Goal: Task Accomplishment & Management: Manage account settings

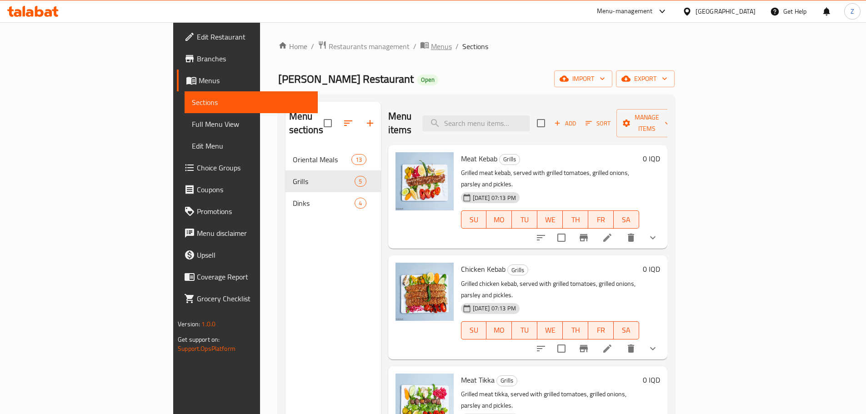
click at [431, 43] on span "Menus" at bounding box center [441, 46] width 21 height 11
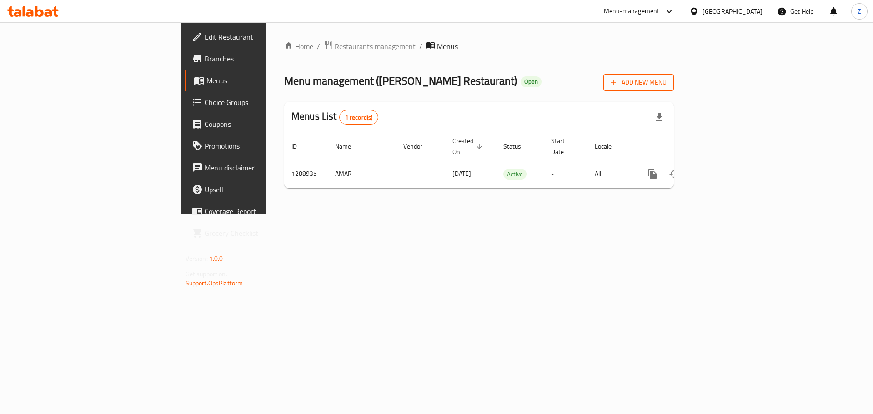
click at [667, 84] on span "Add New Menu" at bounding box center [639, 82] width 56 height 11
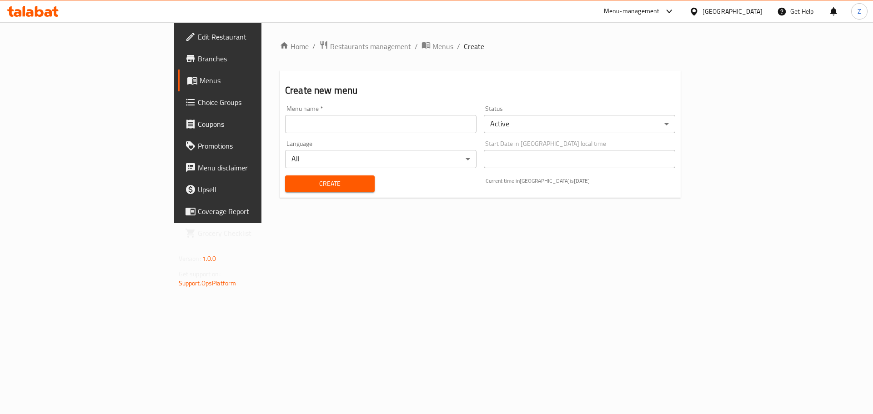
click at [330, 125] on input "text" at bounding box center [380, 124] width 191 height 18
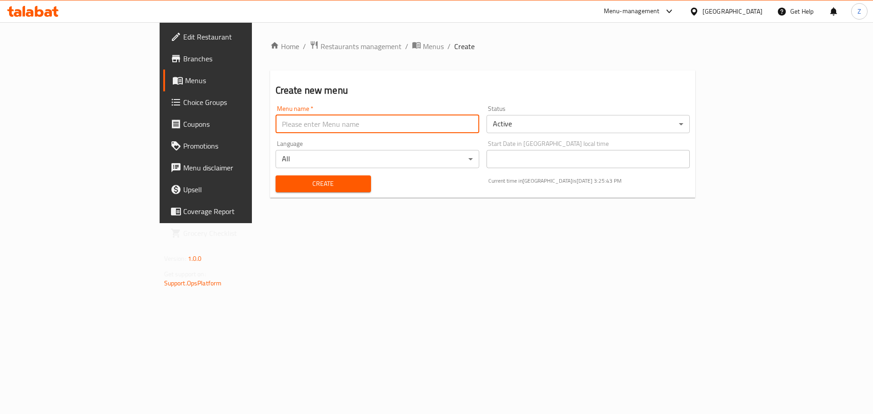
type input "Zahraa - Last Menu"
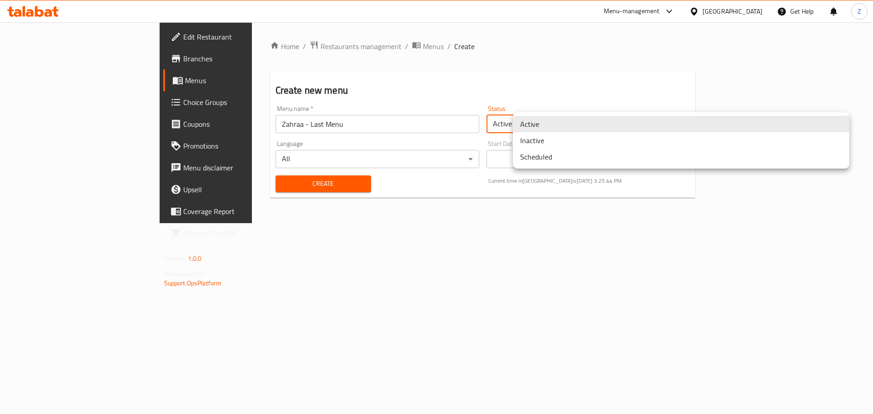
click at [568, 127] on body "​ Menu-management [GEOGRAPHIC_DATA] Get Help Z Edit Restaurant Branches Menus C…" at bounding box center [436, 218] width 873 height 392
click at [563, 141] on li "Inactive" at bounding box center [681, 140] width 337 height 16
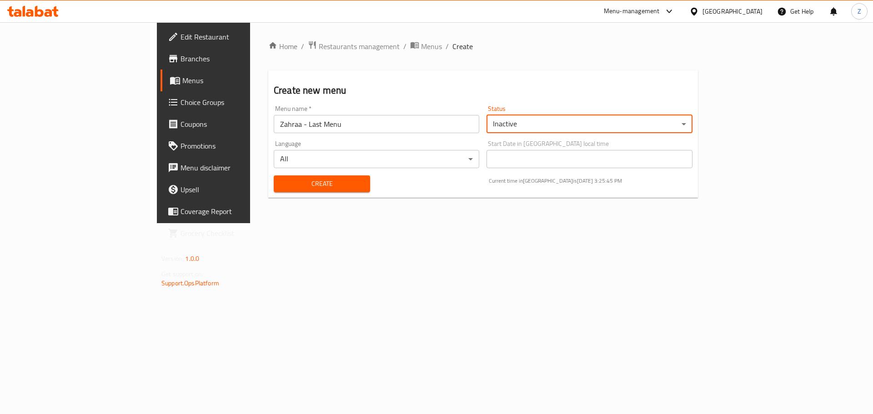
click at [298, 188] on span "Create" at bounding box center [322, 183] width 82 height 11
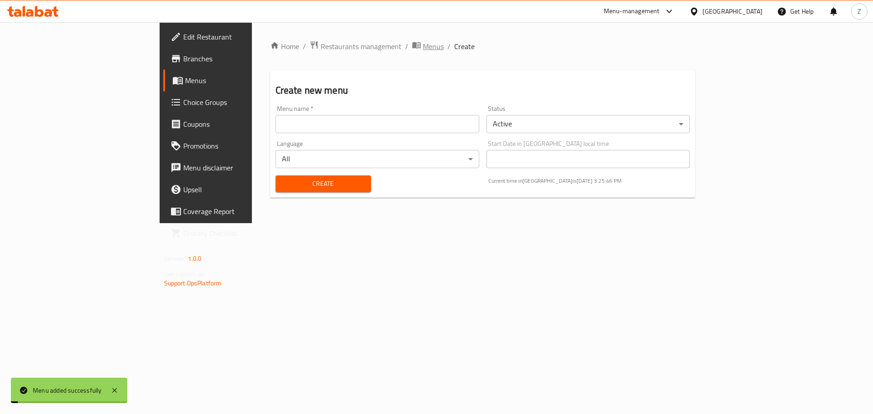
click at [423, 51] on span "Menus" at bounding box center [433, 46] width 21 height 11
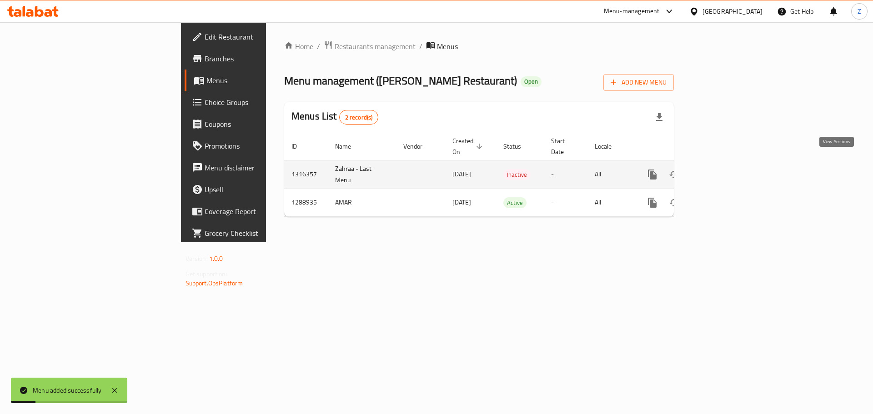
click at [724, 169] on icon "enhanced table" at bounding box center [718, 174] width 11 height 11
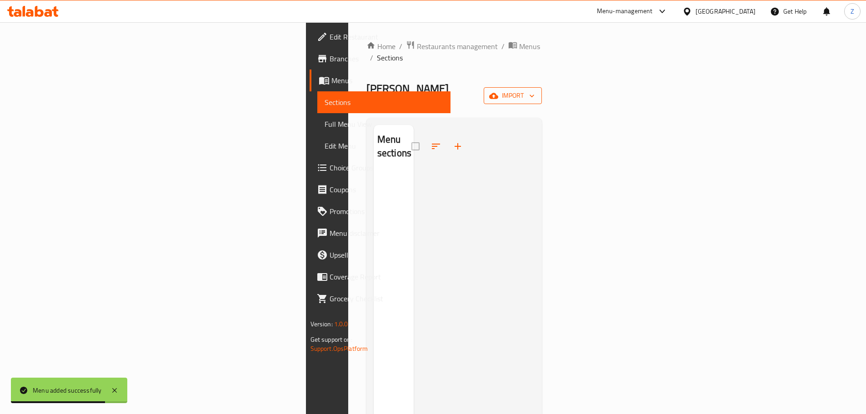
click at [542, 87] on button "import" at bounding box center [513, 95] width 58 height 17
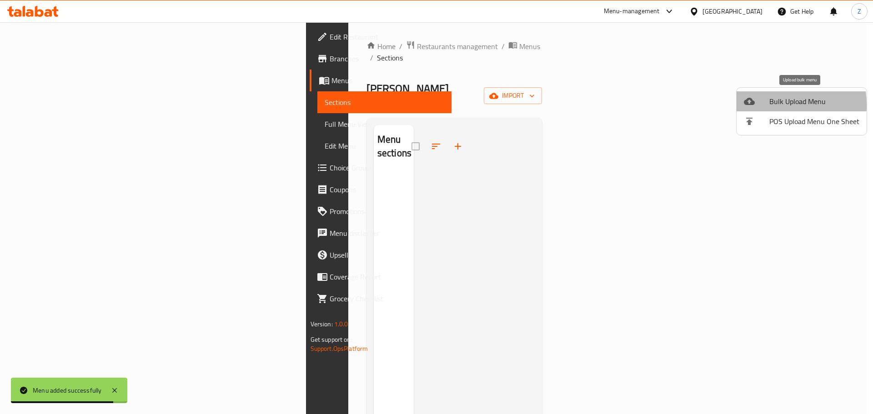
click at [757, 105] on div at bounding box center [756, 101] width 25 height 11
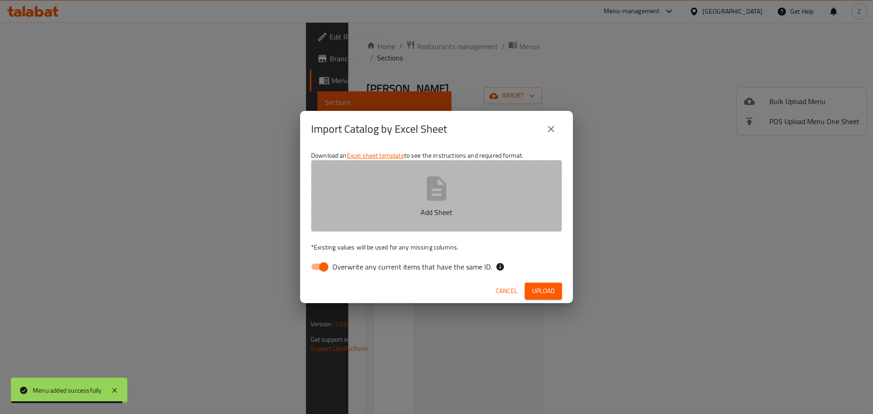
click at [419, 216] on p "Add Sheet" at bounding box center [436, 212] width 223 height 11
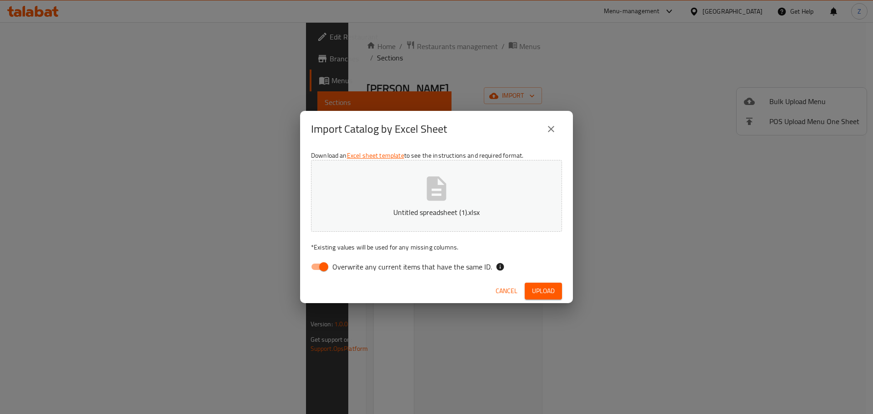
click at [323, 267] on input "Overwrite any current items that have the same ID." at bounding box center [324, 266] width 52 height 17
checkbox input "false"
click at [529, 289] on button "Upload" at bounding box center [543, 291] width 37 height 17
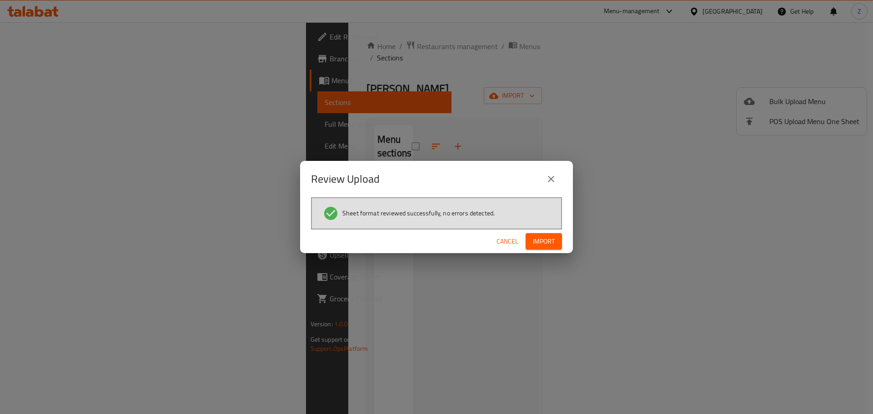
click at [550, 238] on span "Import" at bounding box center [544, 241] width 22 height 11
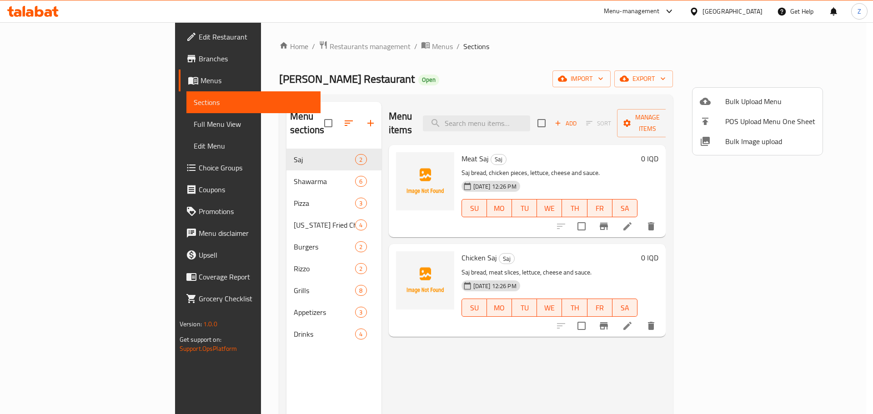
click at [231, 303] on div at bounding box center [436, 207] width 873 height 414
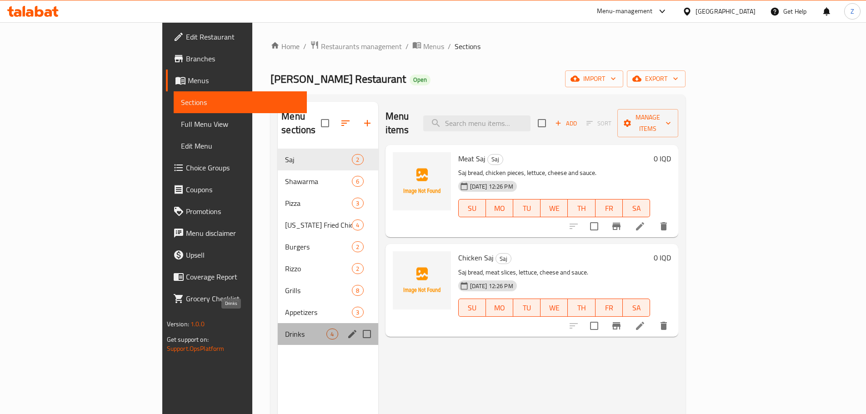
click at [285, 329] on span "Drinks" at bounding box center [305, 334] width 41 height 11
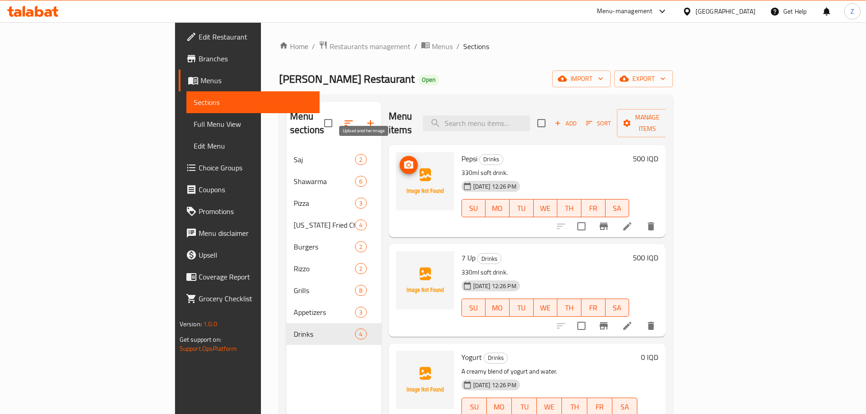
click at [400, 157] on button "upload picture" at bounding box center [409, 165] width 18 height 18
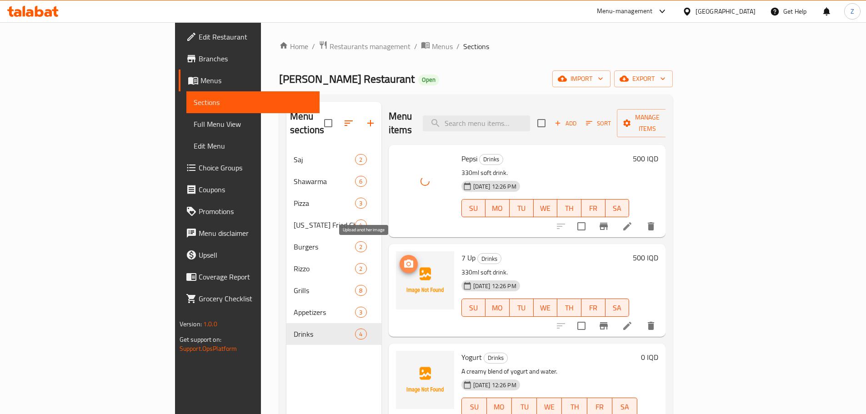
click at [403, 259] on icon "upload picture" at bounding box center [408, 264] width 11 height 11
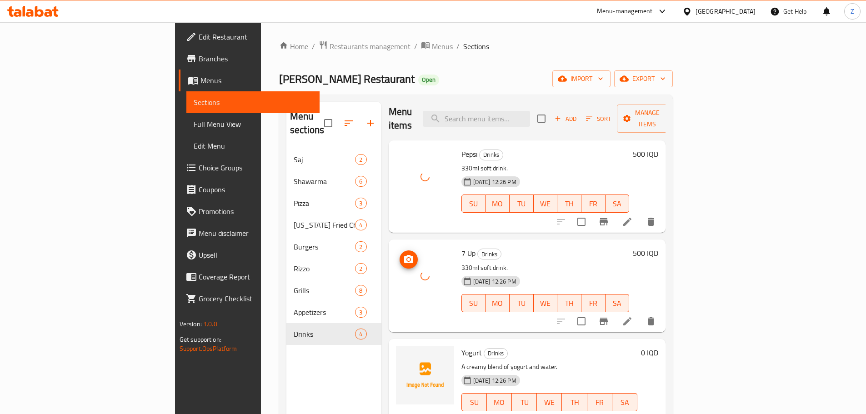
scroll to position [6, 0]
click at [396, 353] on img at bounding box center [425, 374] width 58 height 58
click at [404, 353] on icon "upload picture" at bounding box center [408, 357] width 9 height 8
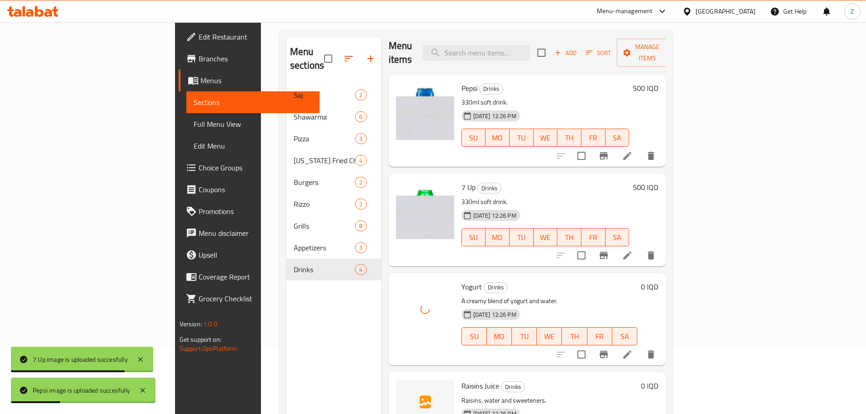
scroll to position [127, 0]
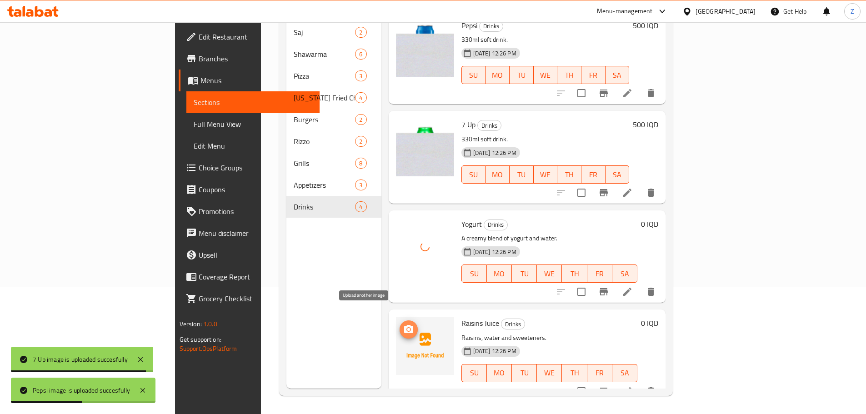
click at [403, 324] on icon "upload picture" at bounding box center [408, 329] width 11 height 11
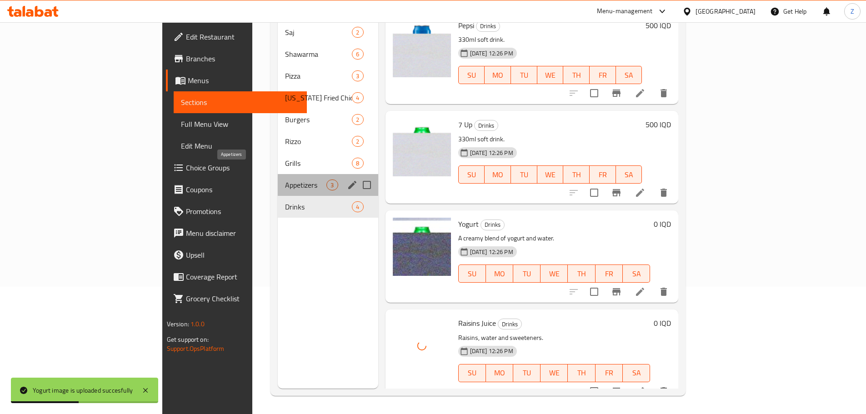
click at [285, 180] on span "Appetizers" at bounding box center [305, 185] width 41 height 11
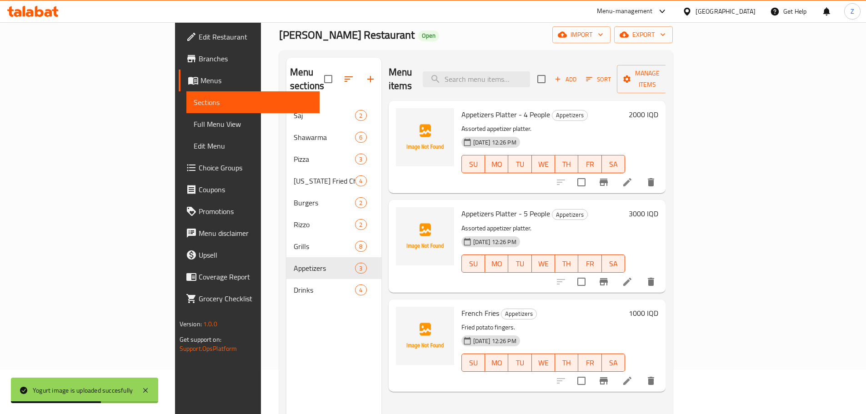
scroll to position [36, 0]
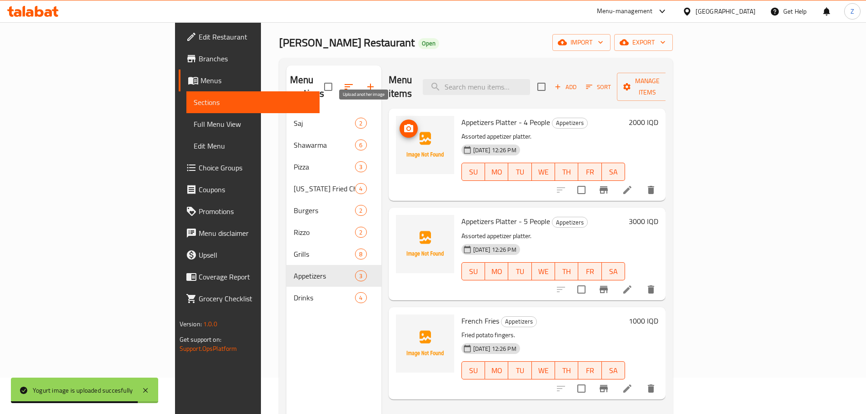
click at [403, 123] on icon "upload picture" at bounding box center [408, 128] width 11 height 11
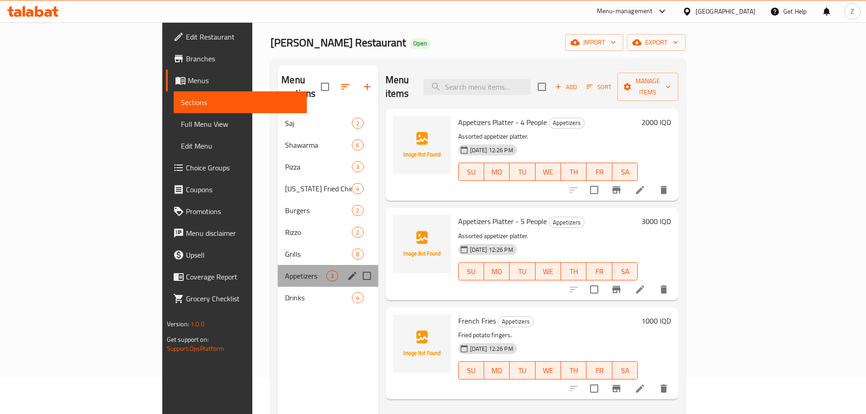
click at [278, 265] on div "Appetizers 3" at bounding box center [328, 276] width 100 height 22
click at [278, 243] on div "Grills 8" at bounding box center [328, 254] width 100 height 22
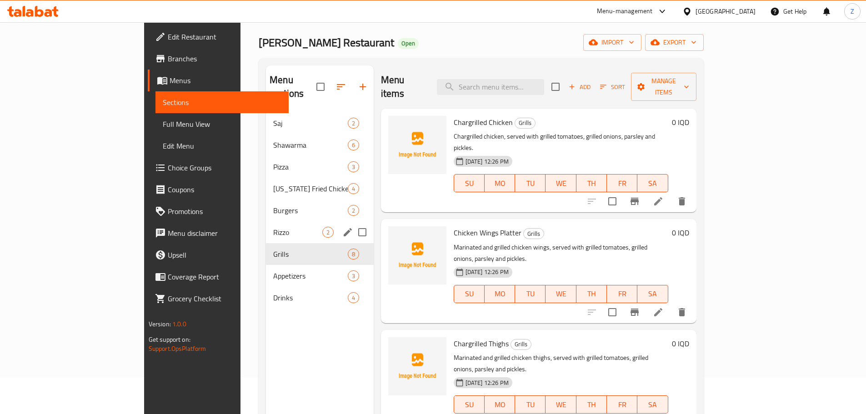
click at [273, 227] on span "Rizzo" at bounding box center [297, 232] width 49 height 11
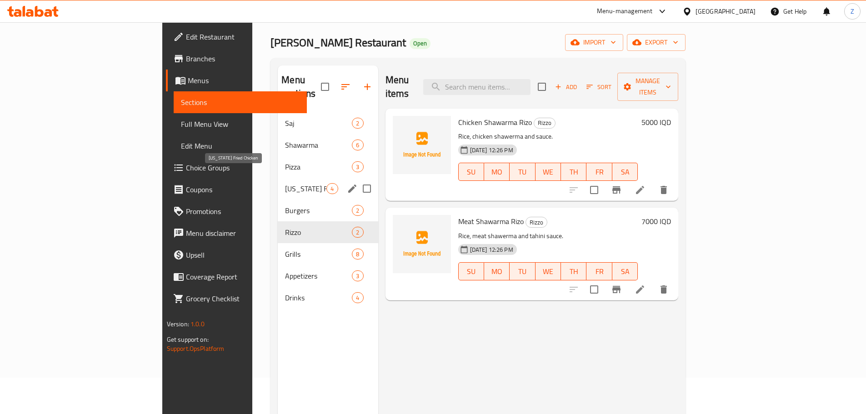
click at [285, 183] on span "[US_STATE] Fried Chicken" at bounding box center [305, 188] width 41 height 11
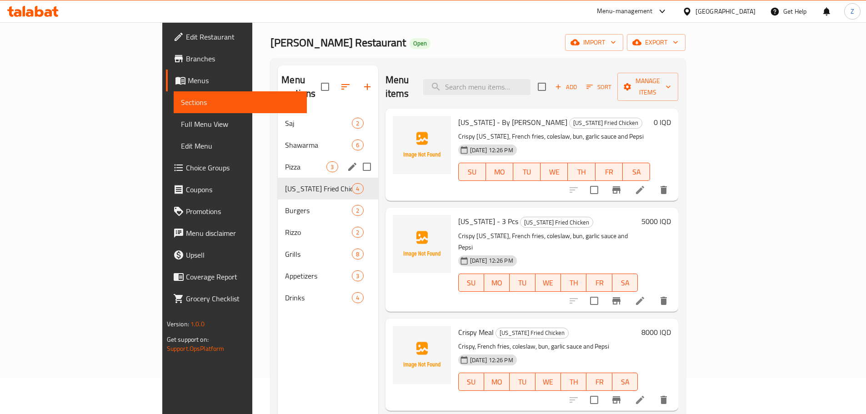
click at [285, 140] on span "Shawarma" at bounding box center [318, 145] width 67 height 11
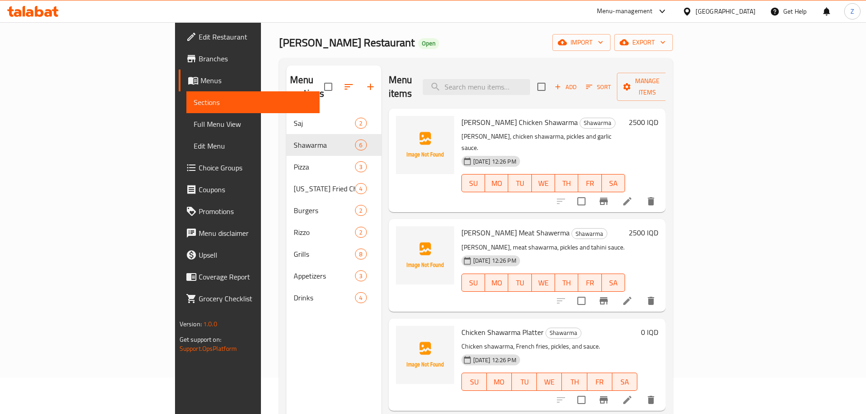
click at [287, 112] on div "Saj 2" at bounding box center [334, 123] width 95 height 22
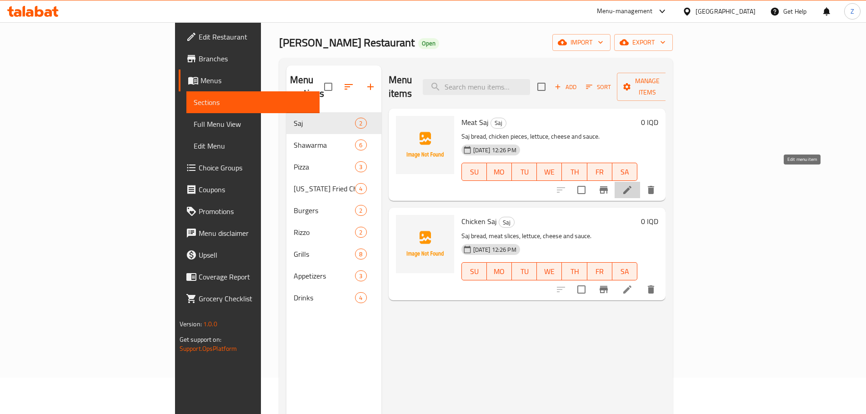
click at [633, 185] on icon at bounding box center [627, 190] width 11 height 11
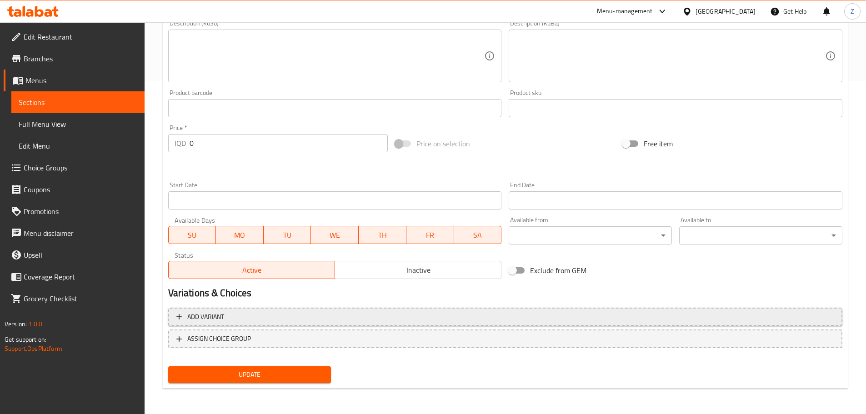
click at [296, 319] on span "Add variant" at bounding box center [505, 317] width 658 height 11
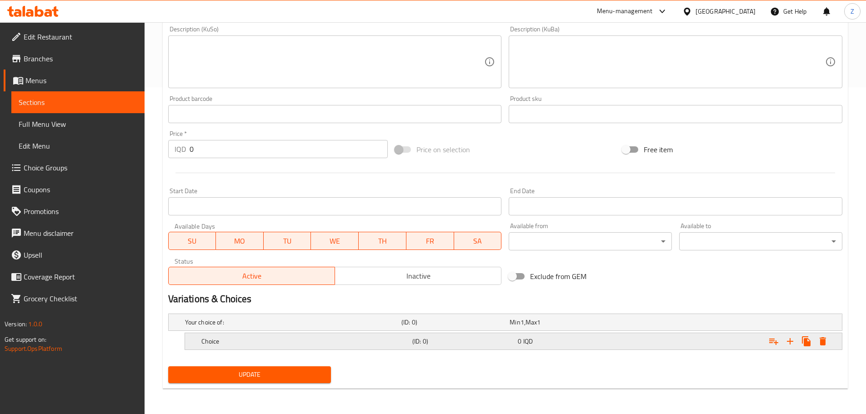
click at [282, 340] on h5 "Choice" at bounding box center [304, 341] width 207 height 9
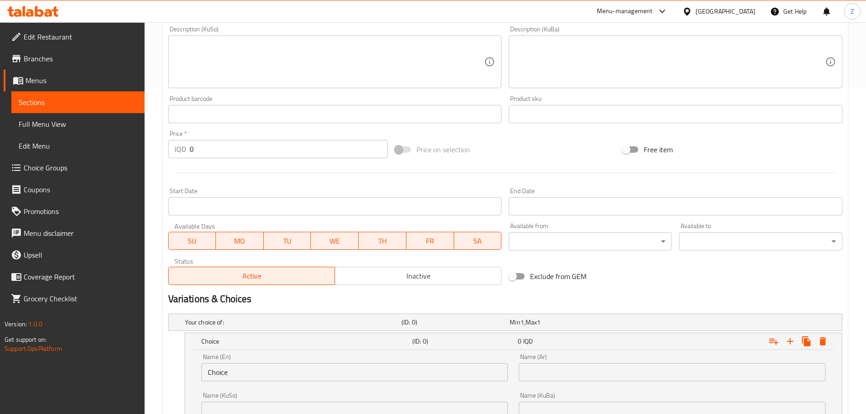
scroll to position [434, 0]
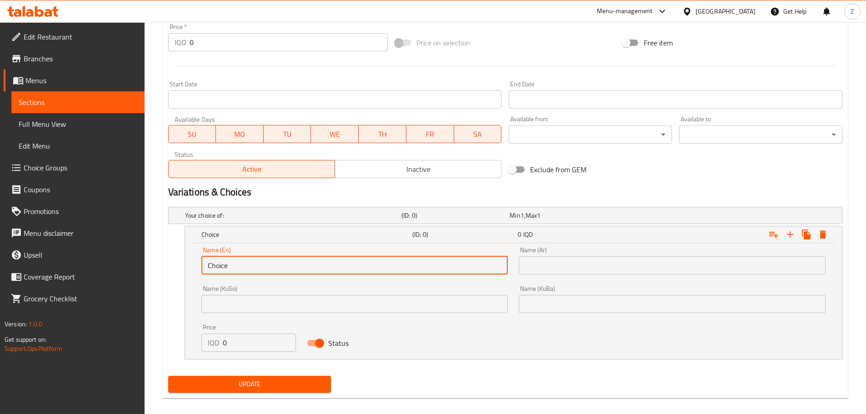
click at [255, 259] on input "Choice" at bounding box center [354, 266] width 307 height 18
type input "Sandwich"
click at [538, 258] on input "text" at bounding box center [672, 266] width 307 height 18
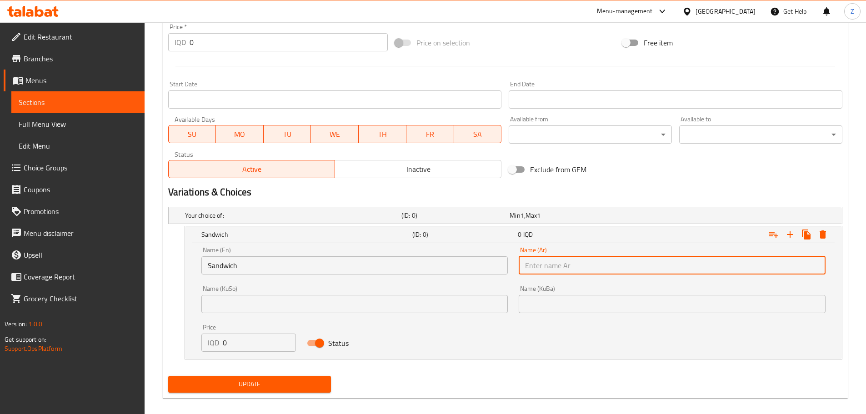
type input "سندويتش"
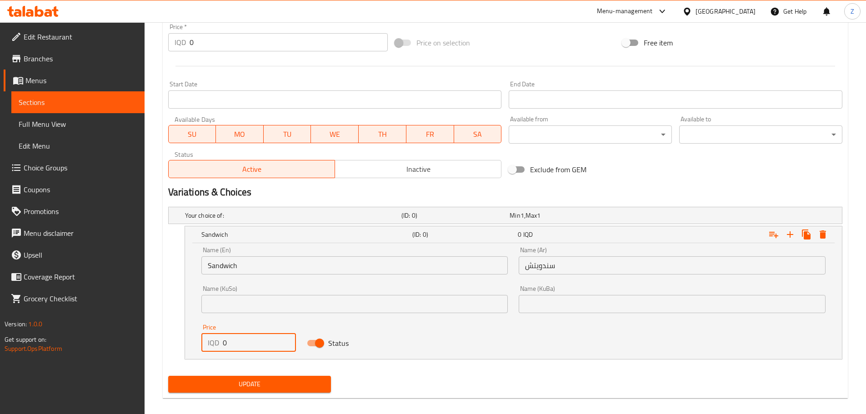
click at [265, 346] on input "0" at bounding box center [260, 343] width 74 height 18
type input "3000"
drag, startPoint x: 792, startPoint y: 233, endPoint x: 614, endPoint y: 224, distance: 178.5
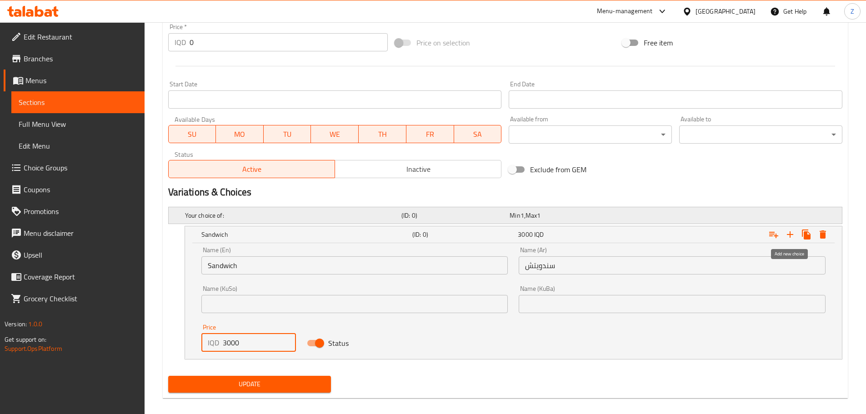
click at [792, 233] on icon "Expand" at bounding box center [790, 234] width 11 height 11
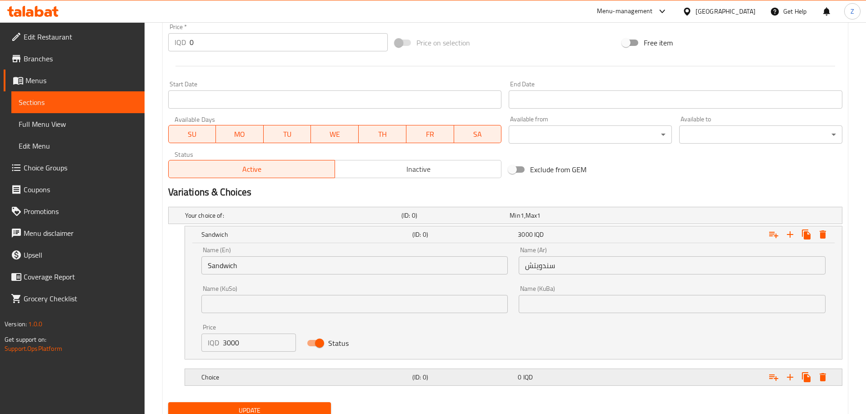
click at [384, 383] on div "Choice" at bounding box center [305, 377] width 211 height 13
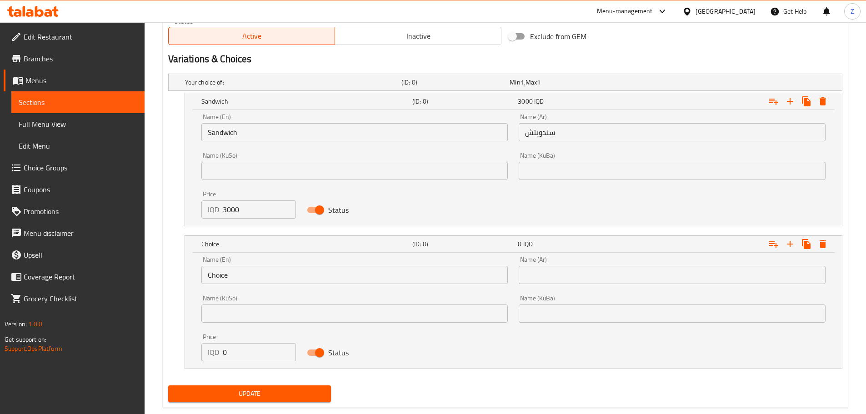
scroll to position [570, 0]
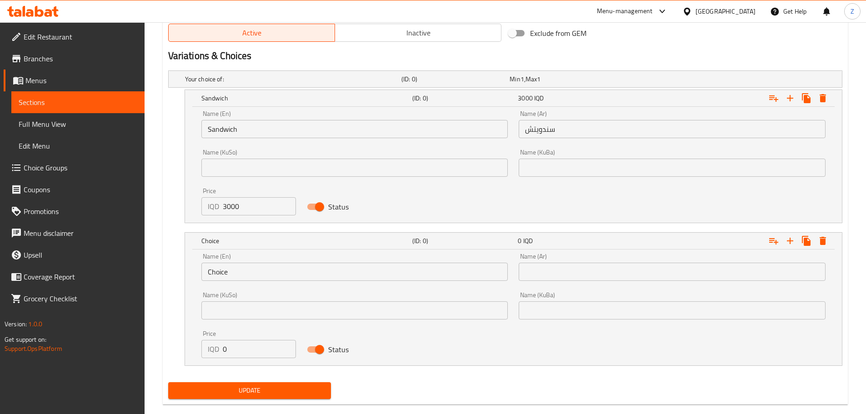
click at [286, 277] on input "Choice" at bounding box center [354, 272] width 307 height 18
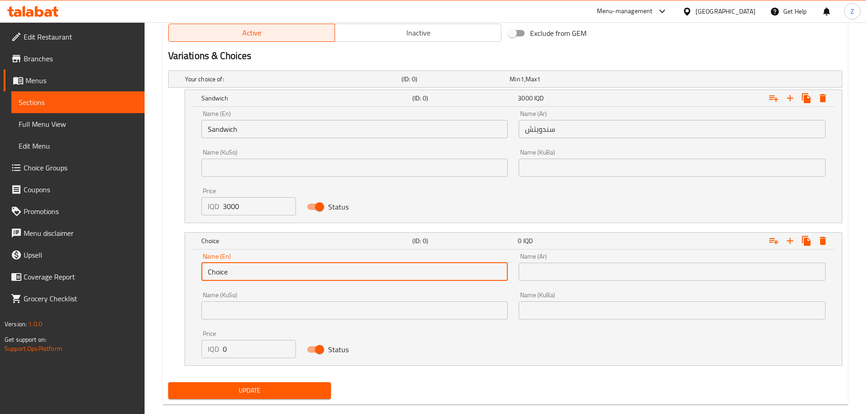
click at [286, 277] on input "Choice" at bounding box center [354, 272] width 307 height 18
drag, startPoint x: 256, startPoint y: 272, endPoint x: 224, endPoint y: 272, distance: 31.8
click at [224, 272] on input "Nafar - 500g" at bounding box center [354, 272] width 307 height 18
type input "Nafar"
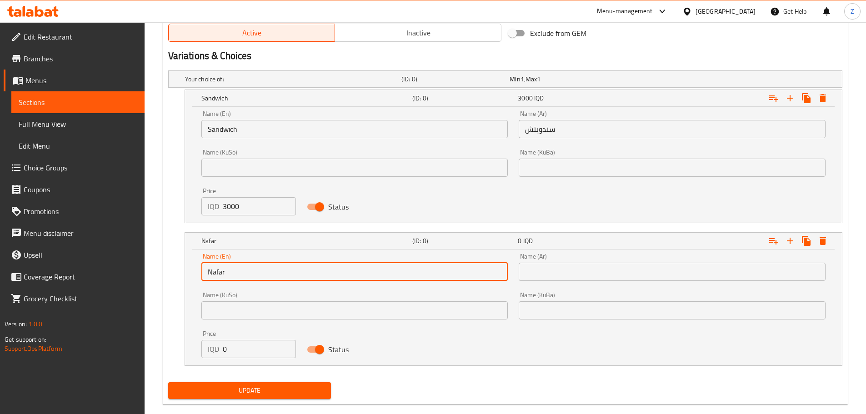
click at [525, 268] on input "text" at bounding box center [672, 272] width 307 height 18
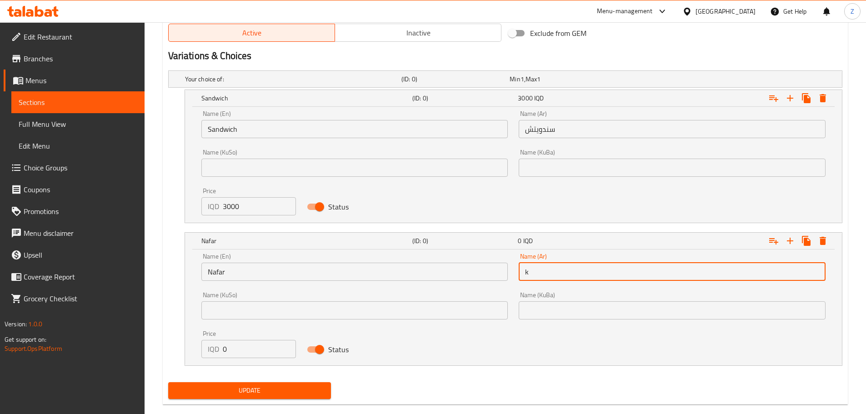
click at [563, 275] on input "k" at bounding box center [672, 272] width 307 height 18
type input "نفر"
click at [231, 349] on input "0" at bounding box center [260, 349] width 74 height 18
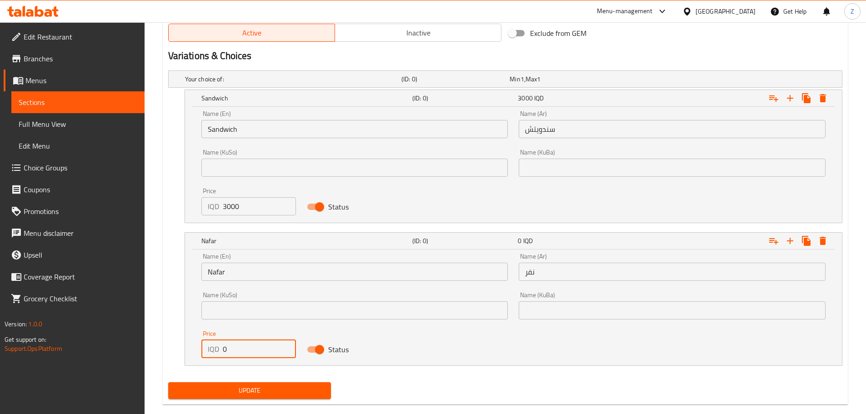
click at [231, 349] on input "0" at bounding box center [260, 349] width 74 height 18
type input "9000"
click at [790, 241] on icon "Expand" at bounding box center [790, 241] width 6 height 6
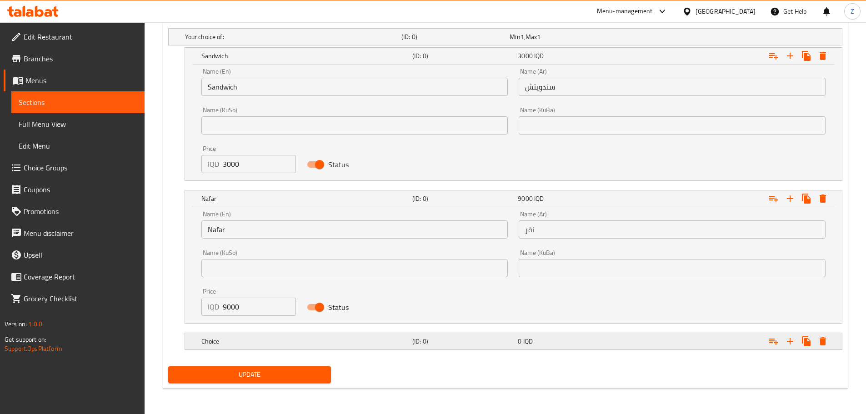
click at [352, 344] on h5 "Choice" at bounding box center [304, 341] width 207 height 9
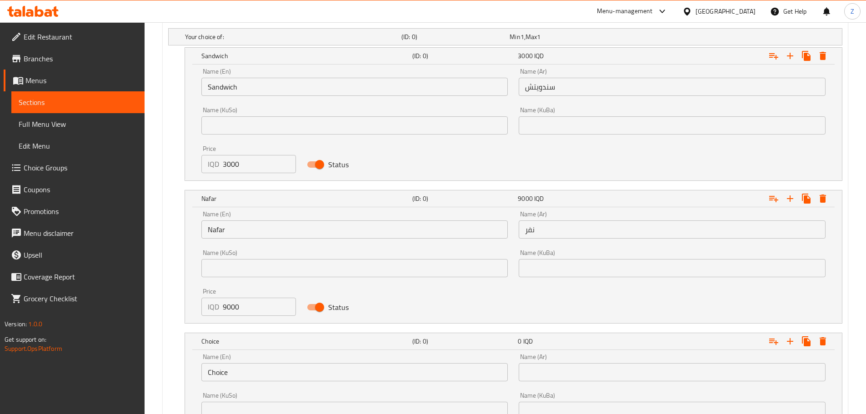
scroll to position [725, 0]
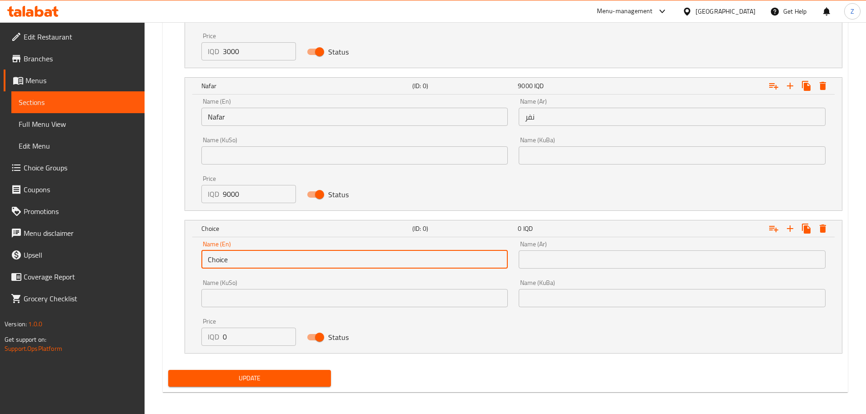
click at [255, 265] on input "Choice" at bounding box center [354, 260] width 307 height 18
type input "Half Nafar"
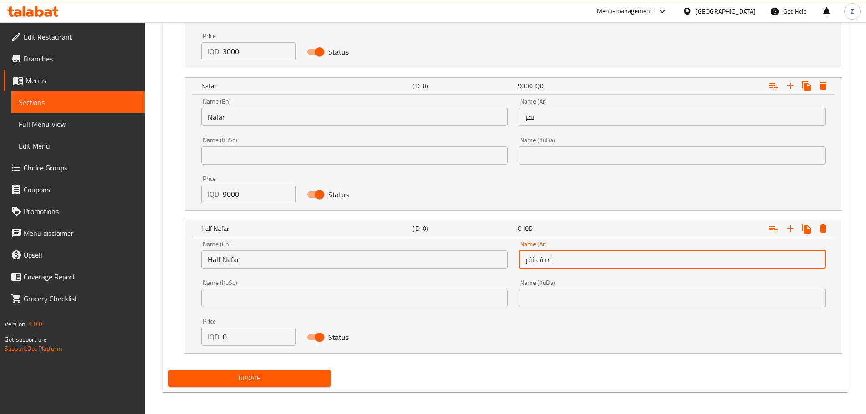
type input "نصف نفر"
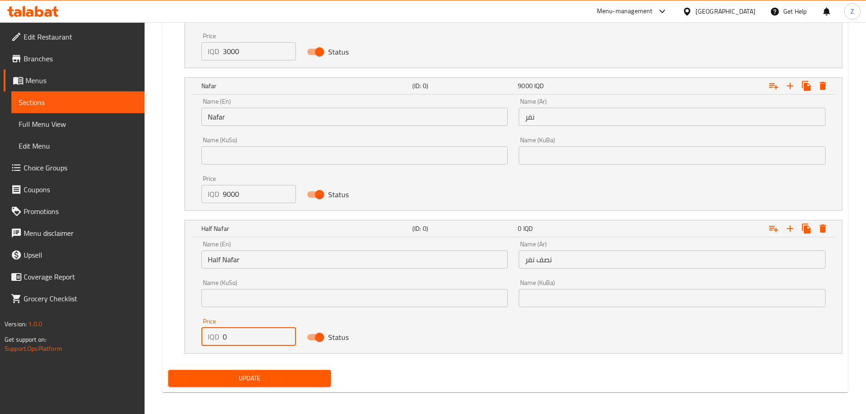
click at [240, 337] on input "0" at bounding box center [260, 337] width 74 height 18
type input "6000"
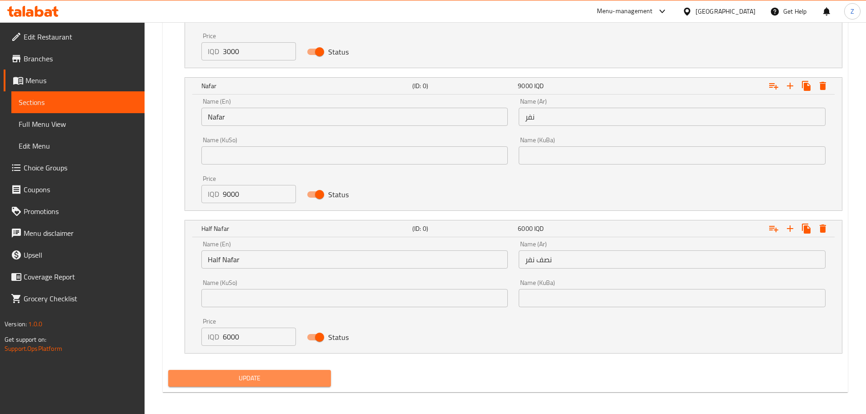
click at [251, 372] on button "Update" at bounding box center [249, 378] width 163 height 17
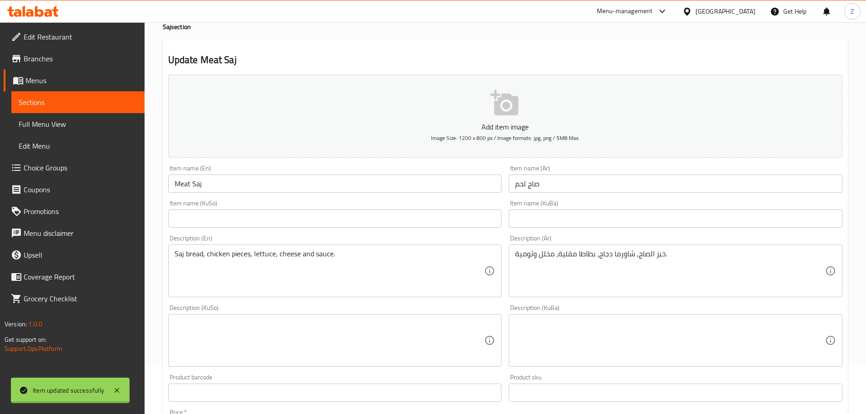
scroll to position [0, 0]
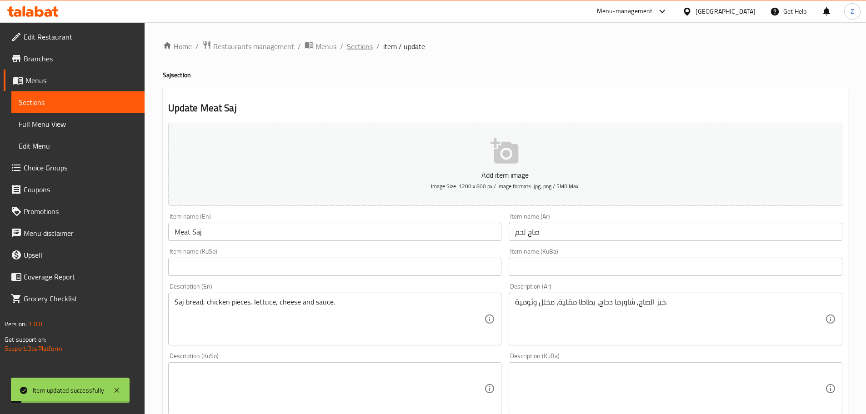
click at [363, 48] on span "Sections" at bounding box center [360, 46] width 26 height 11
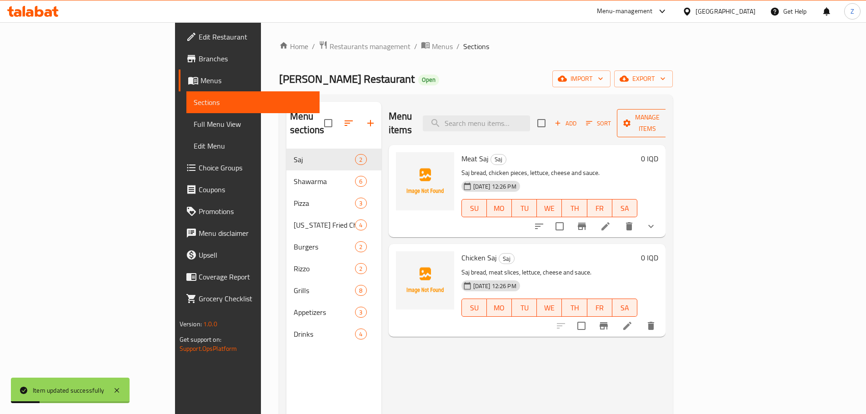
click at [671, 120] on span "Manage items" at bounding box center [647, 123] width 46 height 23
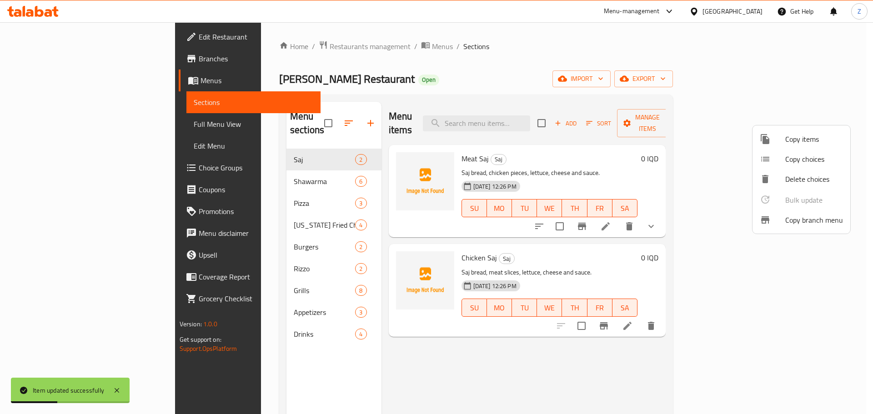
click at [820, 155] on span "Copy choices" at bounding box center [814, 159] width 58 height 11
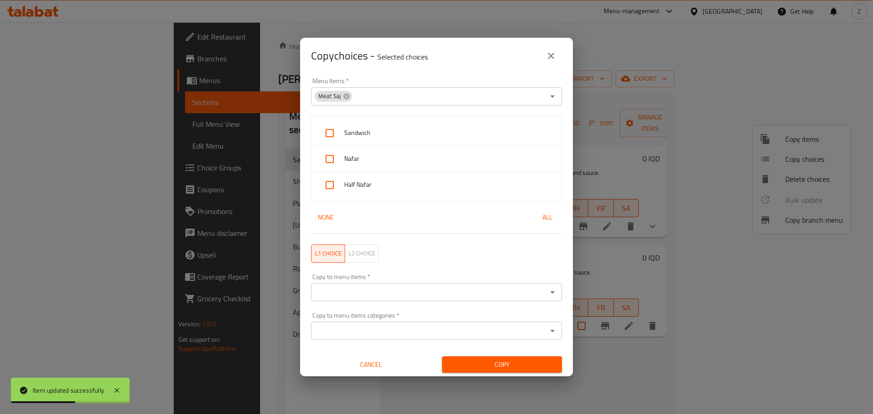
click at [399, 135] on span "Sandwich" at bounding box center [449, 132] width 210 height 11
checkbox input "true"
click at [396, 166] on div "Nafar" at bounding box center [437, 159] width 250 height 26
checkbox input "true"
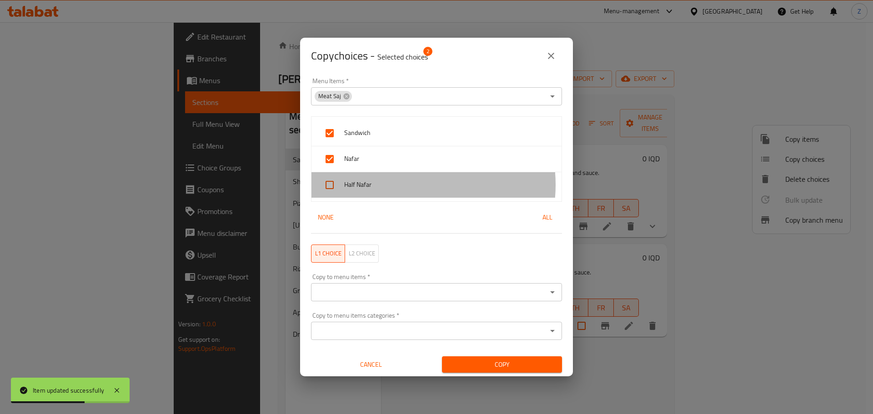
click at [403, 185] on span "Half Nafar" at bounding box center [449, 184] width 210 height 11
checkbox input "true"
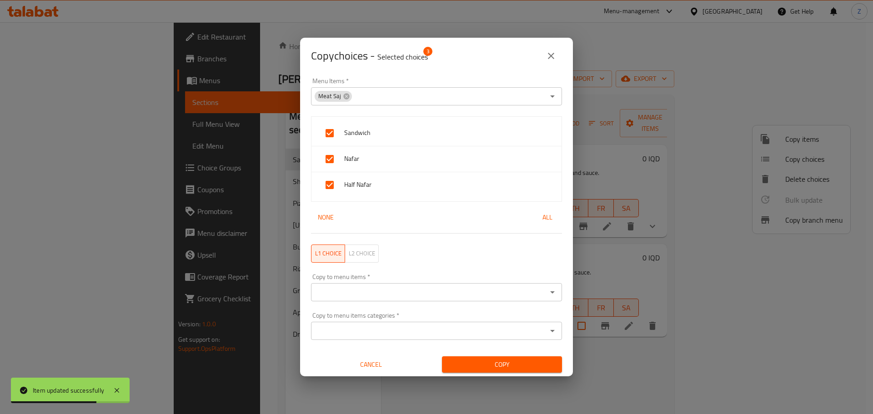
click at [550, 298] on div at bounding box center [552, 292] width 12 height 13
click at [550, 293] on icon "Open" at bounding box center [552, 293] width 5 height 2
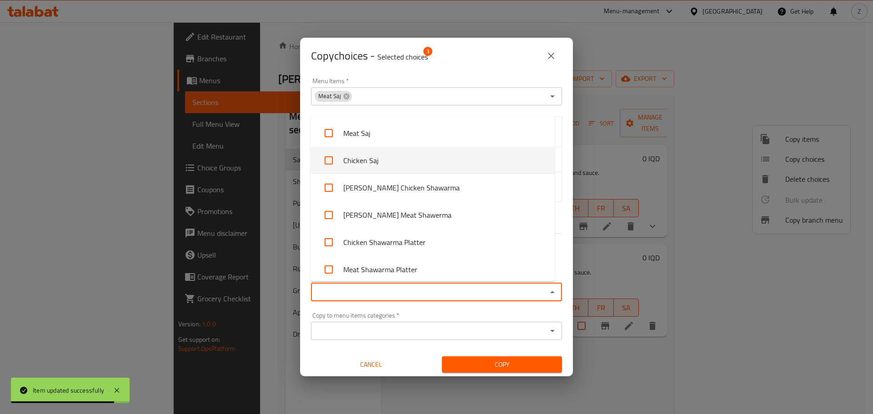
click at [408, 164] on li "Chicken Saj" at bounding box center [433, 160] width 244 height 27
checkbox input "true"
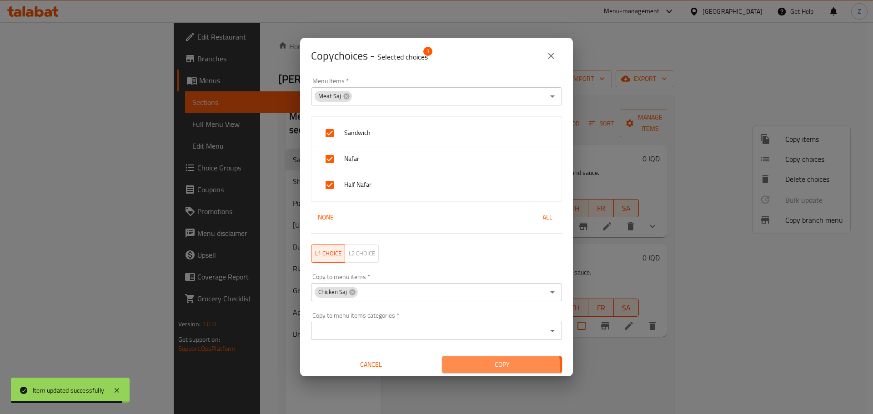
click at [480, 368] on span "Copy" at bounding box center [502, 364] width 106 height 11
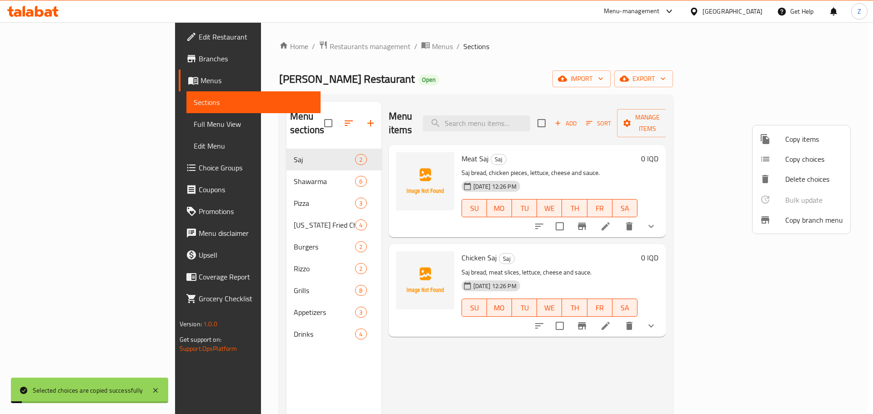
click at [779, 371] on div at bounding box center [436, 207] width 873 height 414
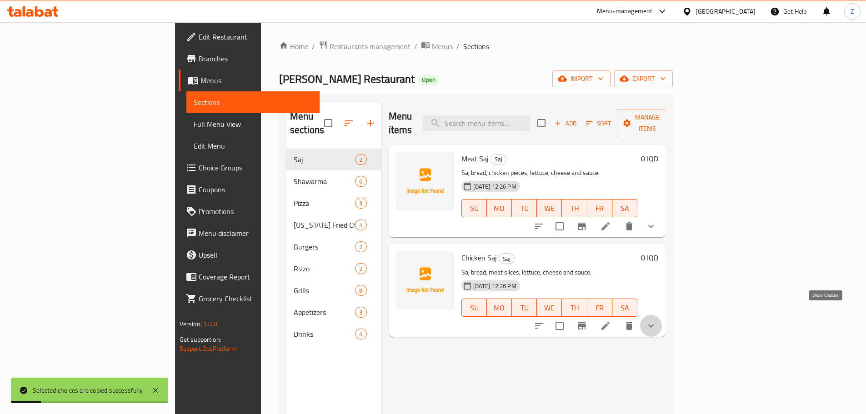
click at [657, 321] on icon "show more" at bounding box center [651, 326] width 11 height 11
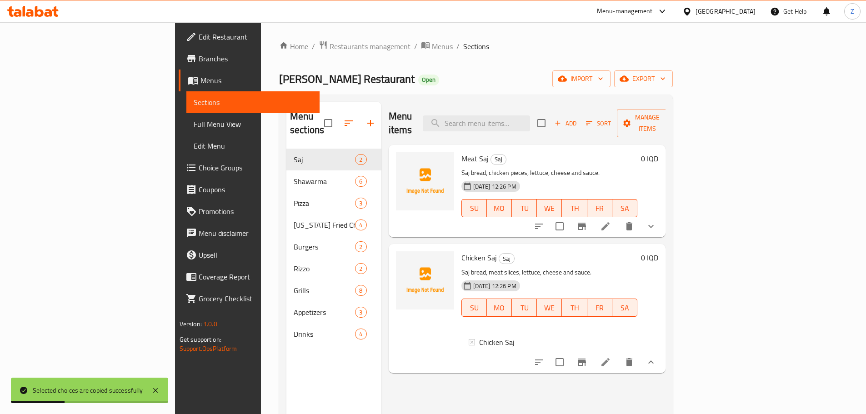
click at [635, 267] on p "Saj bread, meat slices, lettuce, cheese and sauce." at bounding box center [550, 272] width 176 height 11
click at [619, 354] on li at bounding box center [605, 362] width 25 height 16
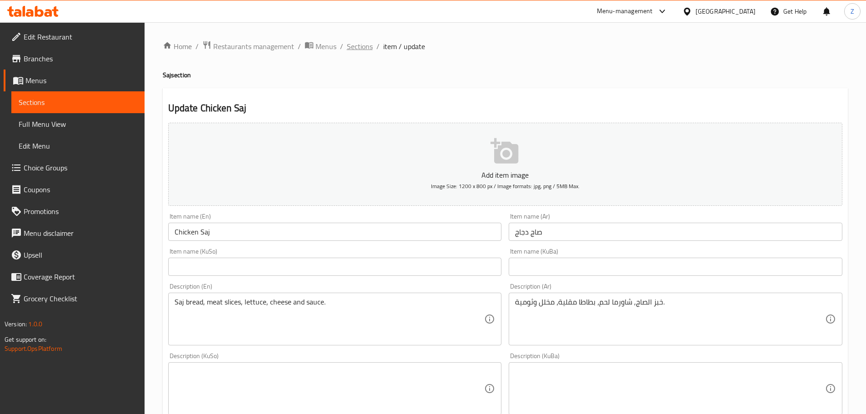
click at [347, 45] on span "Sections" at bounding box center [360, 46] width 26 height 11
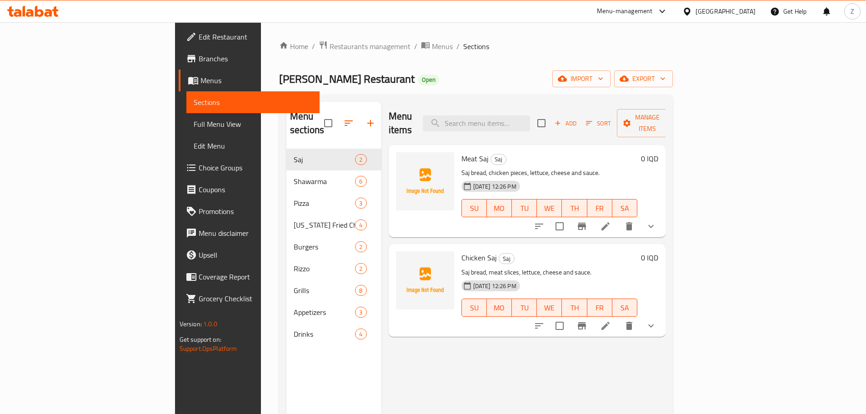
click at [619, 218] on li at bounding box center [605, 226] width 25 height 16
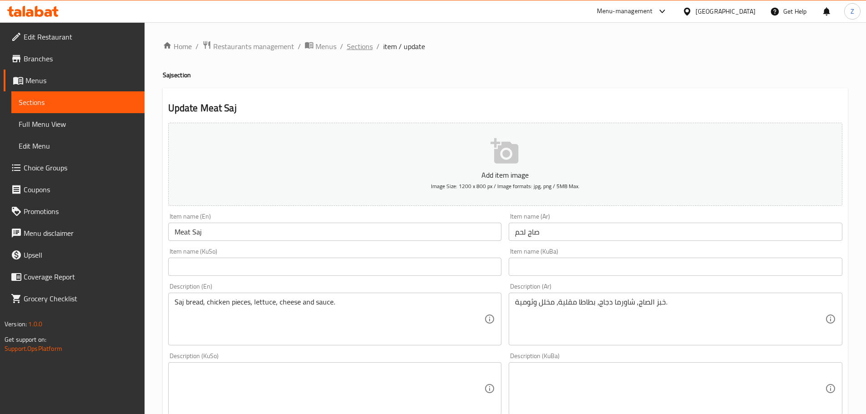
click at [364, 51] on span "Sections" at bounding box center [360, 46] width 26 height 11
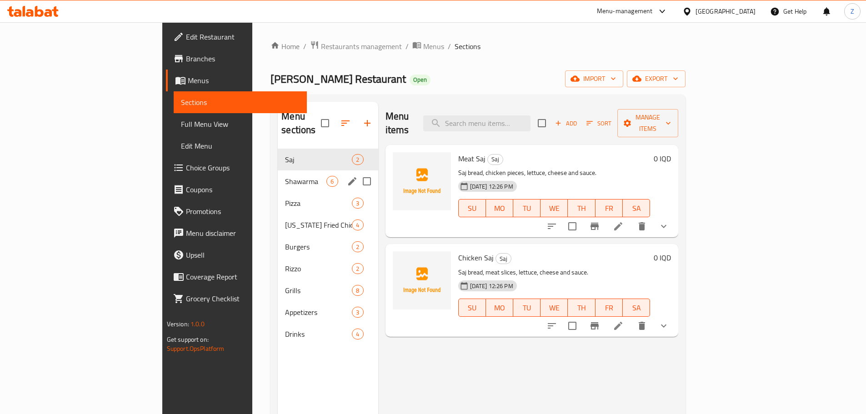
click at [278, 171] on div "Shawarma 6" at bounding box center [328, 182] width 100 height 22
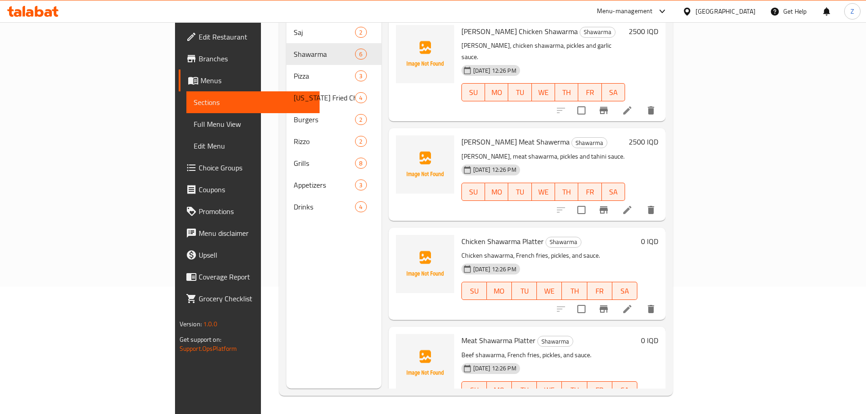
click at [633, 304] on icon at bounding box center [627, 309] width 11 height 11
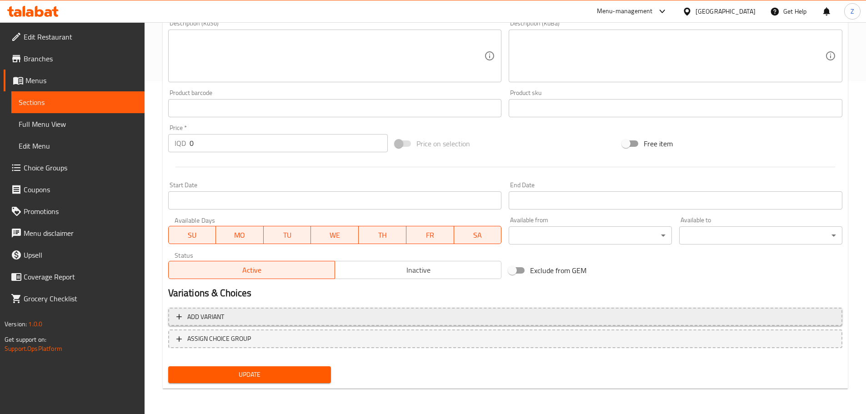
click at [277, 310] on button "Add variant" at bounding box center [505, 317] width 674 height 19
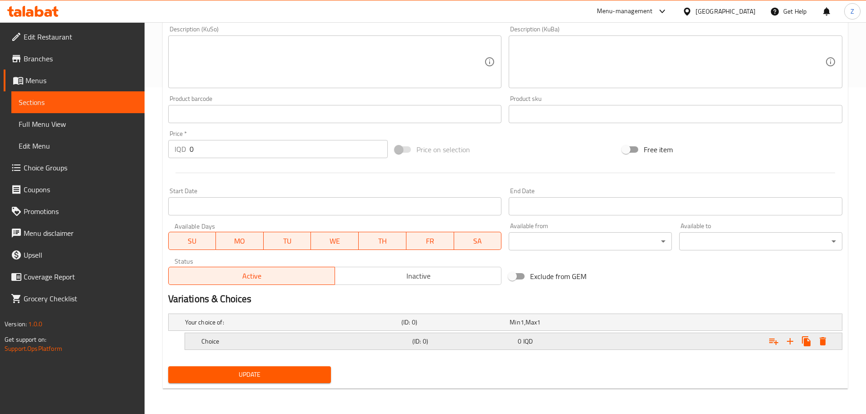
click at [280, 338] on h5 "Choice" at bounding box center [304, 341] width 207 height 9
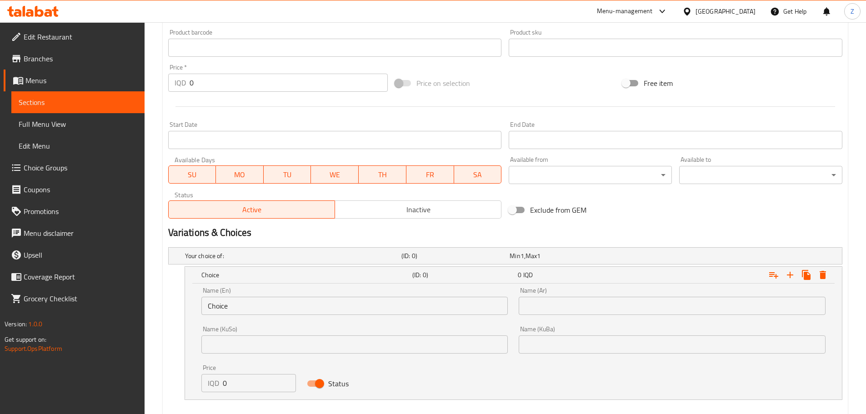
scroll to position [434, 0]
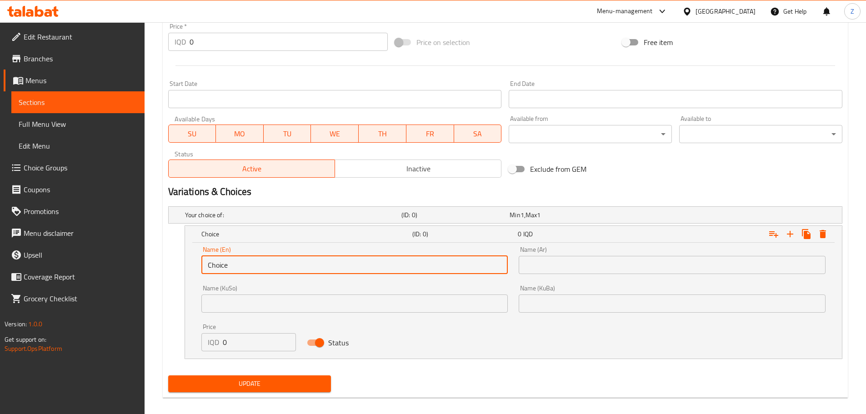
click at [246, 263] on input "Choice" at bounding box center [354, 265] width 307 height 18
type input "Nafar"
click at [588, 273] on input "text" at bounding box center [672, 265] width 307 height 18
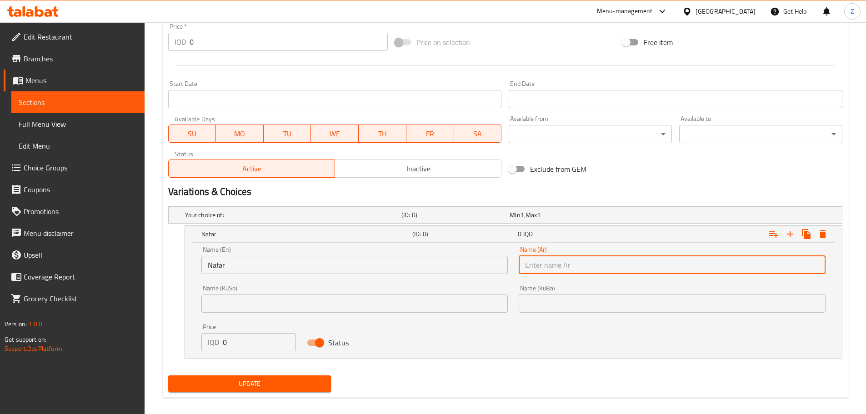
type input "ف"
type input "نفر"
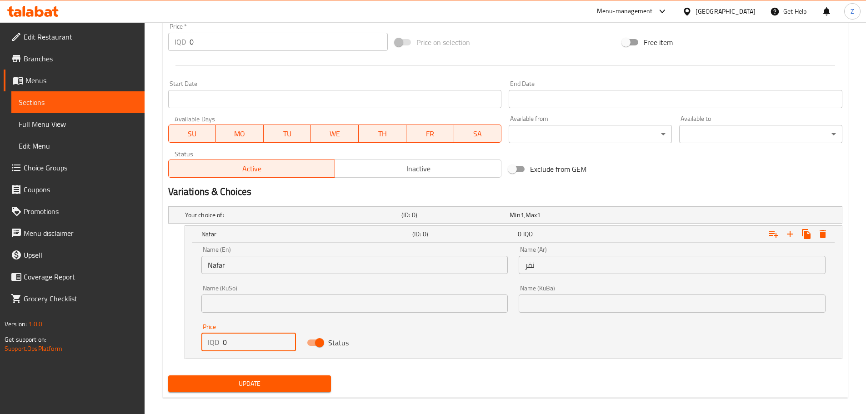
click at [269, 340] on input "0" at bounding box center [260, 342] width 74 height 18
click at [791, 237] on icon "Expand" at bounding box center [790, 234] width 6 height 6
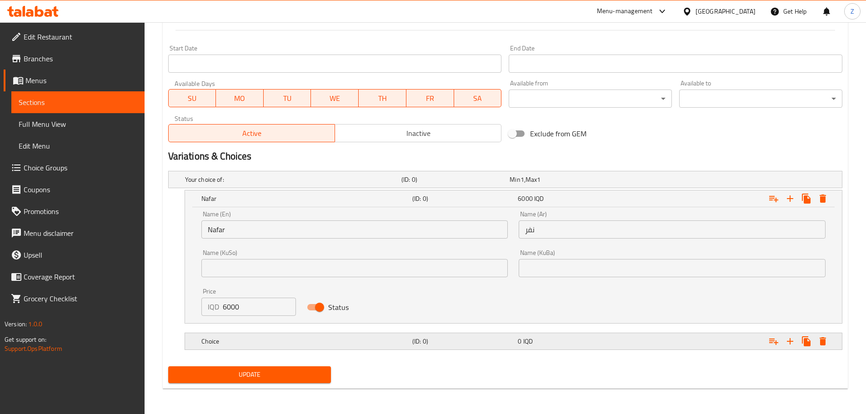
click at [358, 333] on div "Choice (ID: 0) 0 IQD" at bounding box center [517, 342] width 634 height 20
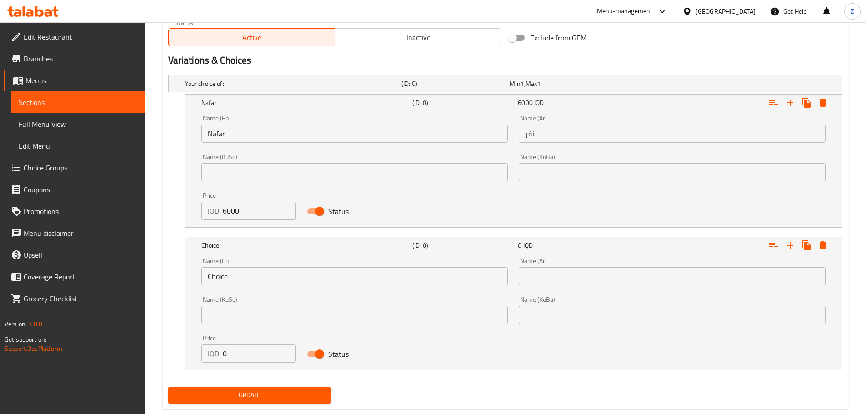
scroll to position [577, 0]
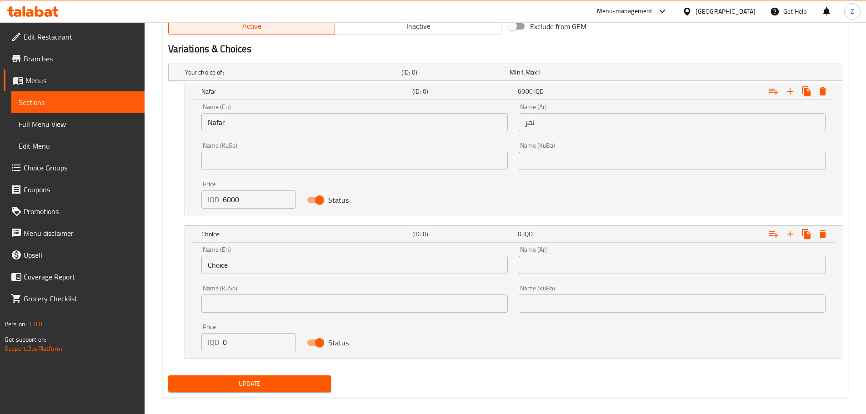
click at [266, 262] on input "Choice" at bounding box center [354, 265] width 307 height 18
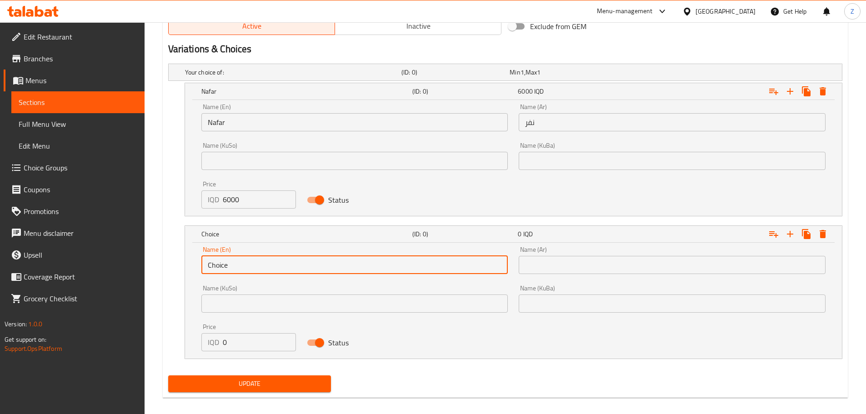
click at [266, 262] on input "Choice" at bounding box center [354, 265] width 307 height 18
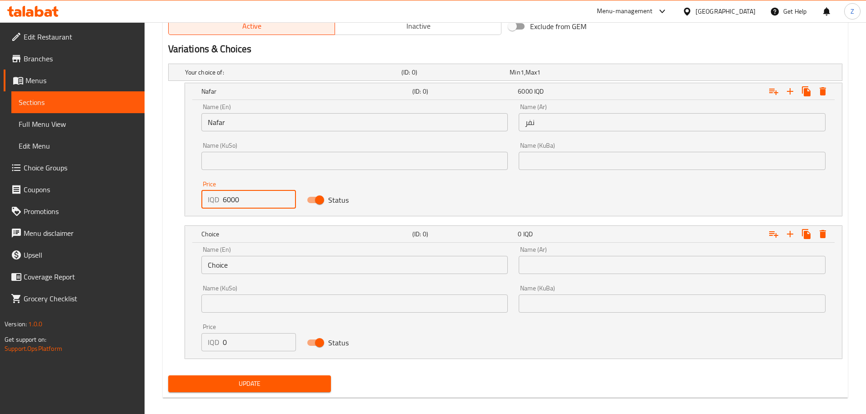
click at [238, 199] on input "6000" at bounding box center [260, 200] width 74 height 18
type input "12000"
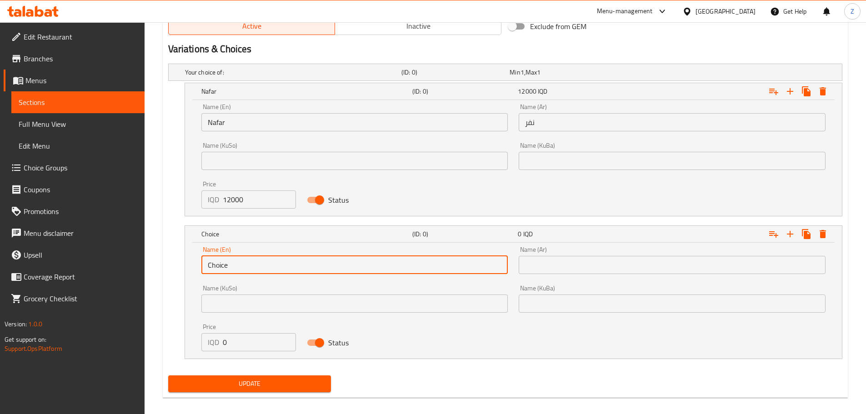
click at [247, 265] on input "Choice" at bounding box center [354, 265] width 307 height 18
type input "Half Nafar"
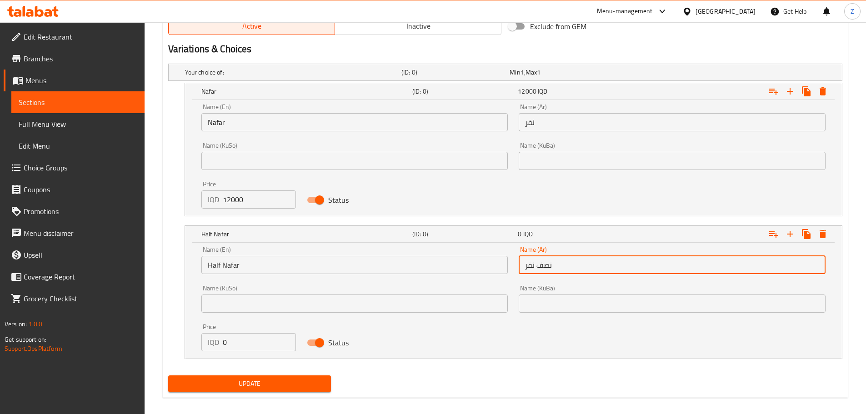
type input "نصف نفر"
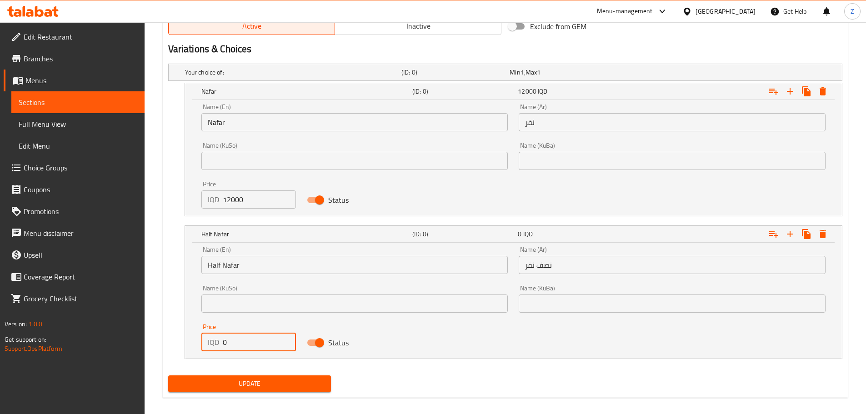
click at [226, 337] on input "0" at bounding box center [260, 342] width 74 height 18
type input "6000"
click at [249, 388] on span "Update" at bounding box center [250, 383] width 149 height 11
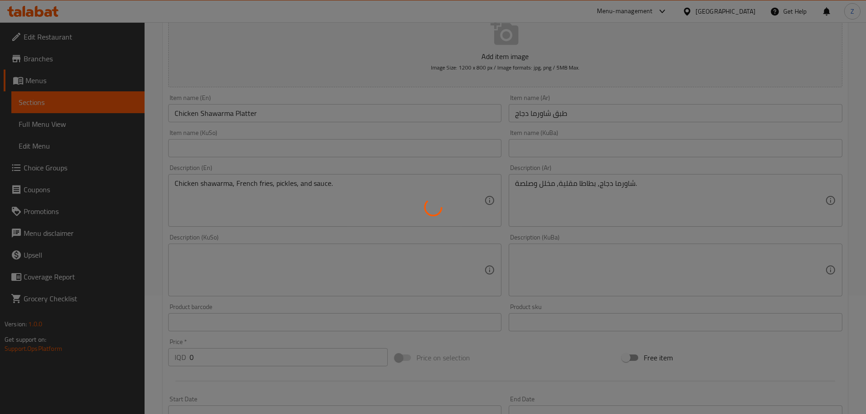
scroll to position [0, 0]
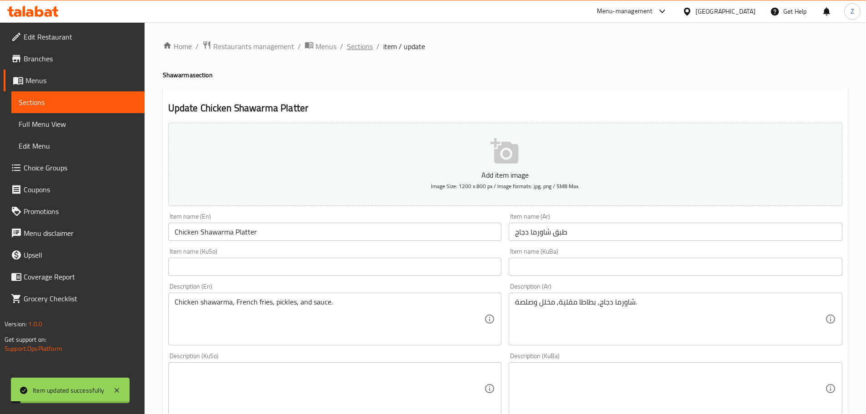
click at [359, 46] on span "Sections" at bounding box center [360, 46] width 26 height 11
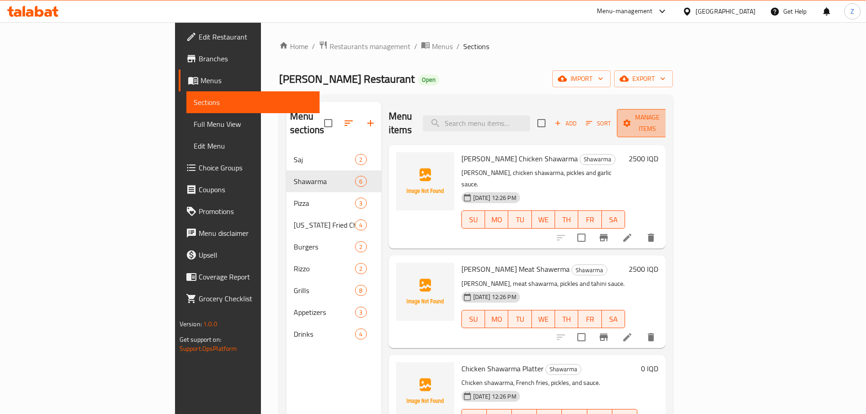
click at [671, 121] on span "Manage items" at bounding box center [647, 123] width 46 height 23
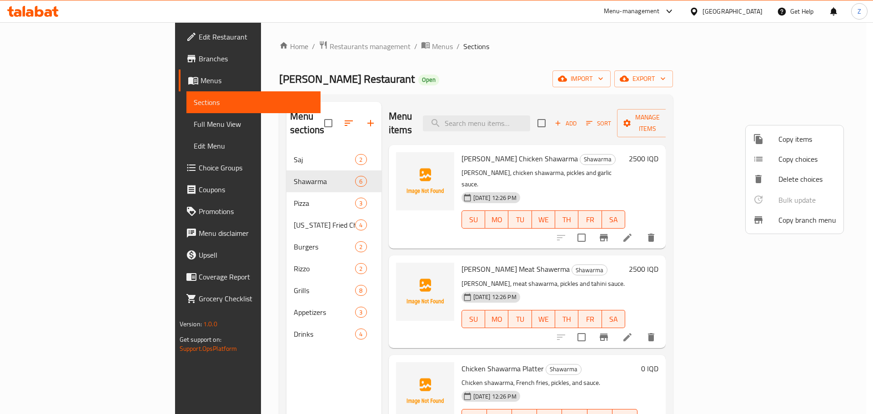
click at [822, 151] on li "Copy choices" at bounding box center [795, 159] width 98 height 20
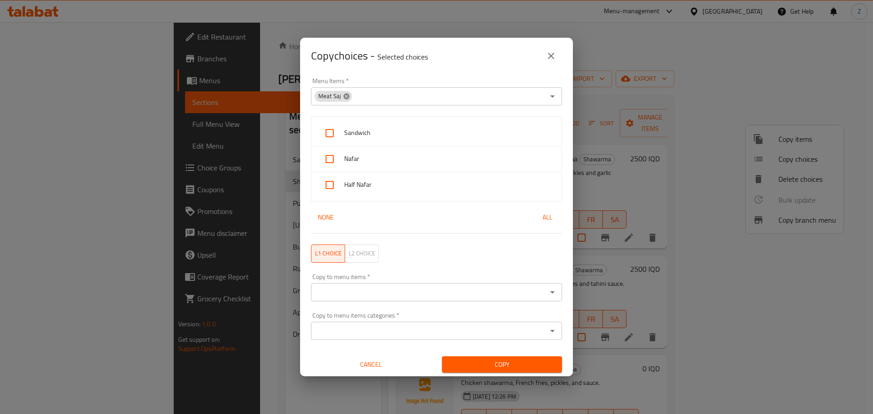
click at [344, 95] on icon at bounding box center [346, 96] width 6 height 6
click at [547, 99] on icon "Open" at bounding box center [552, 96] width 11 height 11
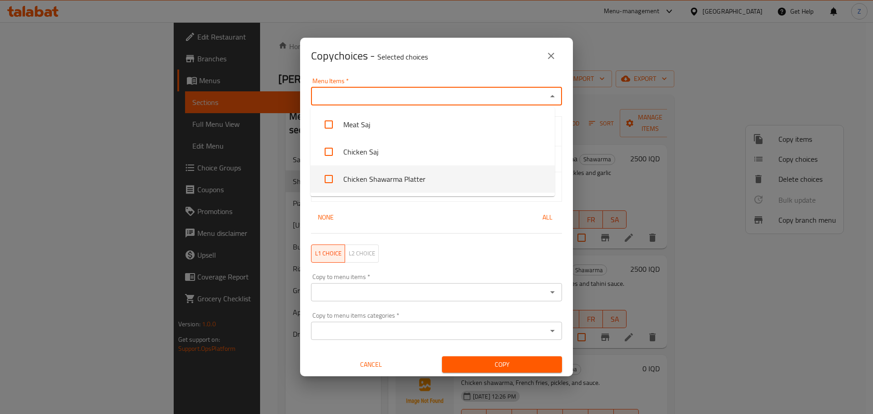
click at [417, 180] on li "Chicken Shawarma Platter" at bounding box center [433, 179] width 244 height 27
checkbox input "true"
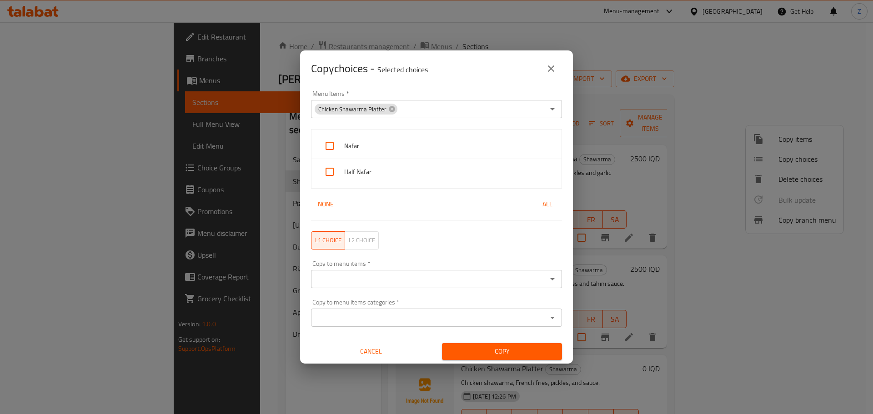
click at [453, 225] on div "Nafar Half Nafar None All" at bounding box center [437, 175] width 262 height 102
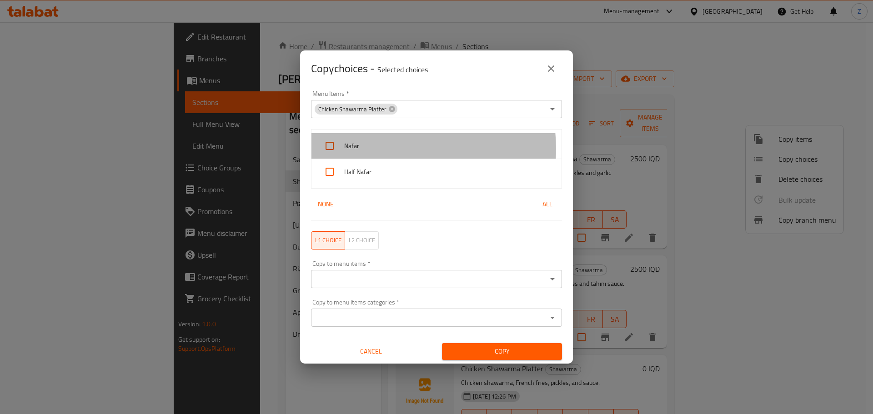
click at [388, 149] on span "Nafar" at bounding box center [449, 146] width 210 height 11
checkbox input "true"
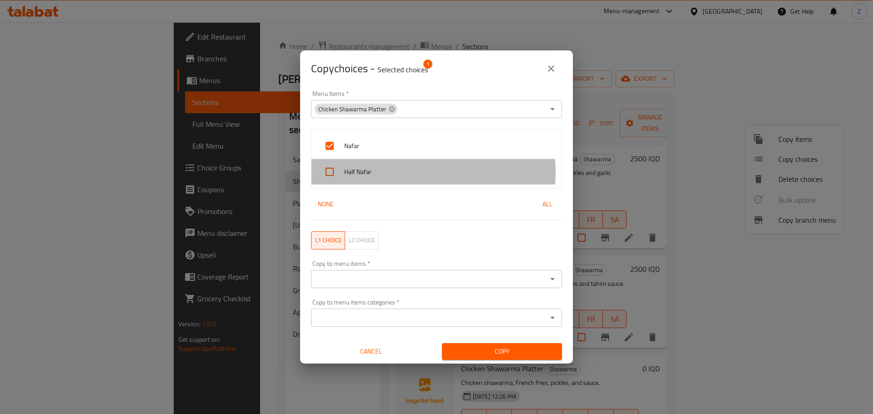
click at [395, 173] on span "Half Nafar" at bounding box center [449, 171] width 210 height 11
checkbox input "true"
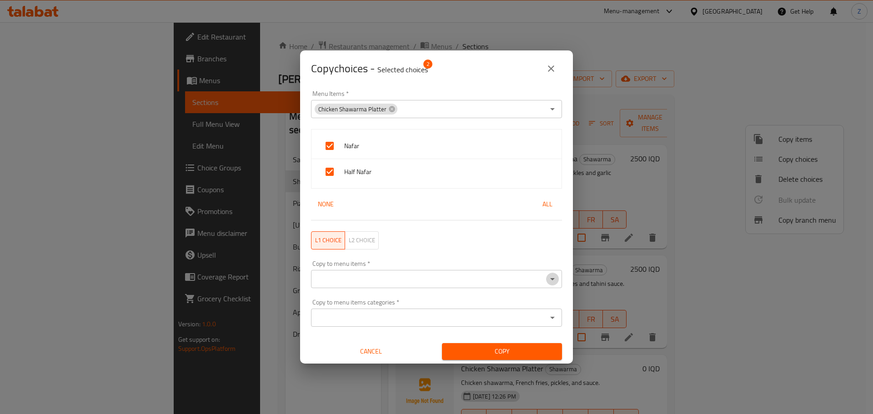
click at [547, 285] on button "Open" at bounding box center [552, 279] width 13 height 13
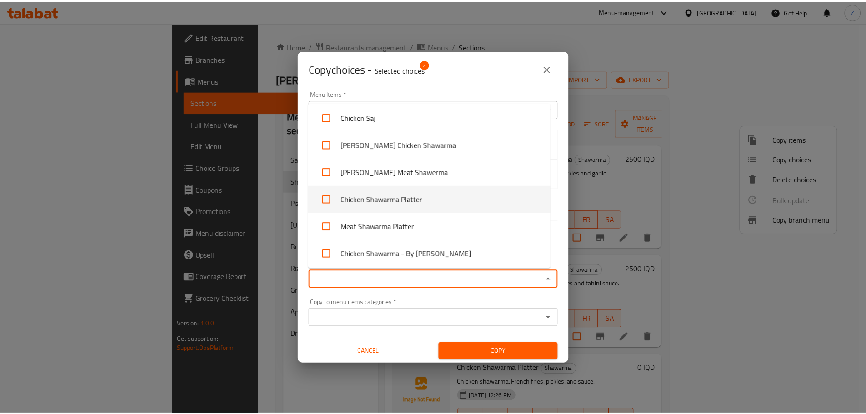
scroll to position [45, 0]
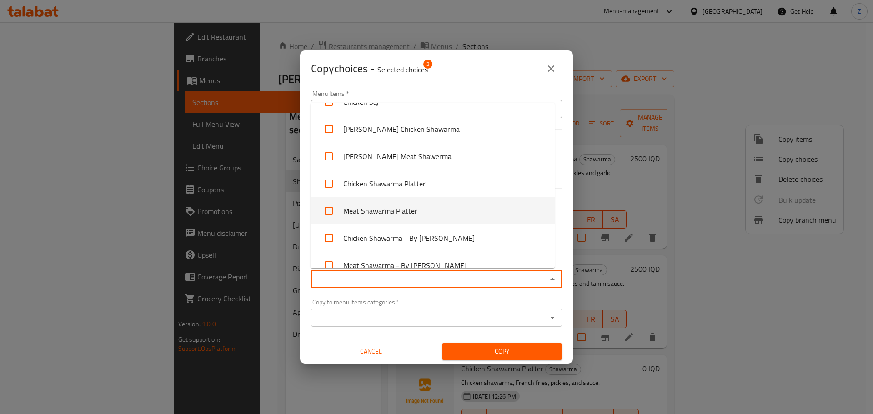
click at [422, 210] on li "Meat Shawarma Platter" at bounding box center [433, 210] width 244 height 27
checkbox input "true"
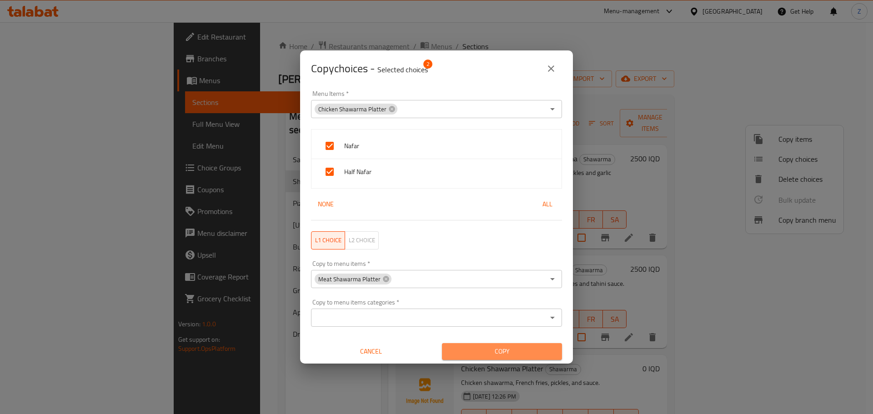
click at [500, 352] on span "Copy" at bounding box center [502, 351] width 106 height 11
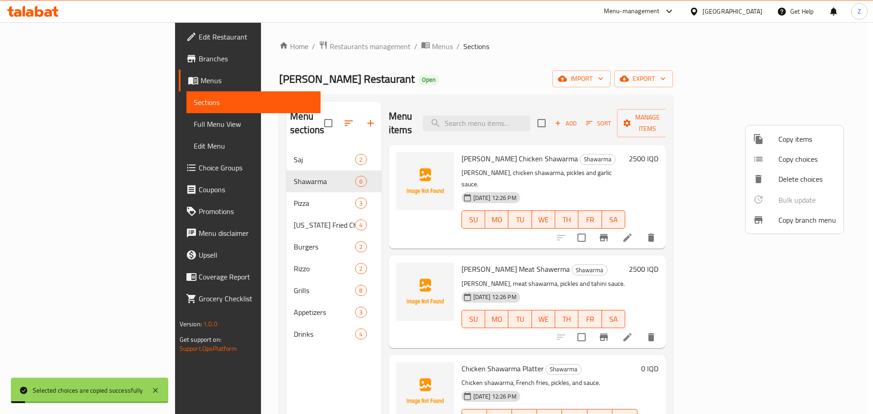
click at [641, 337] on div at bounding box center [436, 207] width 873 height 414
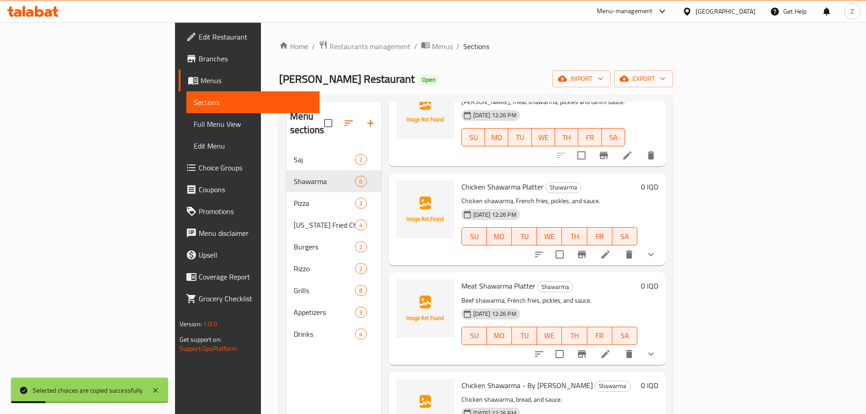
scroll to position [205, 0]
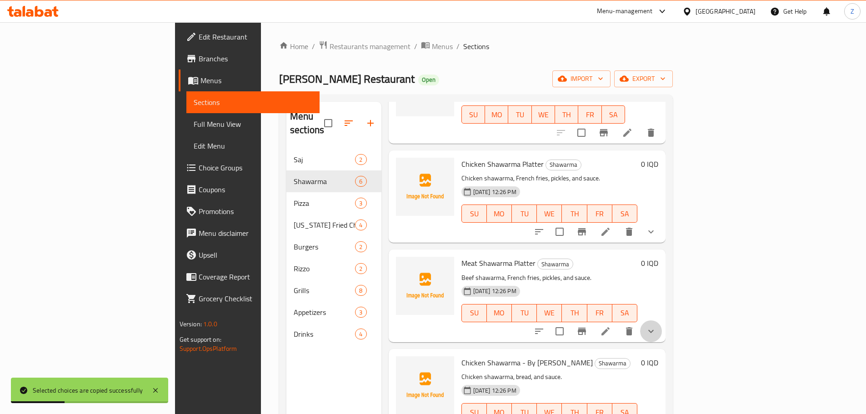
click at [662, 321] on button "show more" at bounding box center [651, 332] width 22 height 22
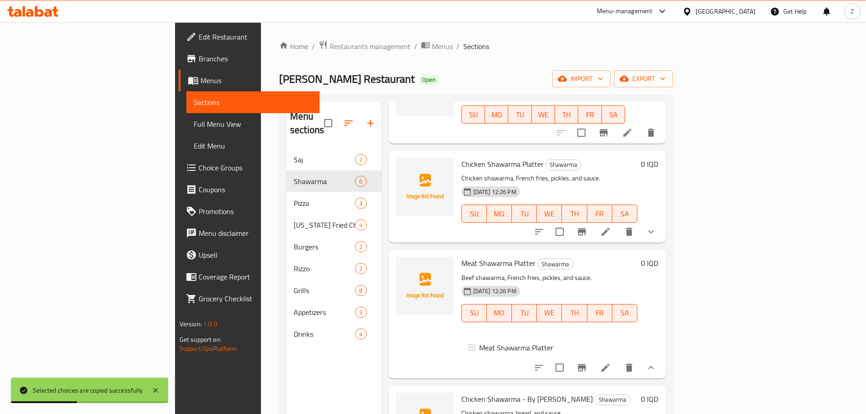
click at [642, 282] on div "[DATE] 12:26 PM SU MO TU WE TH FR SA" at bounding box center [550, 306] width 184 height 49
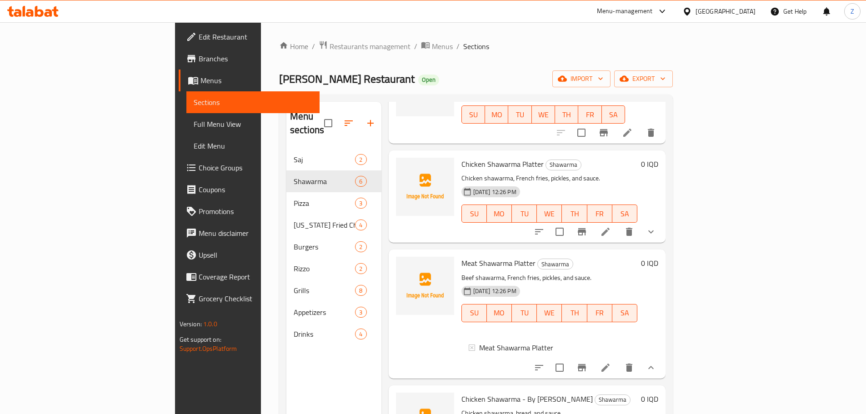
click at [642, 282] on div "[DATE] 12:26 PM SU MO TU WE TH FR SA" at bounding box center [550, 306] width 184 height 49
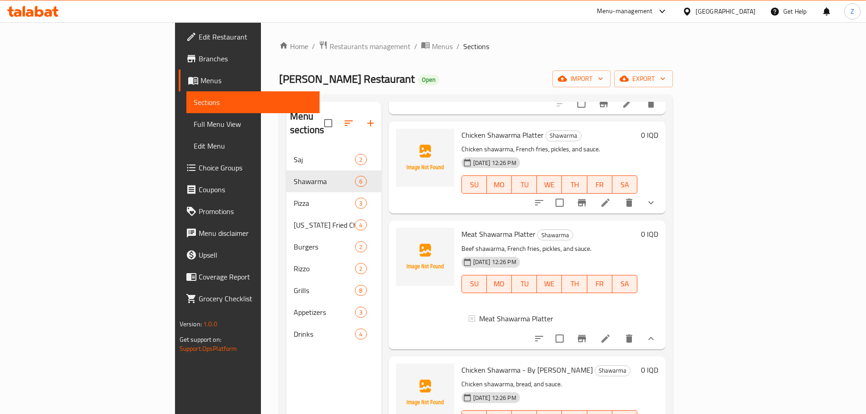
scroll to position [248, 0]
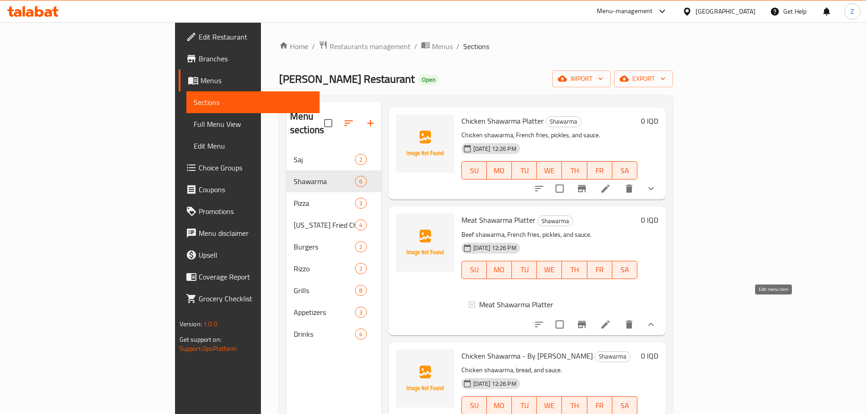
click at [611, 319] on icon at bounding box center [605, 324] width 11 height 11
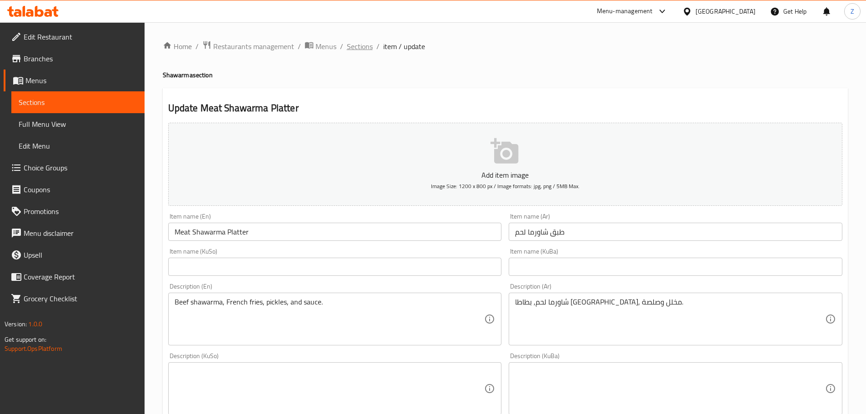
click at [361, 46] on span "Sections" at bounding box center [360, 46] width 26 height 11
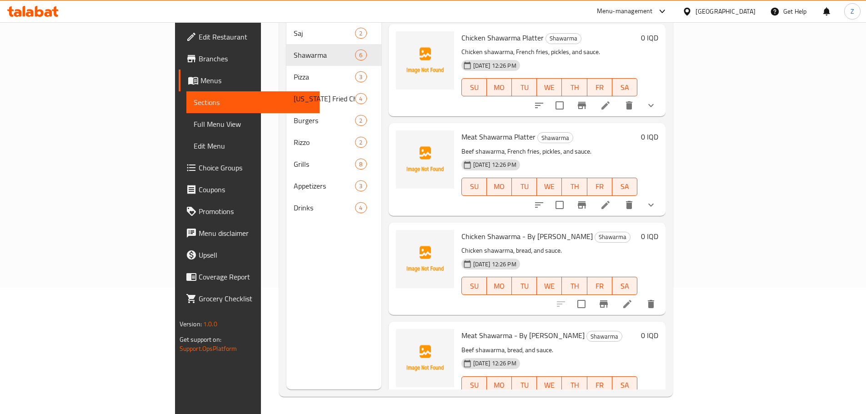
scroll to position [127, 0]
click at [633, 298] on icon at bounding box center [627, 303] width 11 height 11
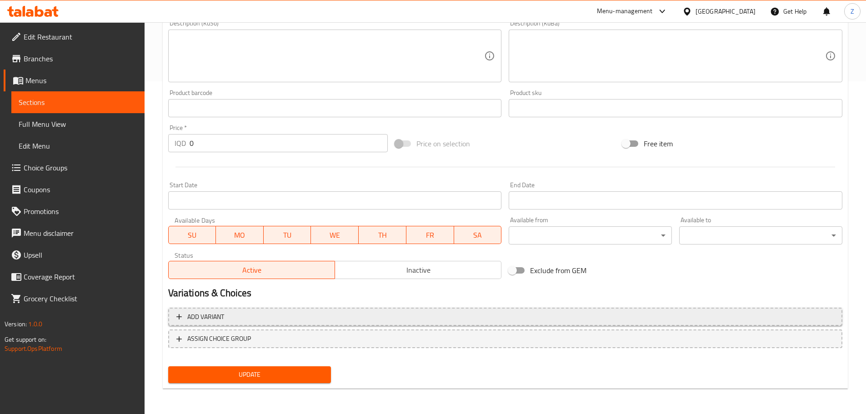
click at [406, 313] on span "Add variant" at bounding box center [505, 317] width 658 height 11
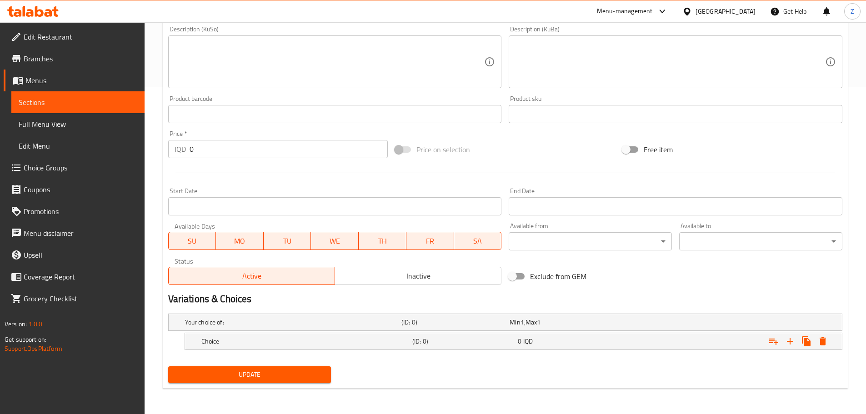
scroll to position [327, 0]
click at [676, 337] on div "Expand" at bounding box center [727, 342] width 211 height 20
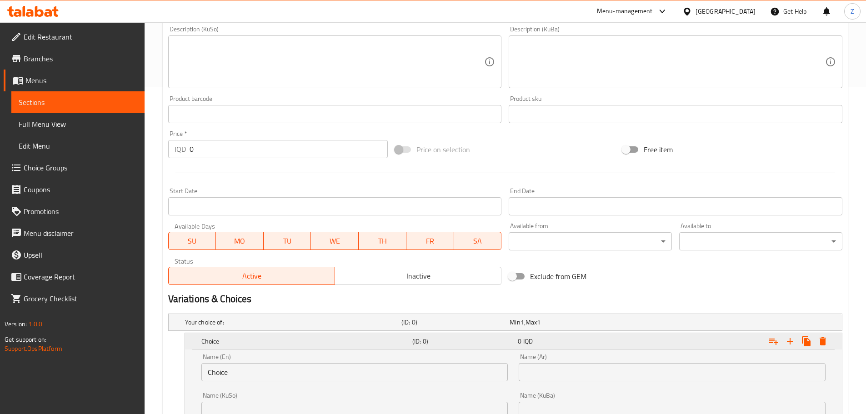
scroll to position [418, 0]
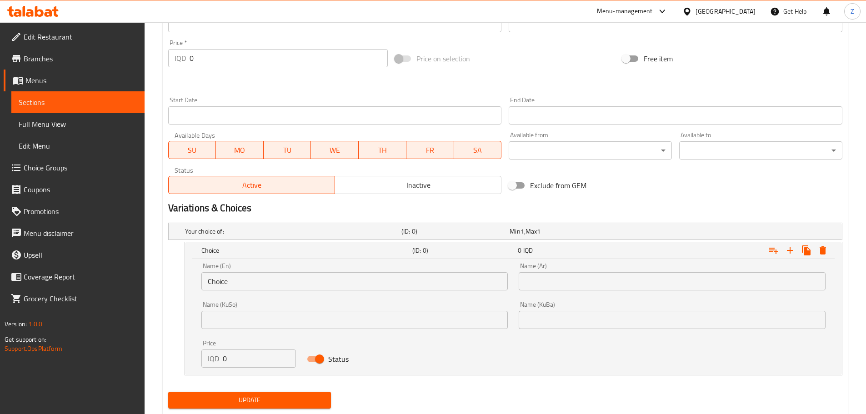
click at [281, 282] on input "Choice" at bounding box center [354, 281] width 307 height 18
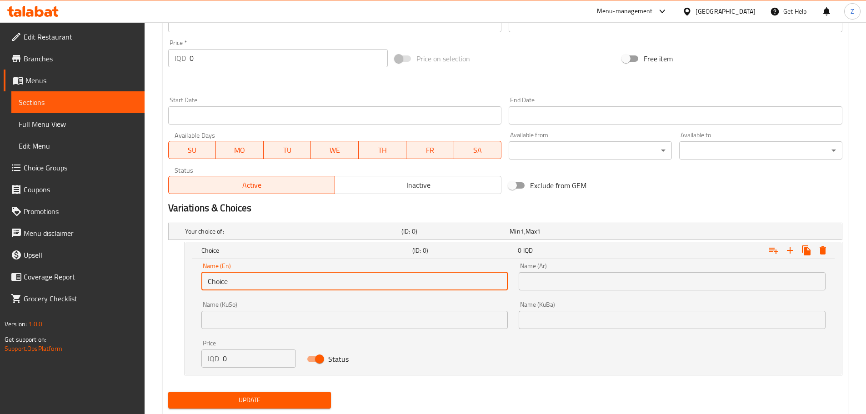
click at [281, 282] on input "Choice" at bounding box center [354, 281] width 307 height 18
type input "1 Kilo"
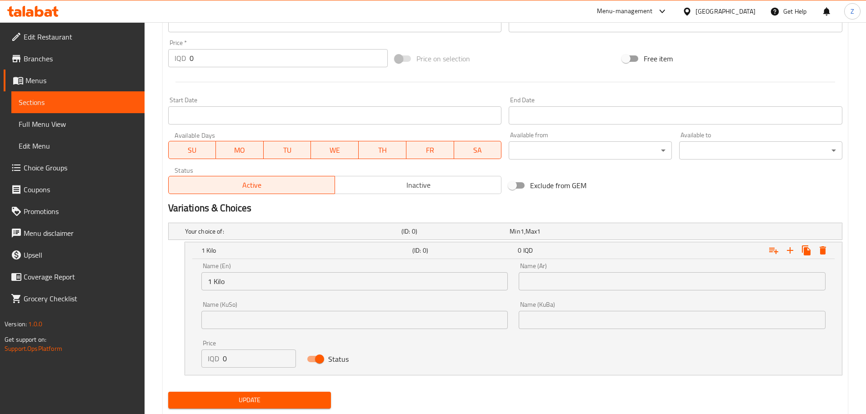
drag, startPoint x: 659, startPoint y: 272, endPoint x: 661, endPoint y: 278, distance: 6.5
click at [660, 275] on div "Name (Ar) Name (Ar)" at bounding box center [672, 277] width 307 height 28
click at [661, 278] on input "text" at bounding box center [672, 281] width 307 height 18
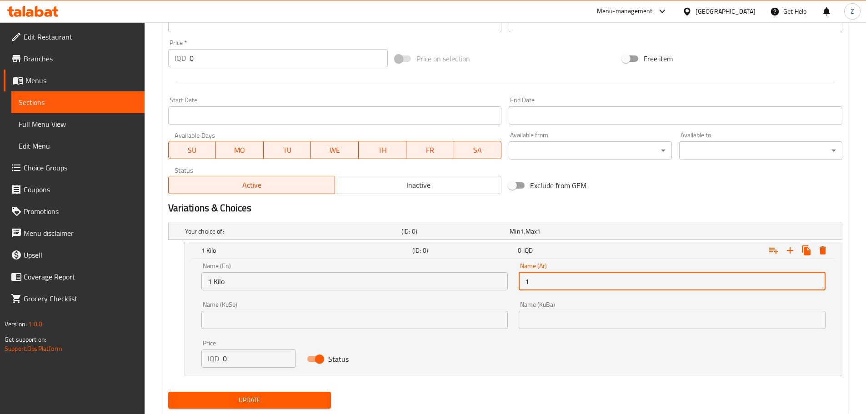
type input "1 كيلو"
click at [233, 359] on input "0" at bounding box center [260, 359] width 74 height 18
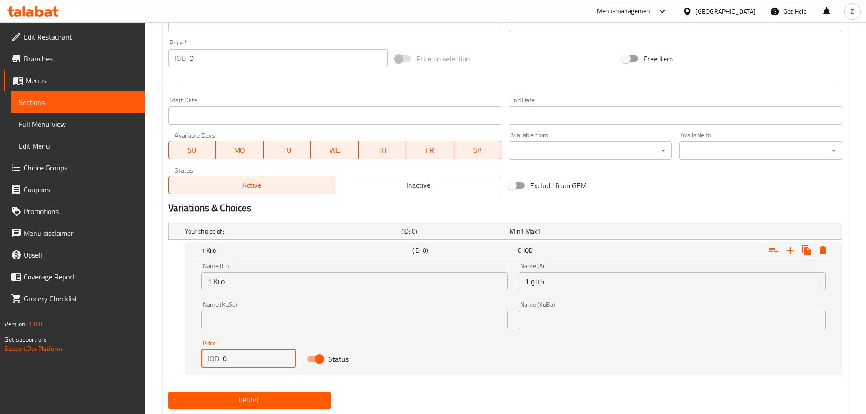
click at [233, 359] on input "0" at bounding box center [260, 359] width 74 height 18
click at [793, 247] on icon "Expand" at bounding box center [790, 250] width 11 height 11
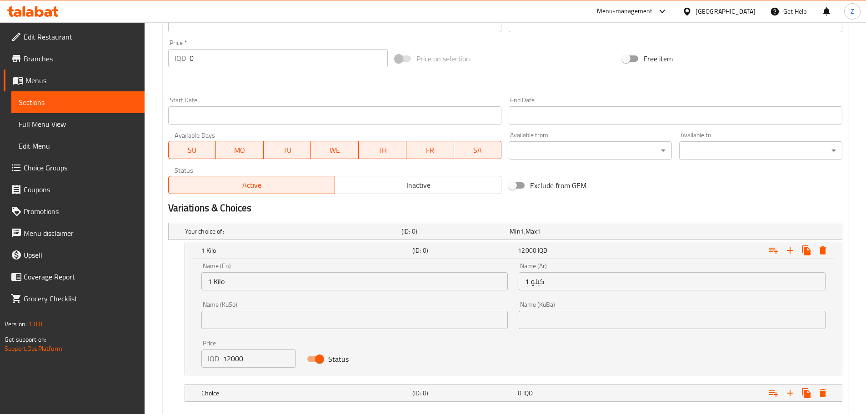
click at [238, 357] on input "12000" at bounding box center [260, 359] width 74 height 18
type input "20000"
click at [357, 393] on h5 "Choice" at bounding box center [304, 393] width 207 height 9
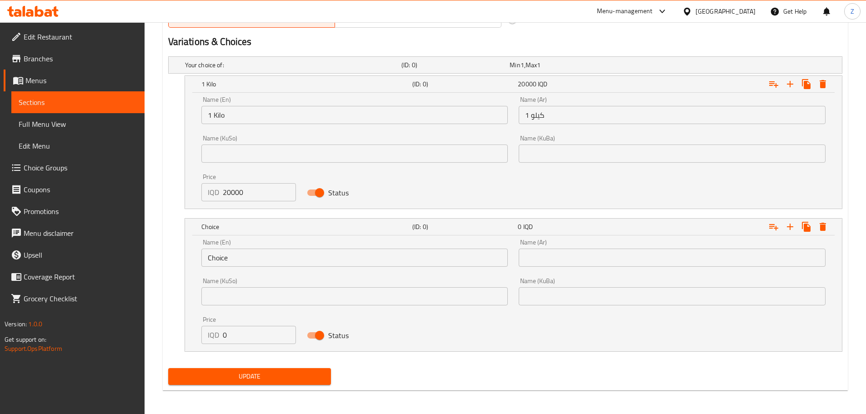
scroll to position [586, 0]
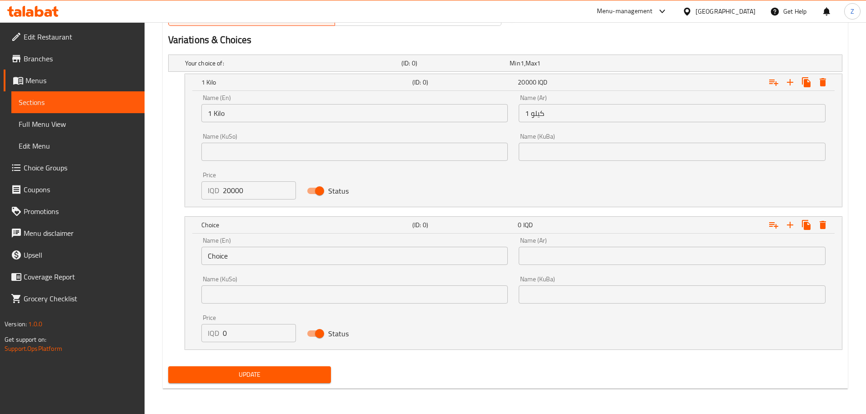
click at [262, 267] on div "Name (En) Choice Name (En)" at bounding box center [355, 251] width 318 height 39
click at [267, 261] on input "Choice" at bounding box center [354, 256] width 307 height 18
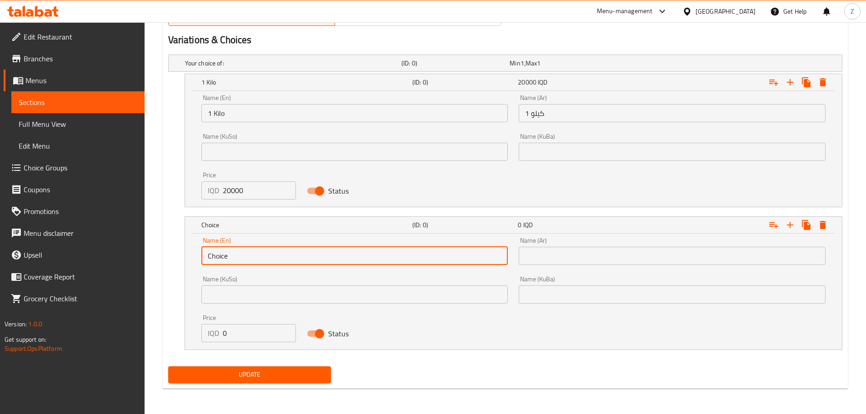
click at [267, 261] on input "Choice" at bounding box center [354, 256] width 307 height 18
type input "1/2 Kilo"
click at [554, 259] on input "text" at bounding box center [672, 256] width 307 height 18
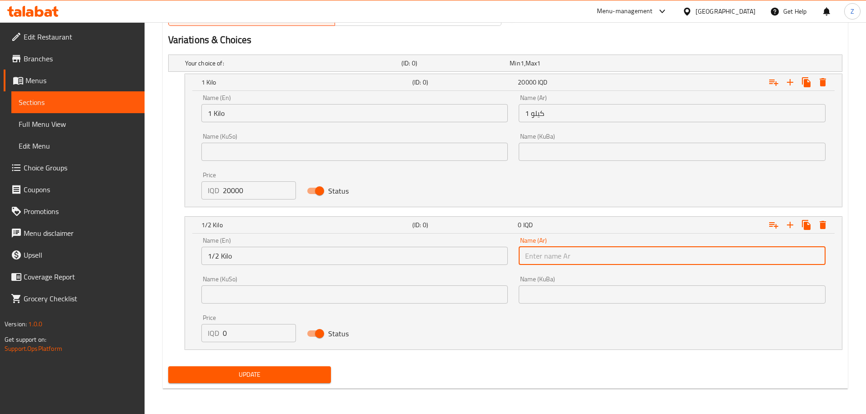
type input "1/2 كيلو"
click at [240, 336] on input "0" at bounding box center [260, 333] width 74 height 18
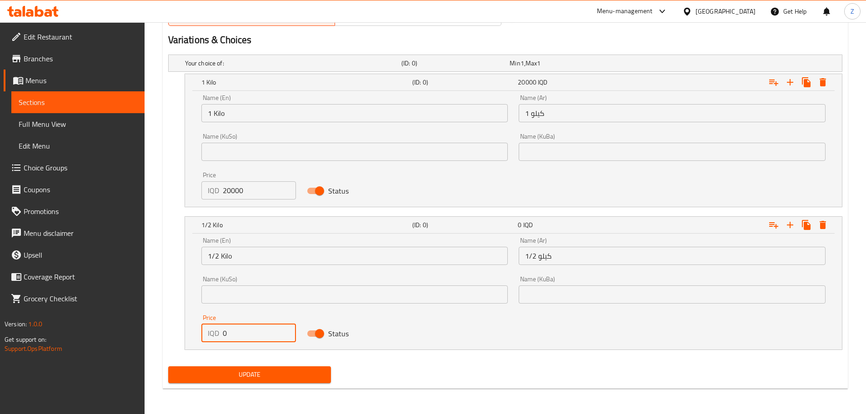
click at [240, 336] on input "0" at bounding box center [260, 333] width 74 height 18
type input "10000"
click at [789, 227] on icon "Expand" at bounding box center [790, 225] width 11 height 11
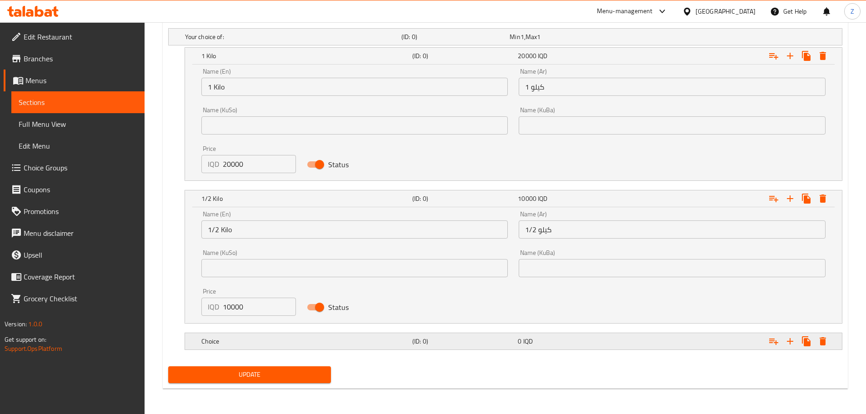
click at [377, 350] on div "Choice (ID: 0) 0 IQD" at bounding box center [517, 342] width 634 height 20
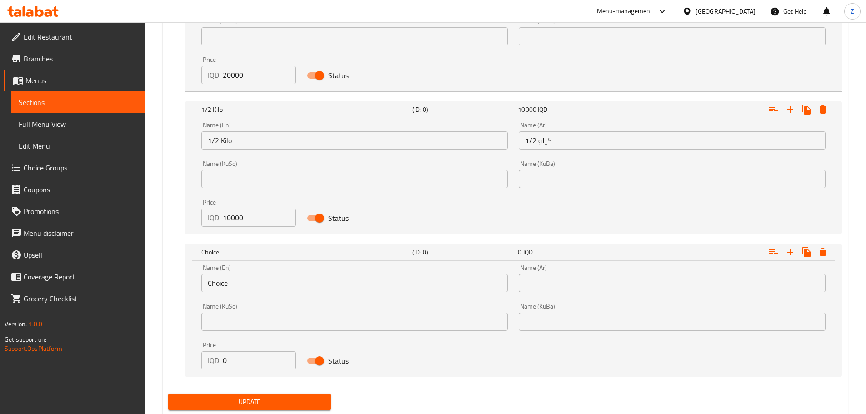
scroll to position [704, 0]
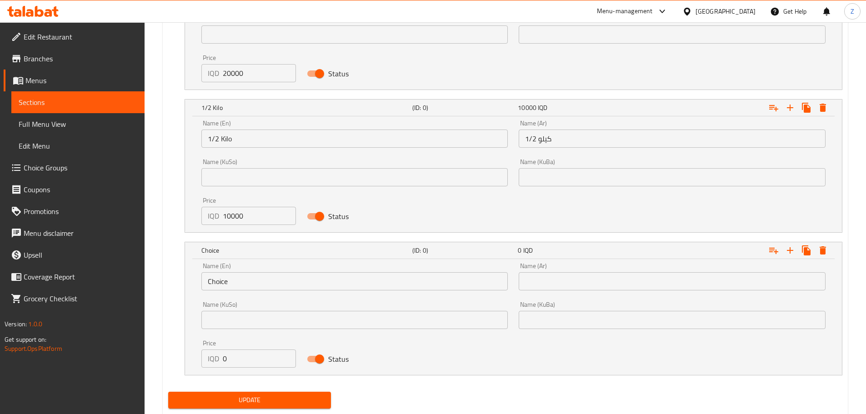
click at [240, 280] on input "Choice" at bounding box center [354, 281] width 307 height 18
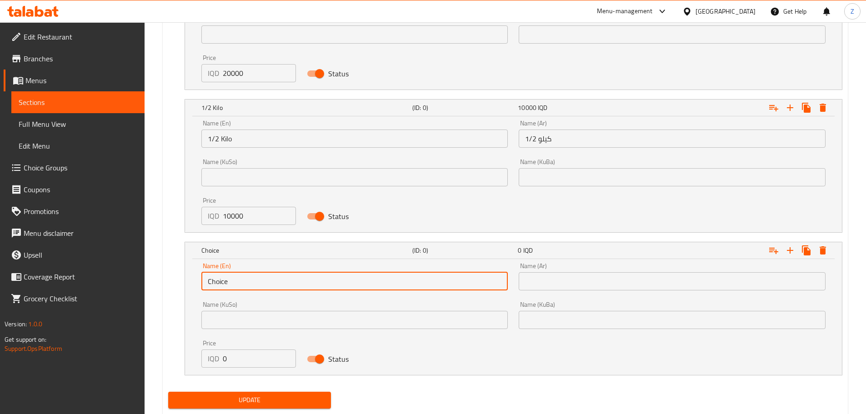
click at [240, 280] on input "Choice" at bounding box center [354, 281] width 307 height 18
click at [241, 280] on input "Choice" at bounding box center [354, 281] width 307 height 18
type input "1/4 Kilo"
click at [613, 282] on input "text" at bounding box center [672, 281] width 307 height 18
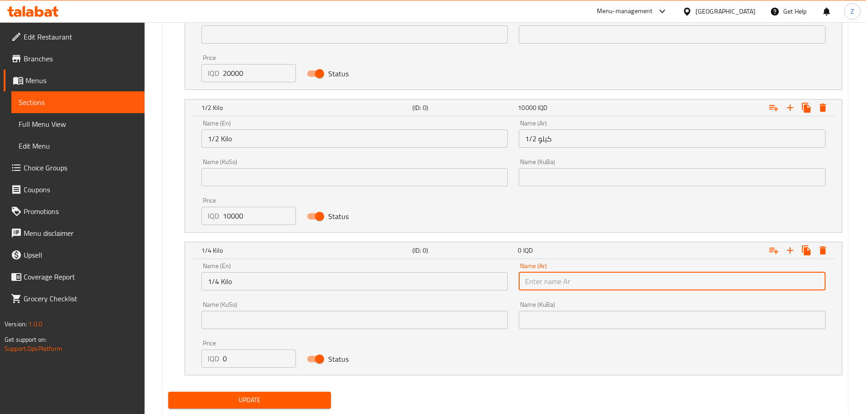
type input "1/4 كيلو"
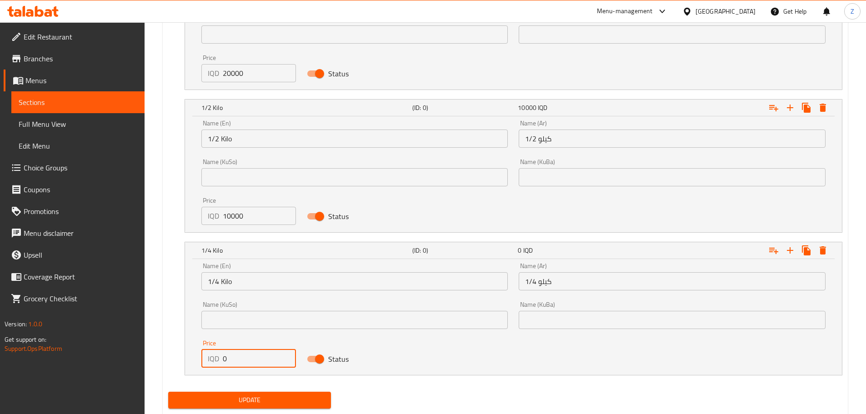
click at [261, 364] on input "0" at bounding box center [260, 359] width 74 height 18
type input "5000"
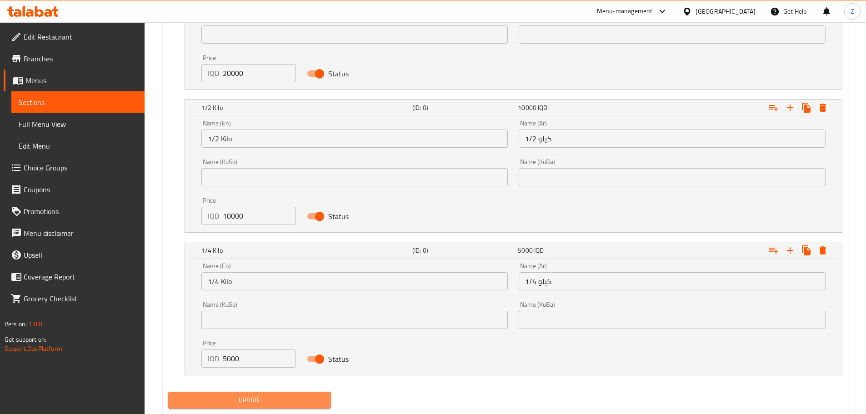
click at [271, 400] on span "Update" at bounding box center [250, 400] width 149 height 11
click at [283, 399] on span "Update" at bounding box center [250, 400] width 149 height 11
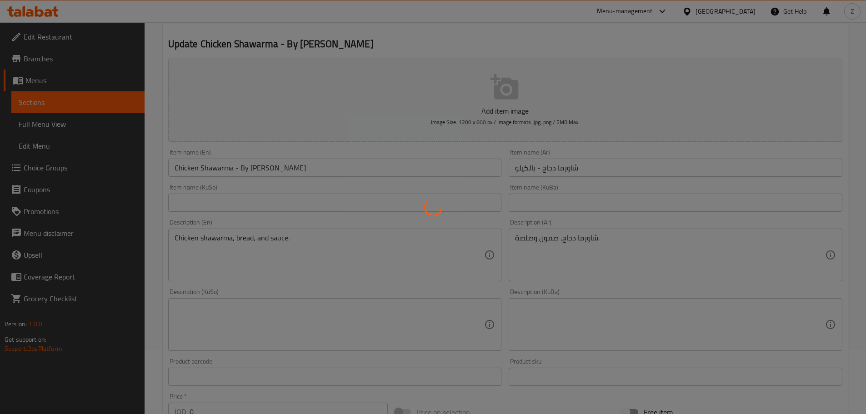
scroll to position [0, 0]
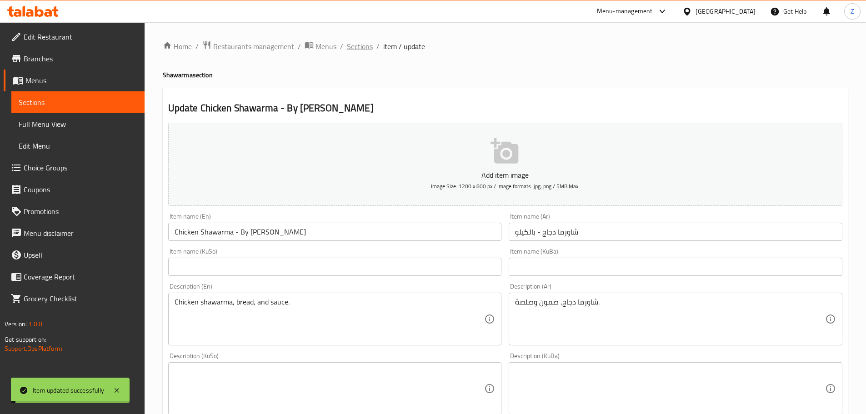
click at [363, 45] on span "Sections" at bounding box center [360, 46] width 26 height 11
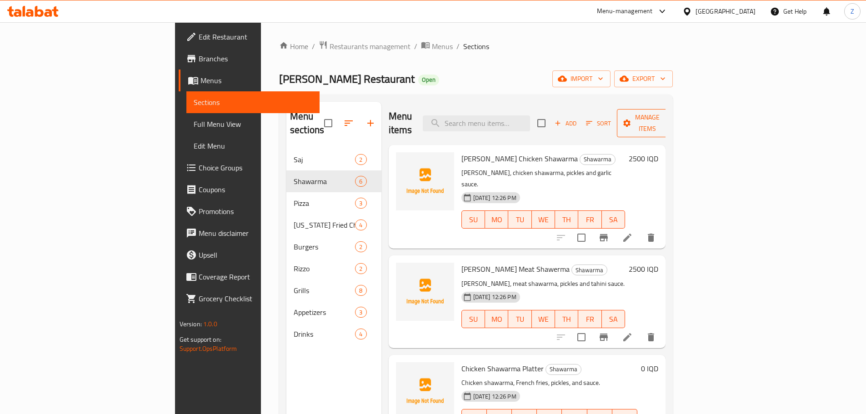
click at [671, 121] on span "Manage items" at bounding box center [647, 123] width 46 height 23
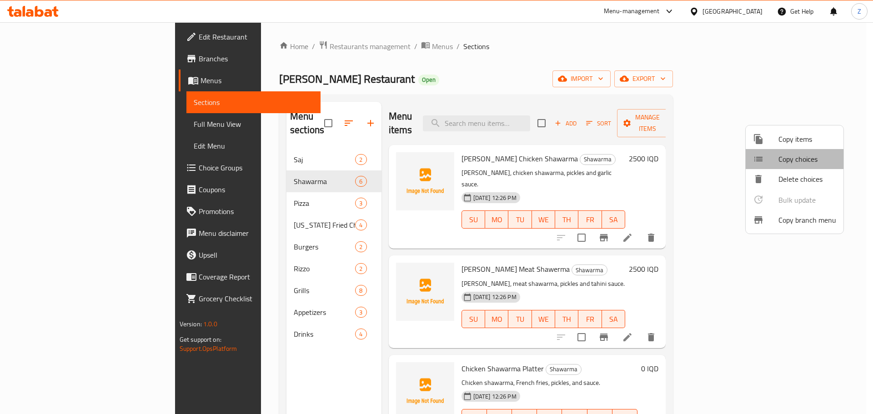
click at [820, 156] on span "Copy choices" at bounding box center [808, 159] width 58 height 11
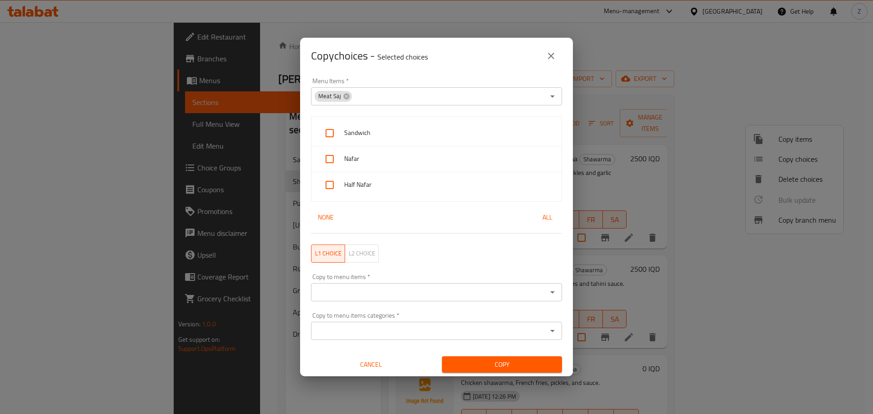
click at [344, 97] on icon at bounding box center [346, 96] width 6 height 6
click at [547, 95] on icon "Open" at bounding box center [552, 96] width 11 height 11
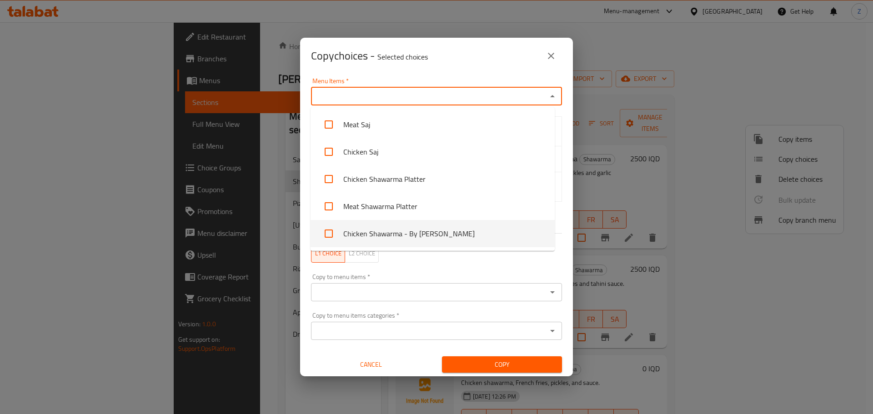
click at [468, 224] on li "Chicken Shawarma - By [PERSON_NAME]" at bounding box center [433, 233] width 244 height 27
checkbox input "true"
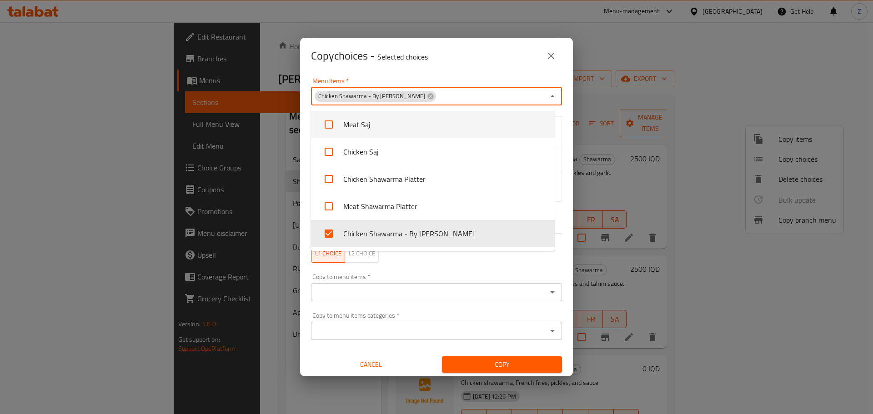
click at [438, 73] on div "Copy choices - Selected choices 0 Menu Items   * Chicken Shawarma - By Kilo Men…" at bounding box center [436, 207] width 273 height 339
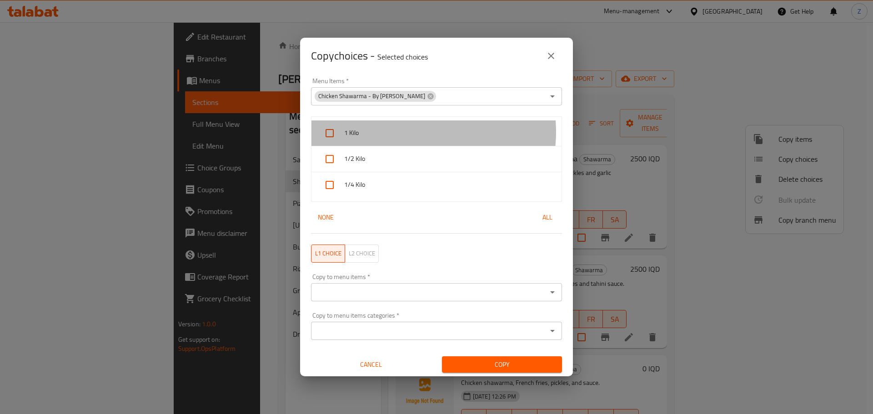
click at [418, 132] on span "1 Kilo" at bounding box center [449, 132] width 210 height 11
checkbox input "true"
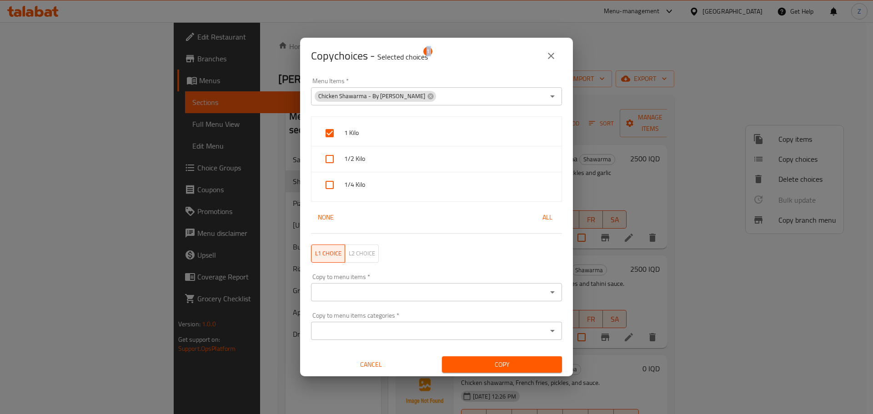
click at [415, 155] on span "1/2 Kilo" at bounding box center [449, 158] width 210 height 11
click at [413, 171] on div "1/2 Kilo" at bounding box center [437, 159] width 250 height 26
checkbox input "false"
click at [421, 182] on span "1/4 Kilo" at bounding box center [449, 184] width 210 height 11
checkbox input "true"
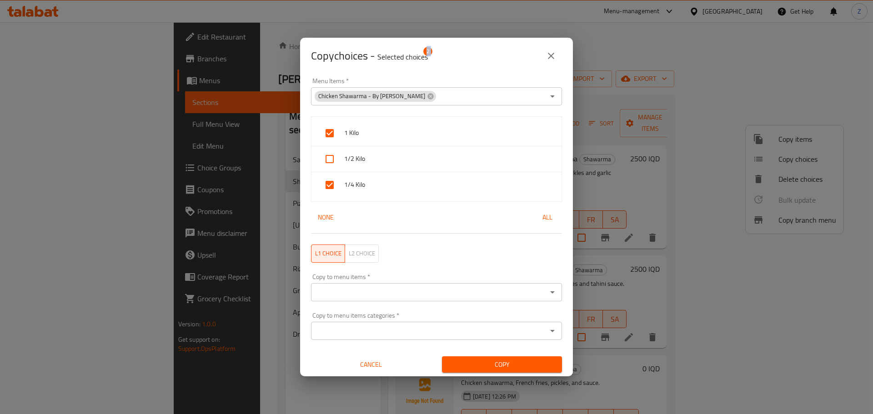
click at [416, 159] on span "1/2 Kilo" at bounding box center [449, 158] width 210 height 11
checkbox input "true"
click at [547, 294] on icon "Open" at bounding box center [552, 292] width 11 height 11
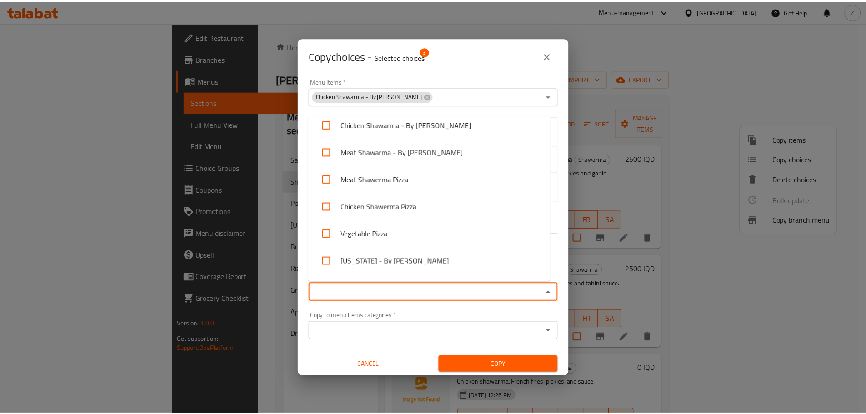
scroll to position [182, 0]
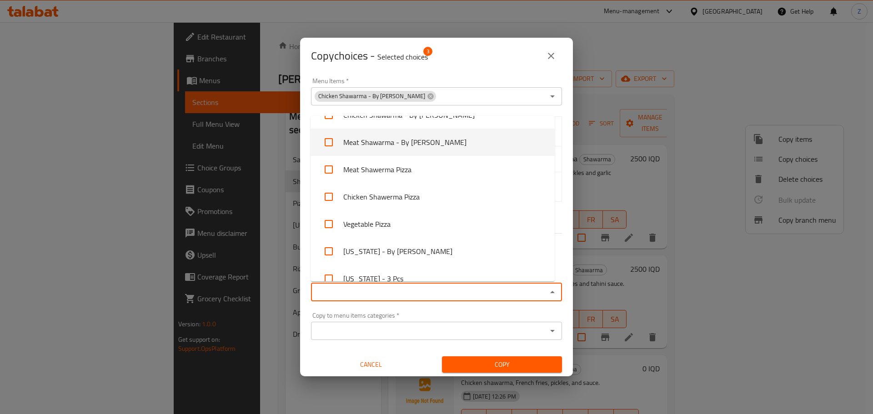
click at [414, 148] on li "Meat Shawarma - By [PERSON_NAME]" at bounding box center [433, 142] width 244 height 27
checkbox input "true"
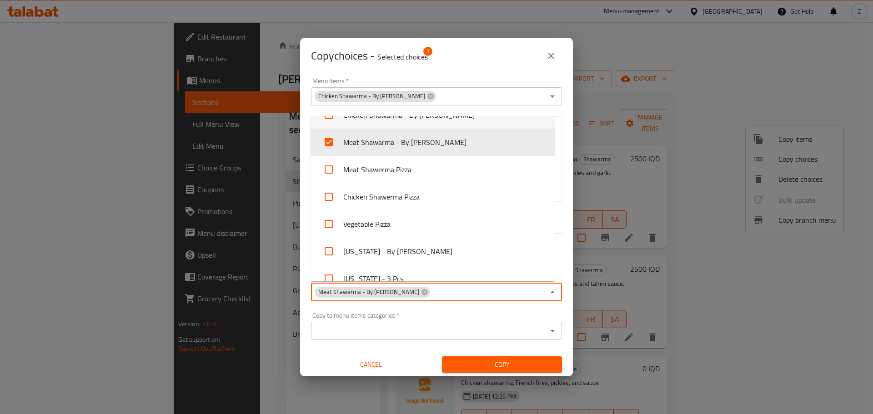
click at [472, 78] on div "Menu Items   * Chicken Shawarma - By Kilo Menu Items *" at bounding box center [436, 92] width 251 height 28
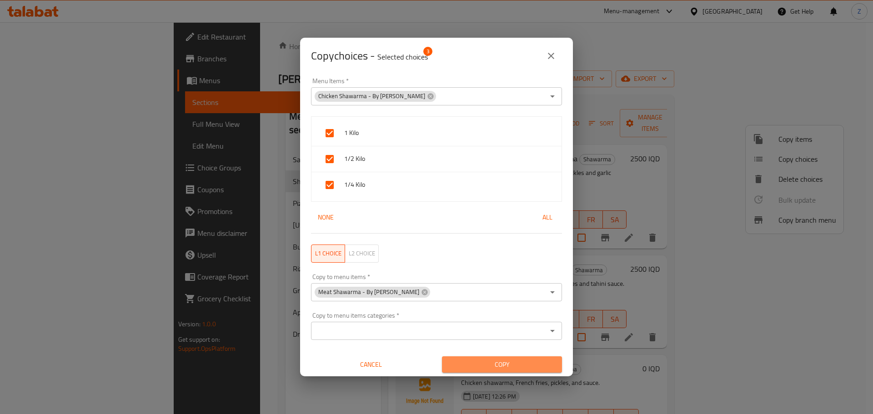
click at [506, 370] on span "Copy" at bounding box center [502, 364] width 106 height 11
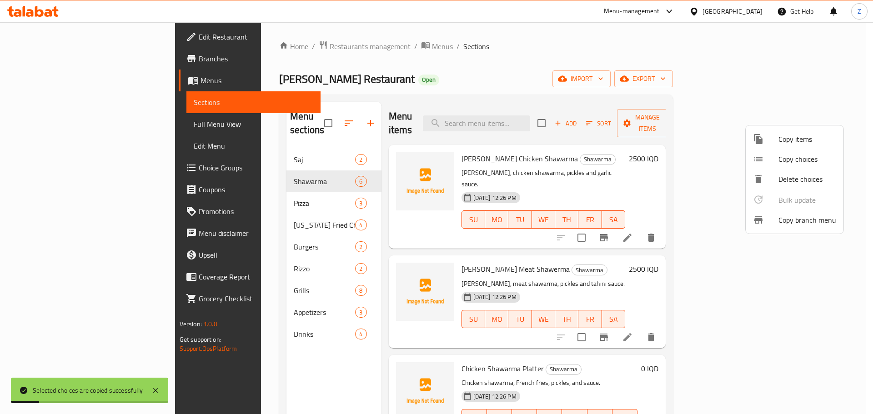
click at [695, 346] on div at bounding box center [436, 207] width 873 height 414
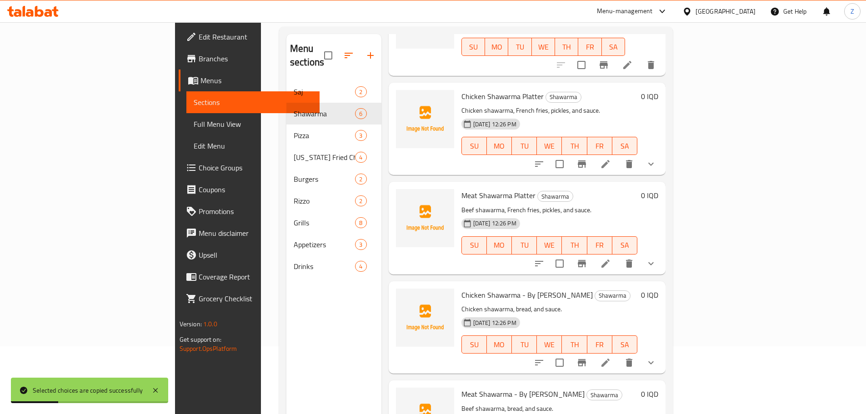
scroll to position [127, 0]
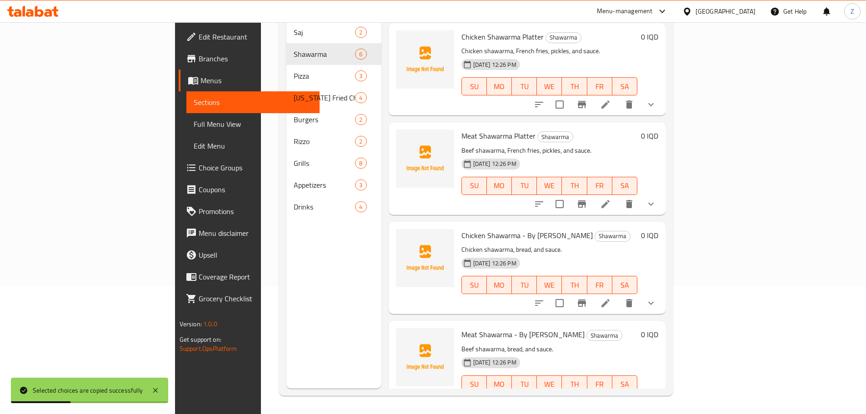
click at [632, 399] on icon at bounding box center [628, 403] width 8 height 8
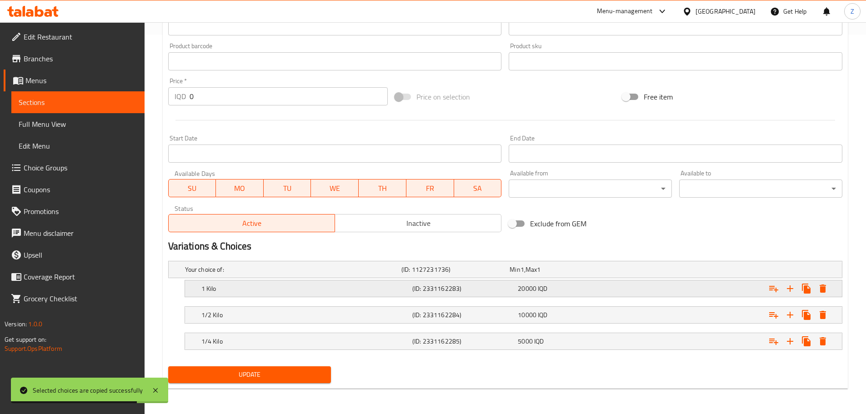
click at [451, 295] on div "1 Kilo (ID: 2331162283) 20000 IQD" at bounding box center [517, 289] width 634 height 20
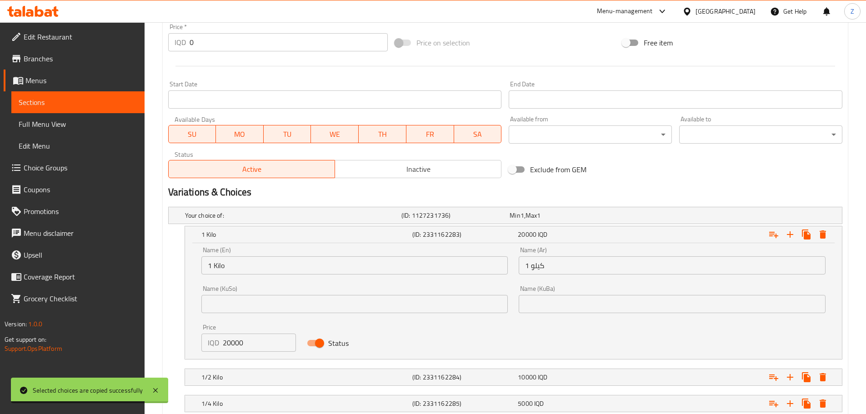
scroll to position [477, 0]
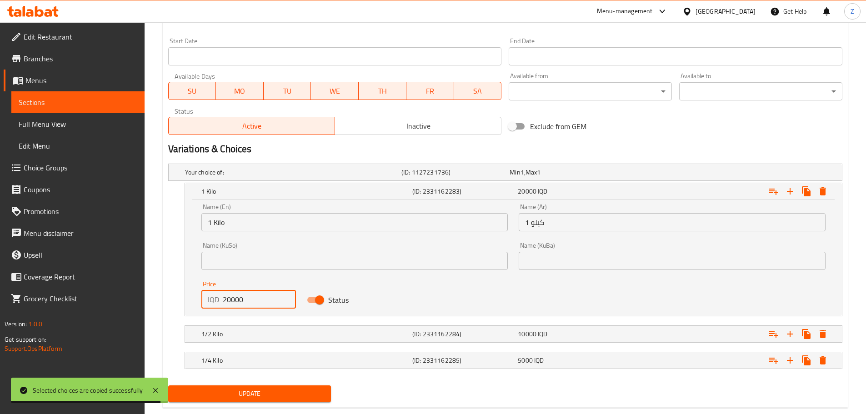
drag, startPoint x: 225, startPoint y: 298, endPoint x: 217, endPoint y: 295, distance: 7.9
click at [218, 295] on div "IQD 20000 Price" at bounding box center [248, 300] width 95 height 18
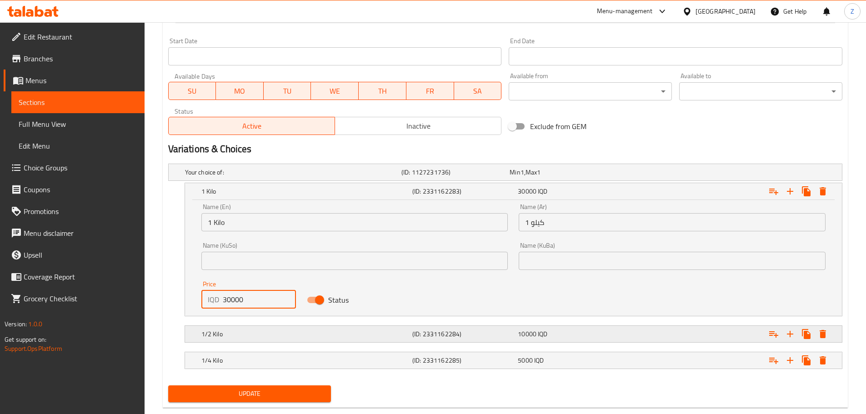
type input "30000"
click at [257, 339] on div "1/2 Kilo" at bounding box center [305, 334] width 211 height 13
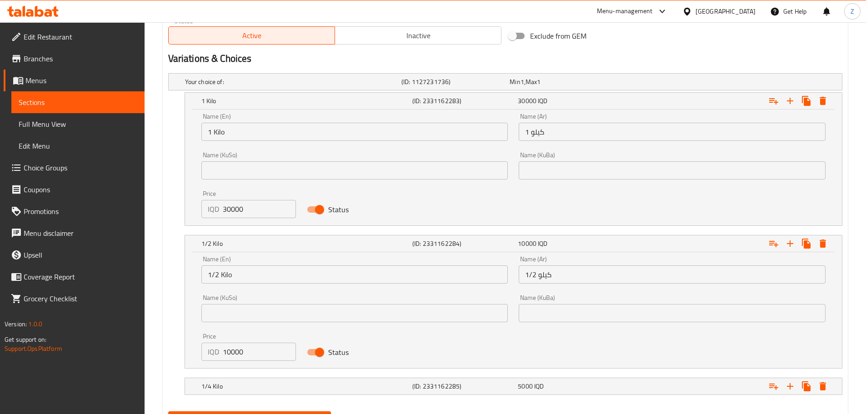
scroll to position [568, 0]
drag, startPoint x: 230, startPoint y: 352, endPoint x: 224, endPoint y: 353, distance: 5.8
click at [224, 353] on input "10000" at bounding box center [260, 351] width 74 height 18
type input "15000"
click at [262, 388] on h5 "1/4 Kilo" at bounding box center [304, 386] width 207 height 9
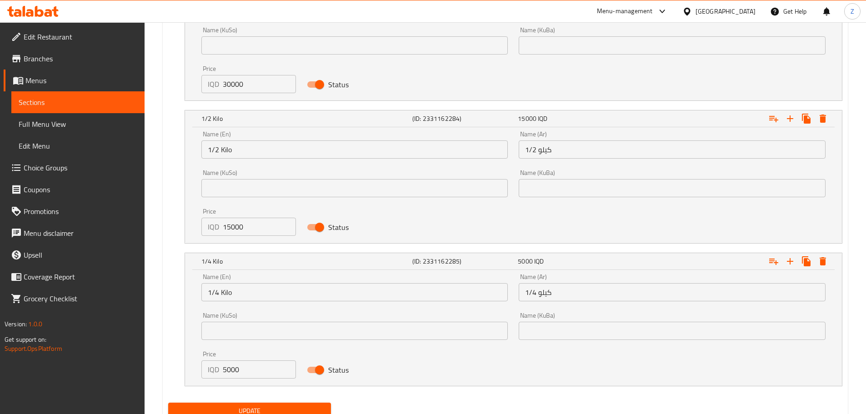
scroll to position [705, 0]
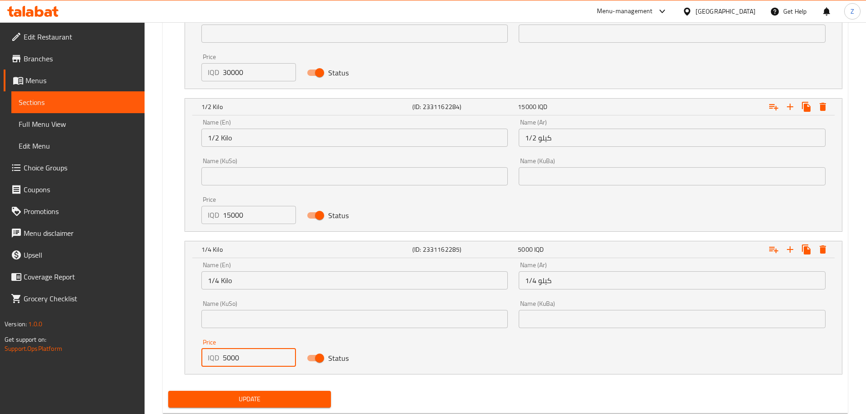
drag, startPoint x: 225, startPoint y: 358, endPoint x: 220, endPoint y: 358, distance: 5.5
click at [220, 358] on div "IQD 5000 Price" at bounding box center [248, 358] width 95 height 18
type input "8000"
click at [262, 403] on span "Update" at bounding box center [250, 399] width 149 height 11
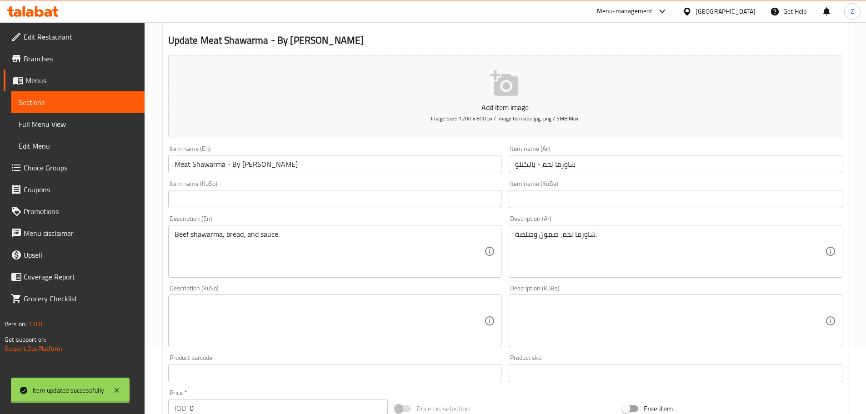
scroll to position [0, 0]
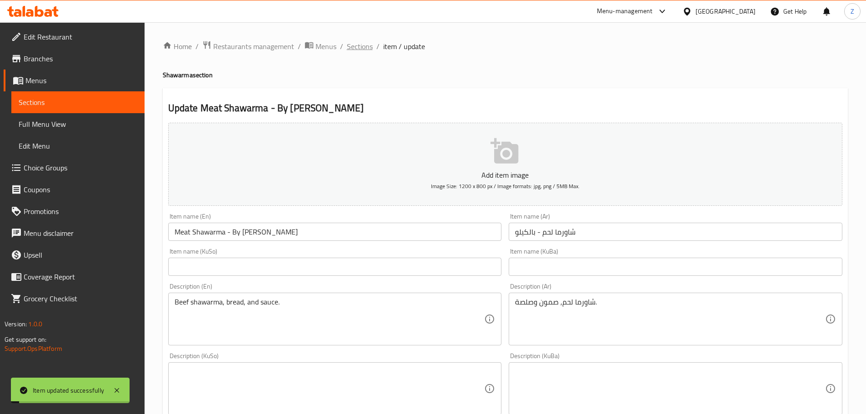
click at [352, 45] on span "Sections" at bounding box center [360, 46] width 26 height 11
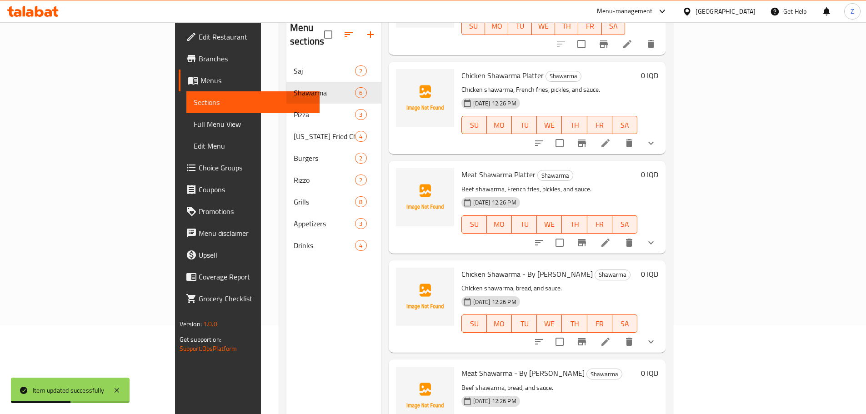
scroll to position [36, 0]
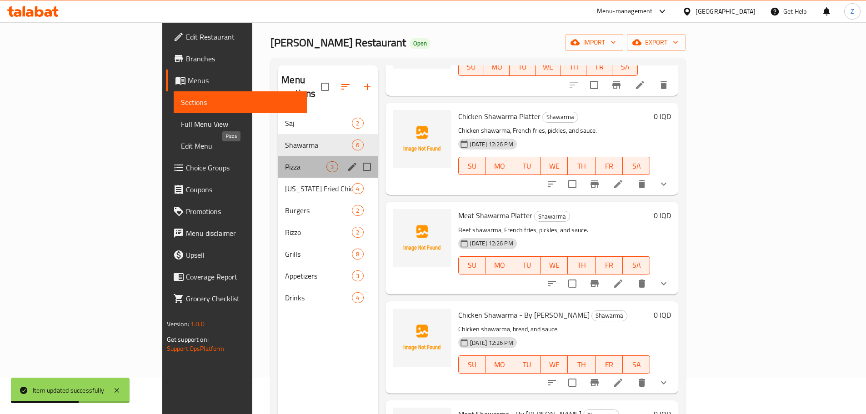
click at [285, 161] on span "Pizza" at bounding box center [305, 166] width 41 height 11
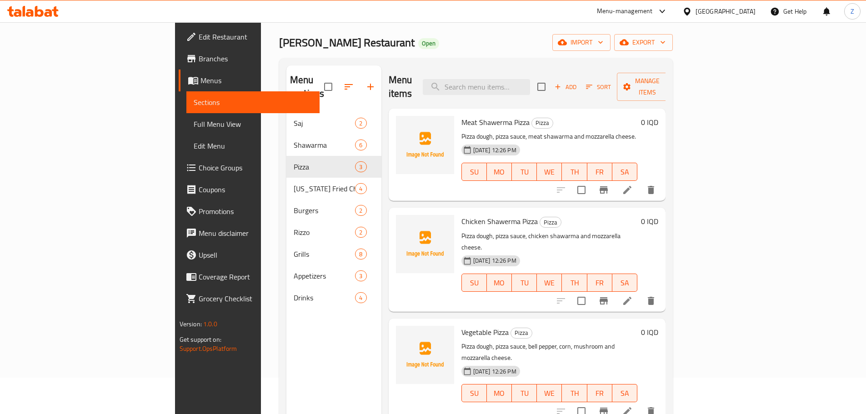
click at [662, 179] on div at bounding box center [606, 190] width 112 height 22
click at [633, 185] on icon at bounding box center [627, 190] width 11 height 11
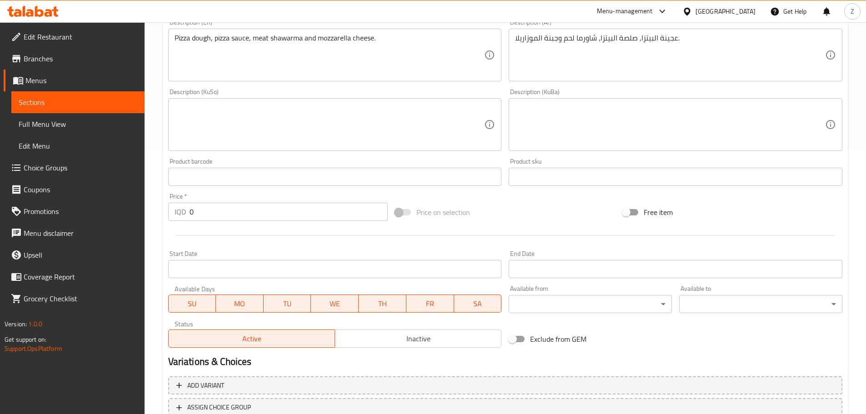
scroll to position [273, 0]
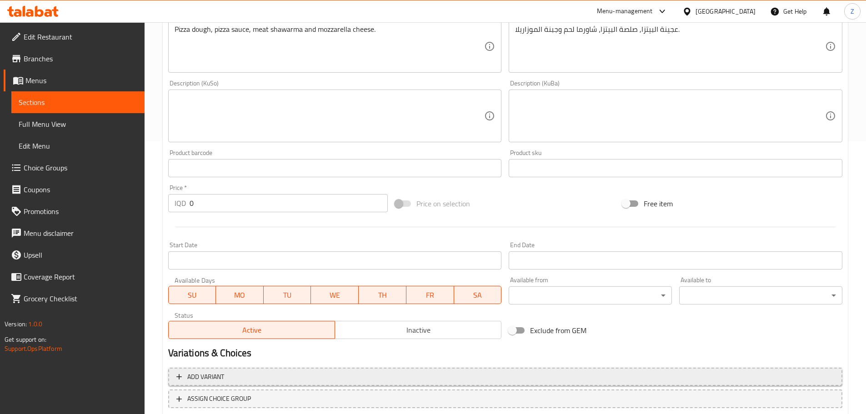
click at [331, 376] on span "Add variant" at bounding box center [505, 377] width 658 height 11
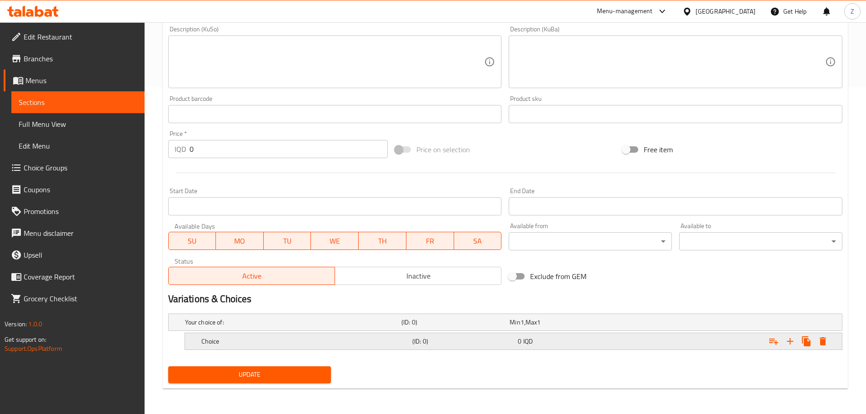
click at [351, 341] on h5 "Choice" at bounding box center [304, 341] width 207 height 9
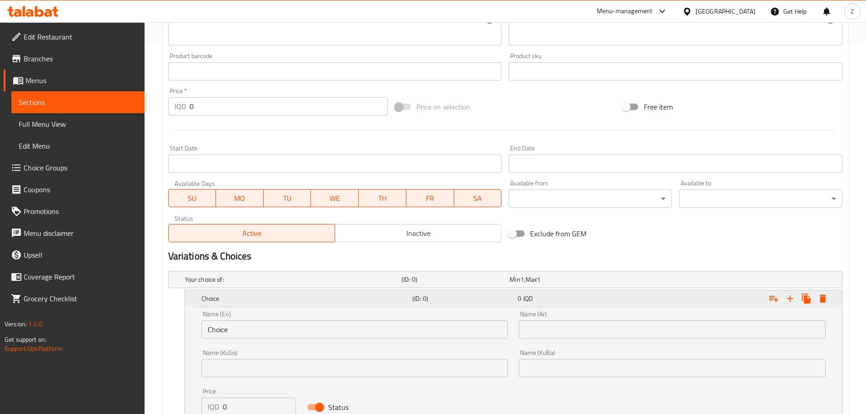
scroll to position [443, 0]
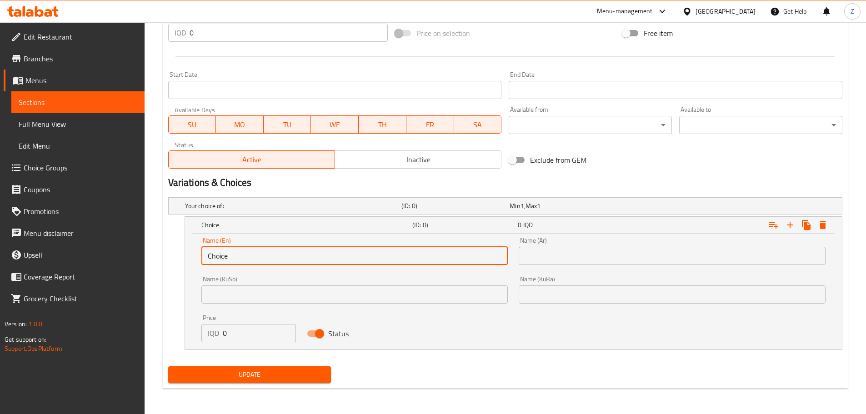
click at [249, 253] on input "Choice" at bounding box center [354, 256] width 307 height 18
click at [249, 252] on input "Choice" at bounding box center [354, 256] width 307 height 18
type input "Medium"
click at [639, 250] on input "text" at bounding box center [672, 256] width 307 height 18
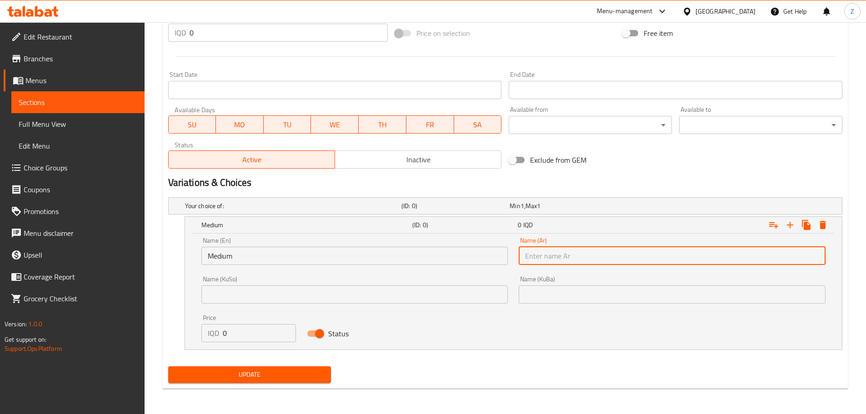
type input "وسط"
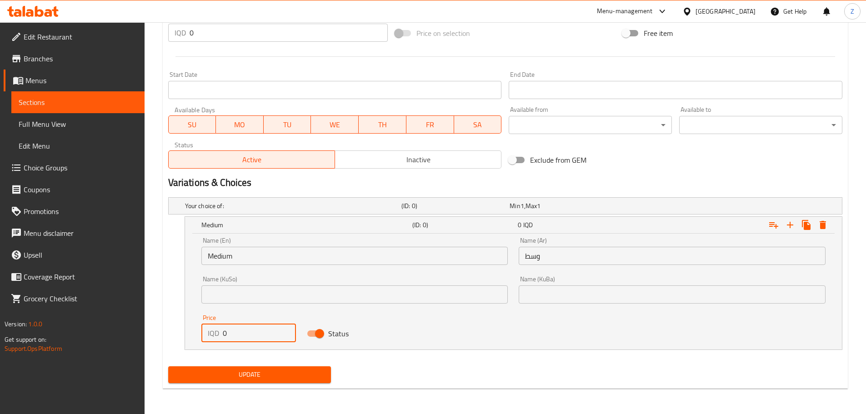
click at [251, 337] on input "0" at bounding box center [260, 333] width 74 height 18
click at [252, 337] on input "0" at bounding box center [260, 333] width 74 height 18
type input "8000"
click at [791, 222] on icon "Expand" at bounding box center [790, 225] width 6 height 6
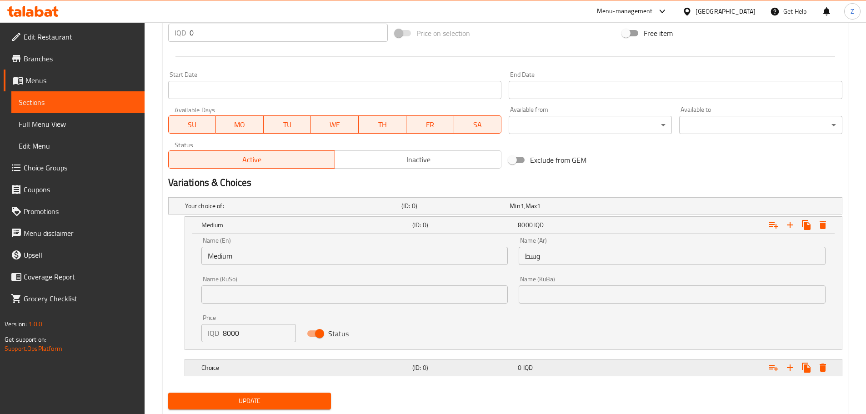
click at [459, 363] on h5 "(ID: 0)" at bounding box center [464, 367] width 102 height 9
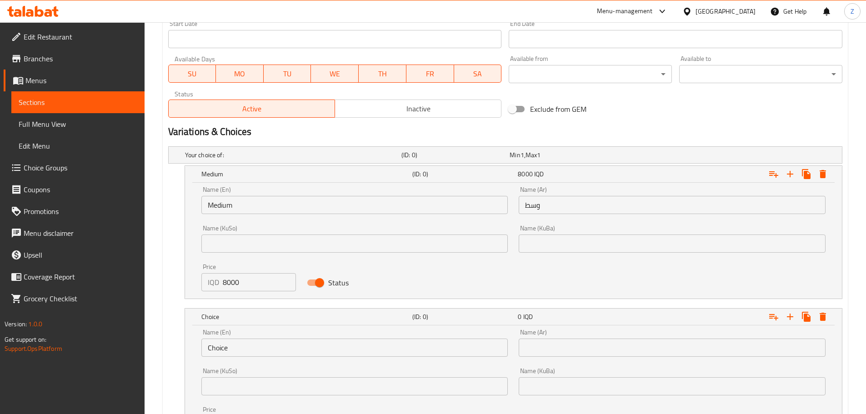
scroll to position [580, 0]
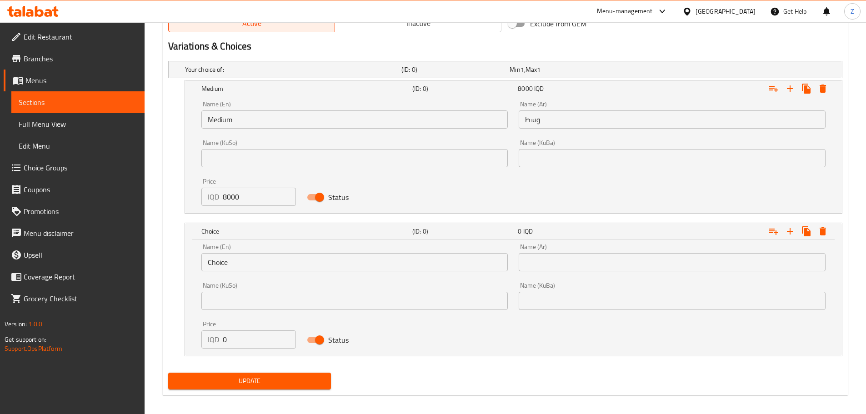
click at [361, 256] on input "Choice" at bounding box center [354, 262] width 307 height 18
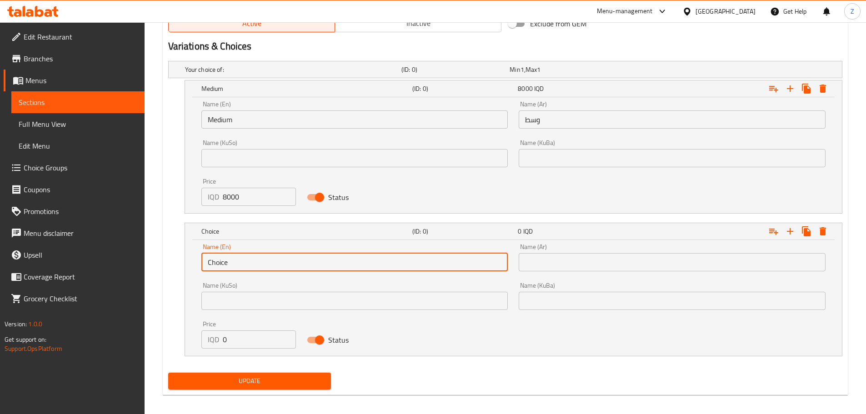
click at [361, 256] on input "Choice" at bounding box center [354, 262] width 307 height 18
type input "Large"
click at [550, 263] on input "text" at bounding box center [672, 262] width 307 height 18
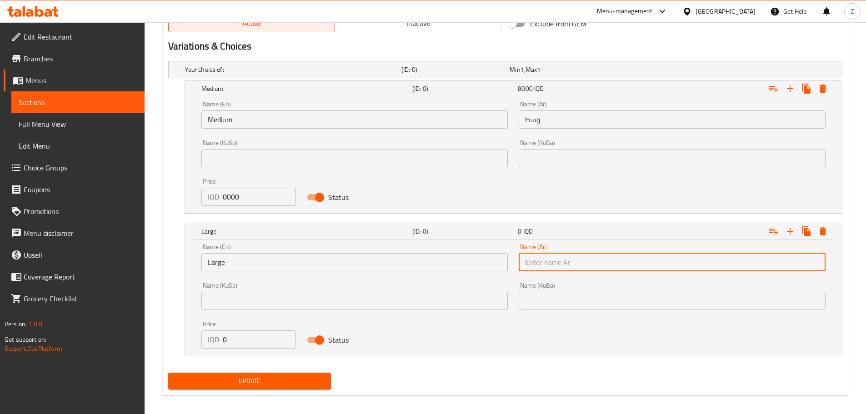
type input "كبير"
click at [246, 342] on input "0" at bounding box center [260, 340] width 74 height 18
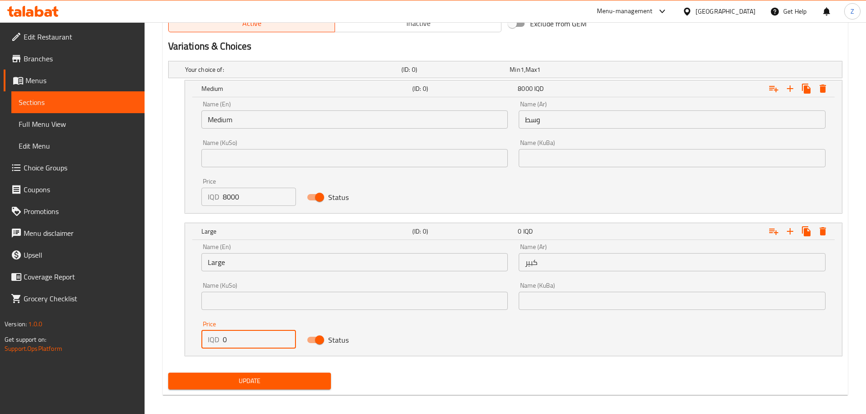
click at [246, 341] on input "0" at bounding box center [260, 340] width 74 height 18
type input "12000"
drag, startPoint x: 791, startPoint y: 236, endPoint x: 765, endPoint y: 242, distance: 26.1
click at [791, 236] on icon "Expand" at bounding box center [790, 231] width 11 height 11
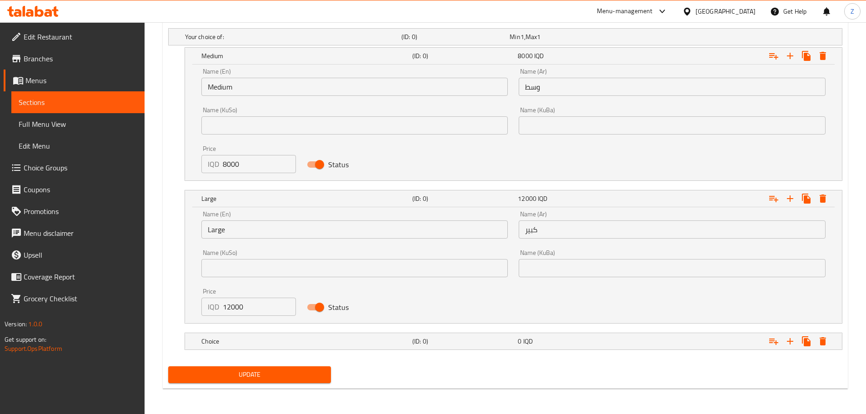
click at [407, 369] on div "Update" at bounding box center [506, 375] width 682 height 24
click at [397, 335] on div "Choice" at bounding box center [305, 341] width 211 height 13
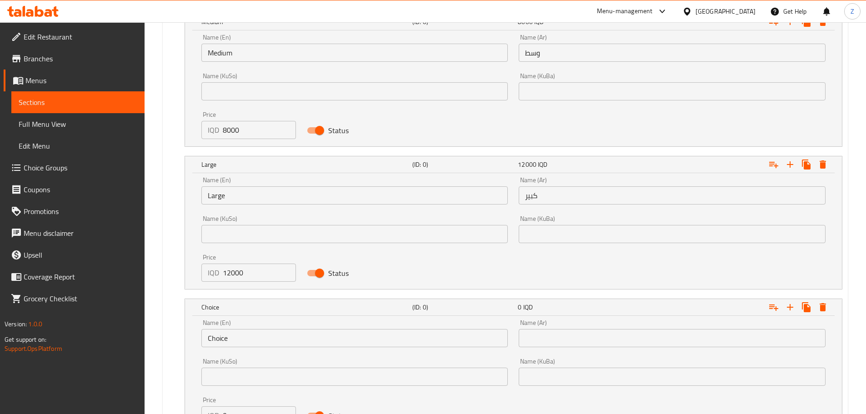
scroll to position [704, 0]
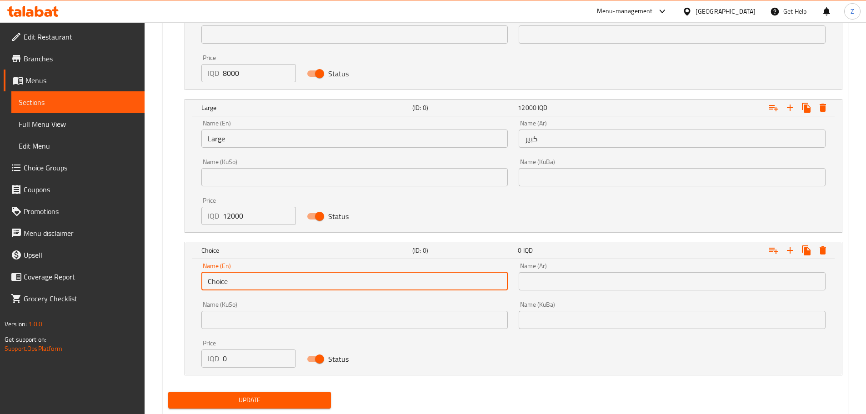
click at [241, 287] on input "Choice" at bounding box center [354, 281] width 307 height 18
type input "Family"
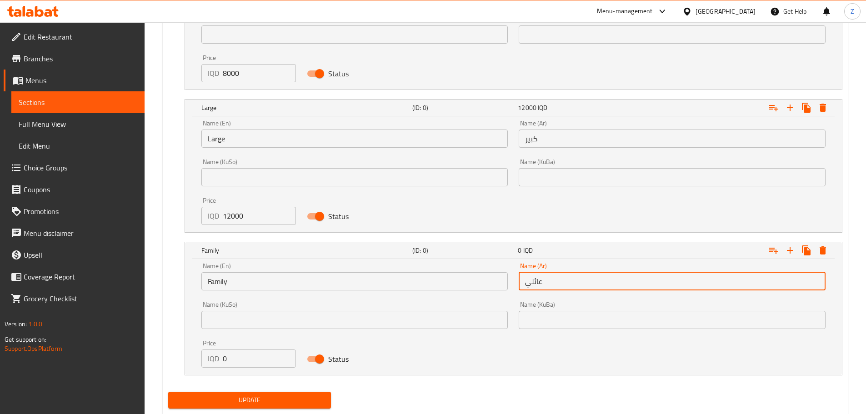
type input "عائلي"
click at [238, 357] on input "0" at bounding box center [260, 359] width 74 height 18
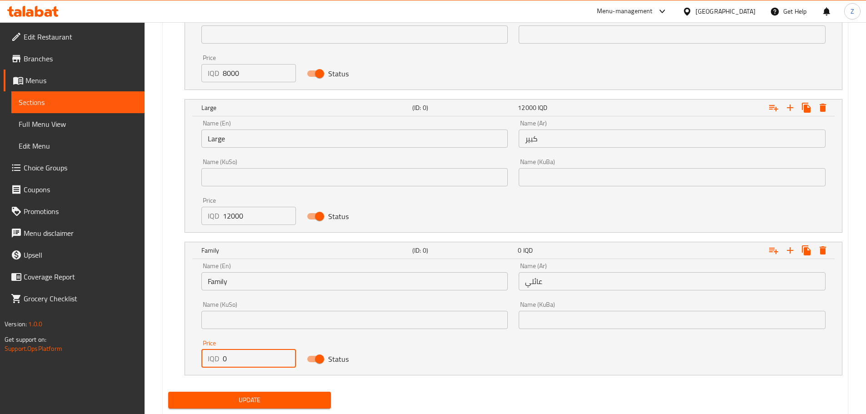
click at [238, 357] on input "0" at bounding box center [260, 359] width 74 height 18
type input "15000"
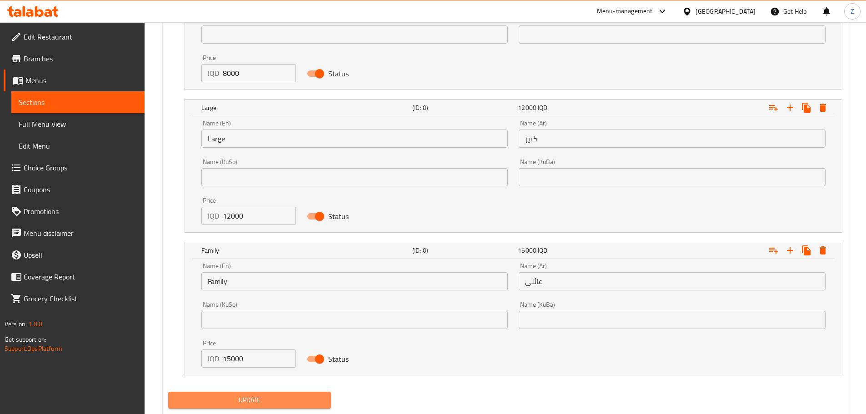
click at [267, 402] on span "Update" at bounding box center [250, 400] width 149 height 11
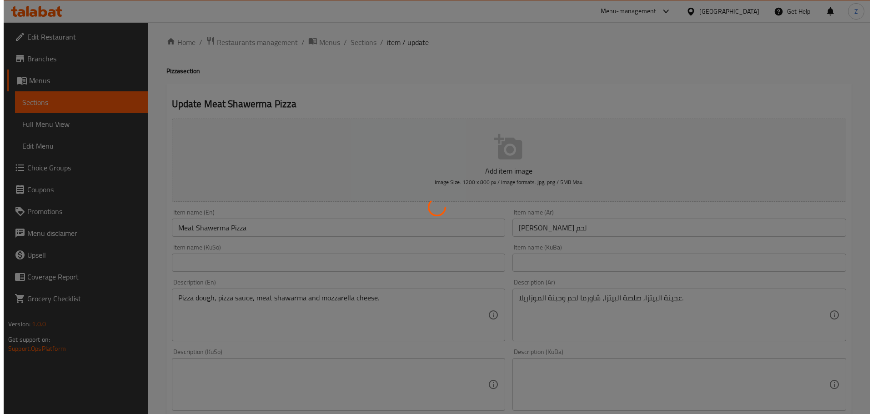
scroll to position [0, 0]
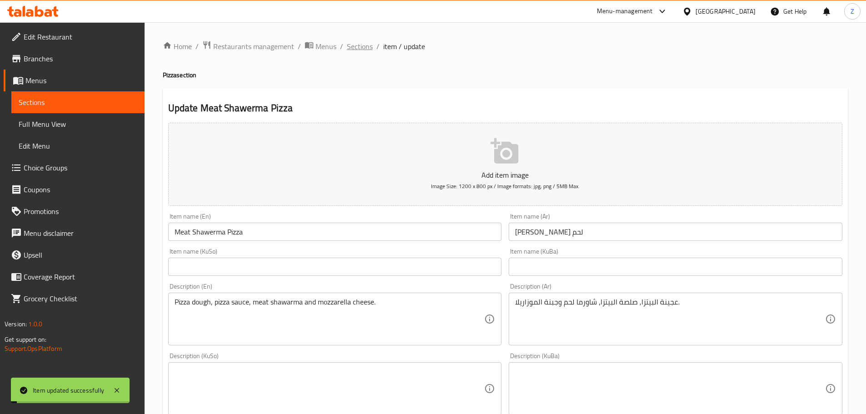
click at [367, 45] on span "Sections" at bounding box center [360, 46] width 26 height 11
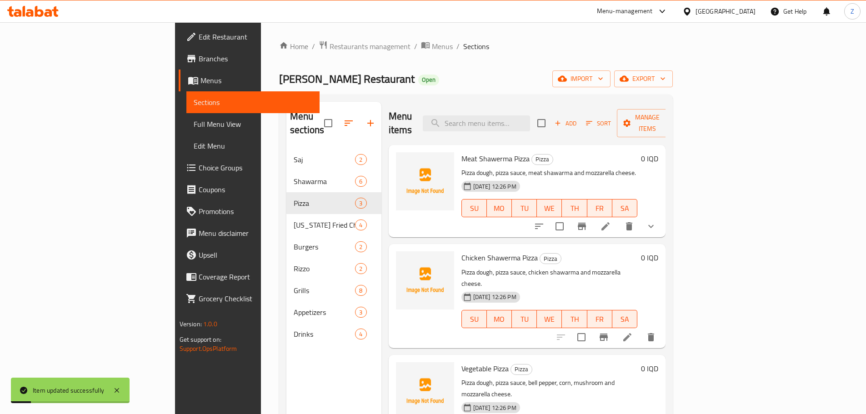
click at [638, 152] on h6 "Meat Shawerma Pizza Pizza" at bounding box center [550, 158] width 176 height 13
click at [671, 112] on span "Manage items" at bounding box center [647, 123] width 46 height 23
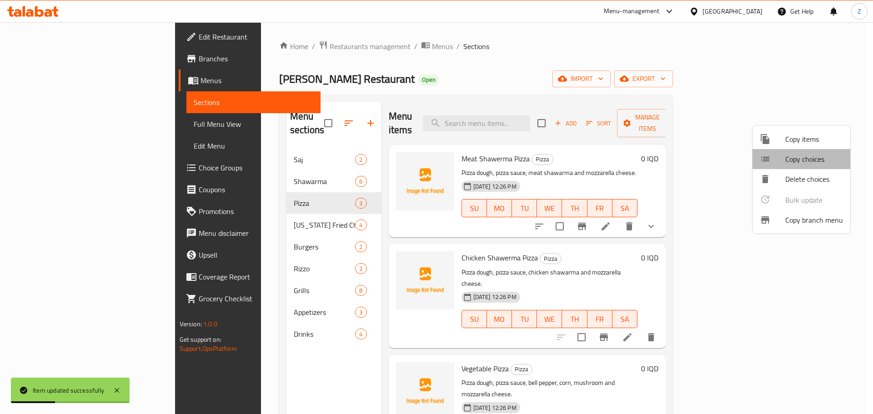
click at [819, 165] on span "Copy choices" at bounding box center [814, 159] width 58 height 11
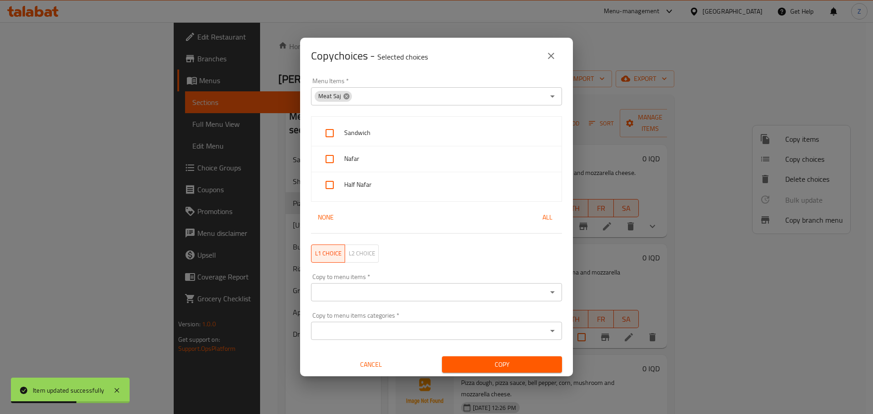
click at [347, 100] on icon at bounding box center [346, 96] width 7 height 7
click at [549, 96] on icon "Open" at bounding box center [552, 96] width 11 height 11
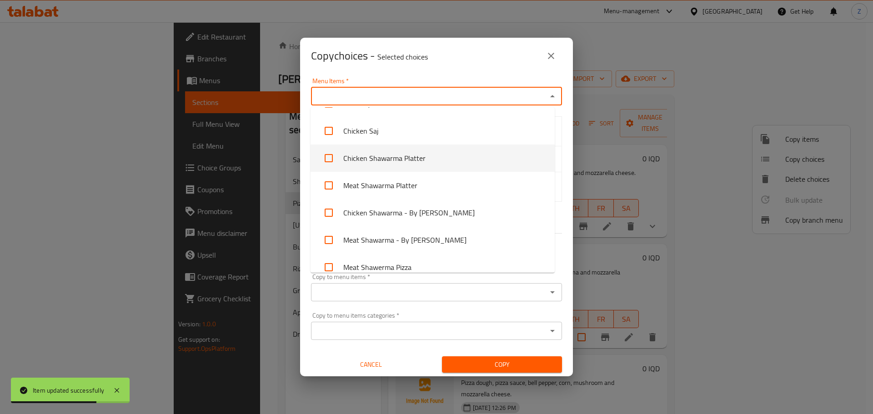
scroll to position [33, 0]
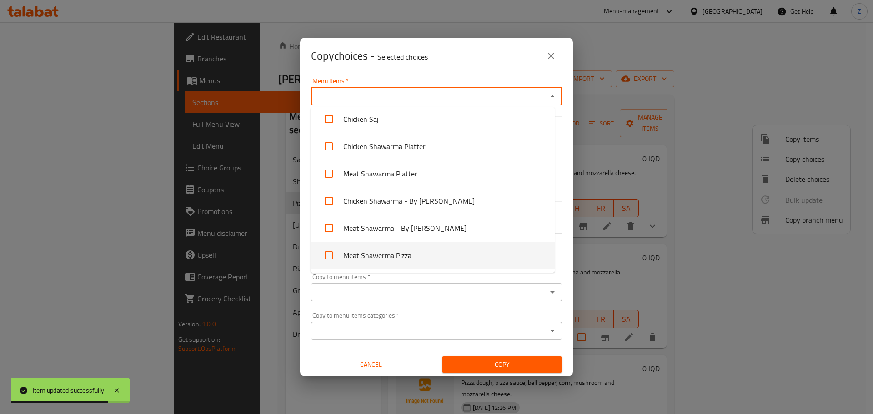
click at [415, 248] on li "Meat Shawerma Pizza" at bounding box center [433, 255] width 244 height 27
checkbox input "true"
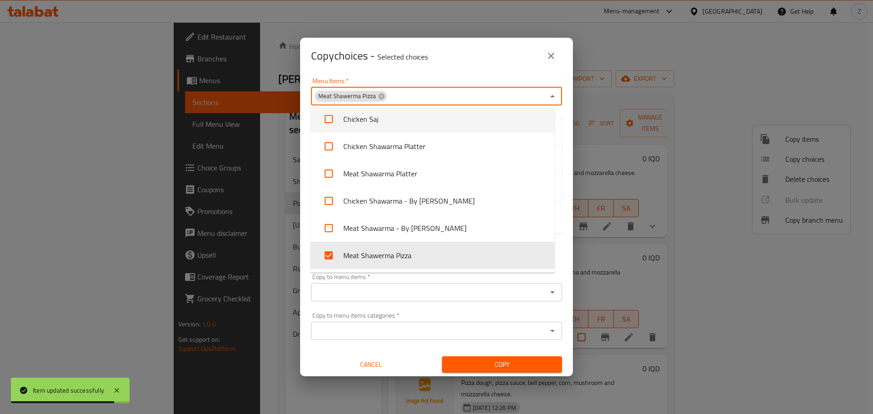
click at [470, 65] on div "Copy choices - Selected choices 0" at bounding box center [436, 56] width 251 height 22
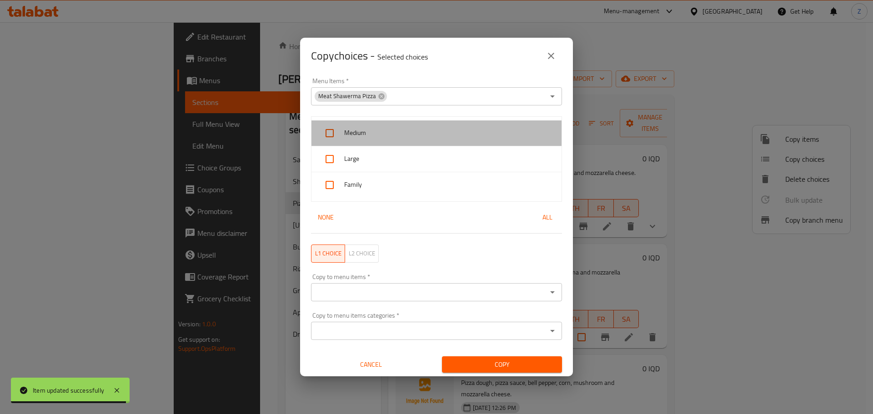
click at [444, 139] on div "Medium" at bounding box center [437, 134] width 250 height 26
checkbox input "true"
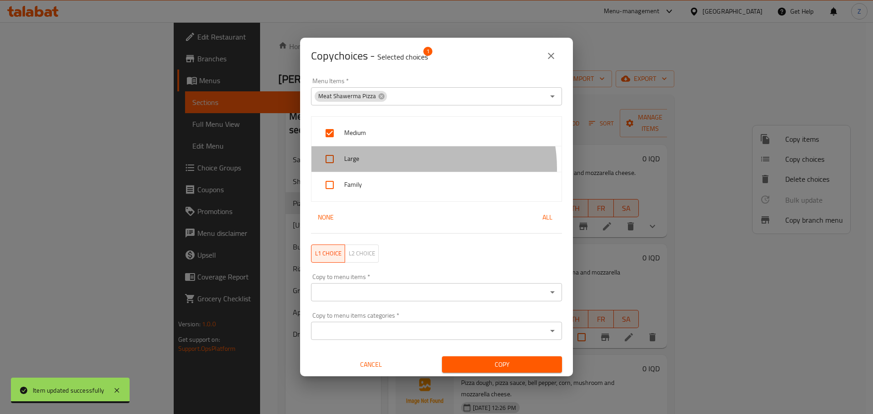
click at [413, 169] on div "Large" at bounding box center [437, 159] width 250 height 26
checkbox input "true"
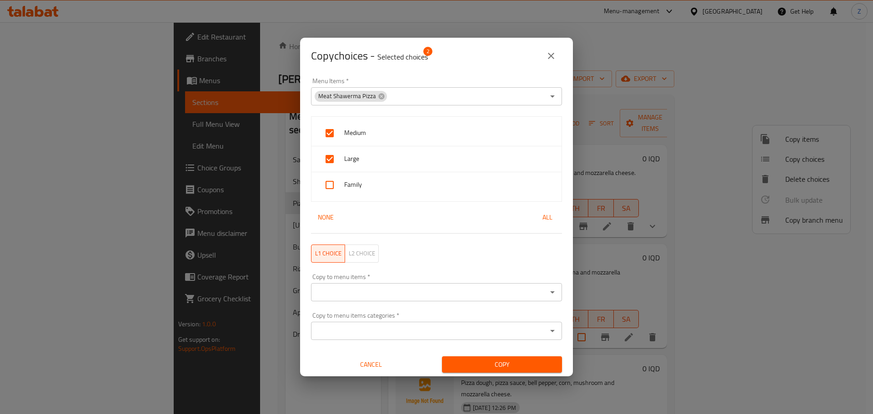
click at [407, 185] on span "Family" at bounding box center [449, 184] width 210 height 11
checkbox input "true"
click at [547, 297] on icon "Open" at bounding box center [552, 292] width 11 height 11
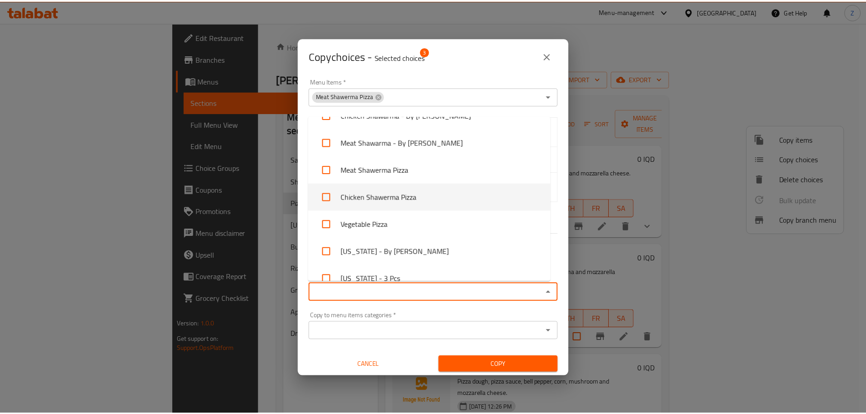
scroll to position [227, 0]
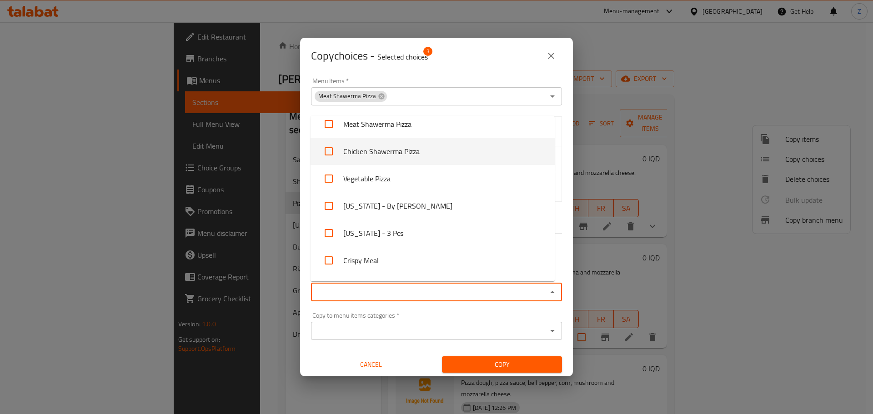
click at [412, 147] on li "Chicken Shawerma Pizza" at bounding box center [433, 151] width 244 height 27
checkbox input "true"
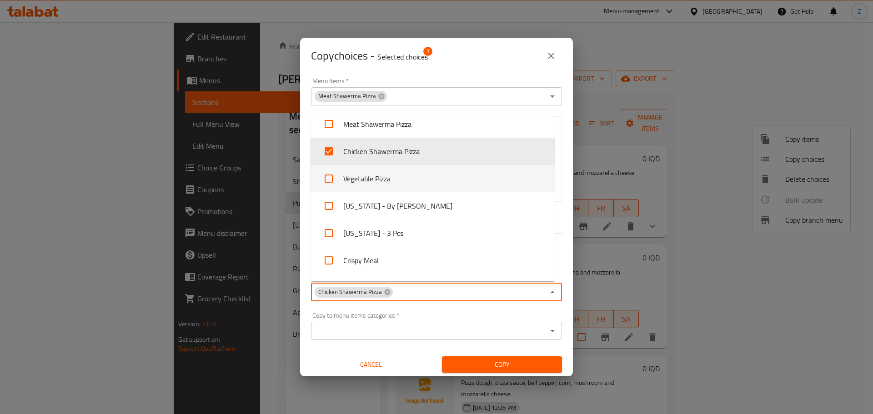
click at [402, 175] on li "Vegetable Pizza" at bounding box center [433, 178] width 244 height 27
checkbox input "true"
click at [513, 359] on span "Copy" at bounding box center [502, 364] width 106 height 11
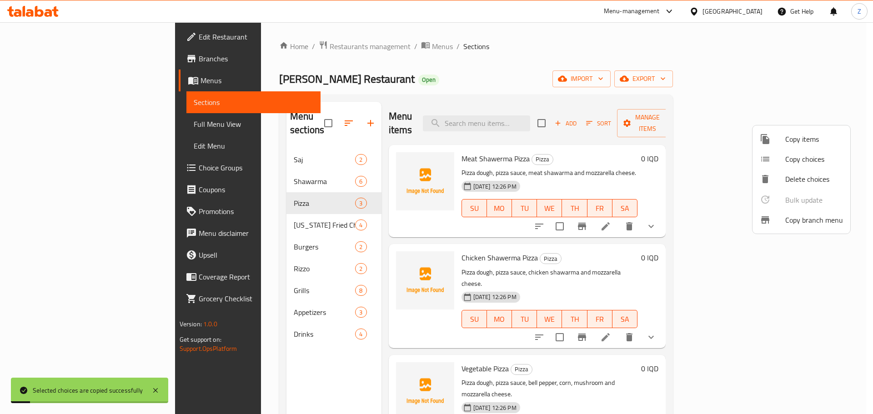
click at [601, 253] on div at bounding box center [436, 207] width 873 height 414
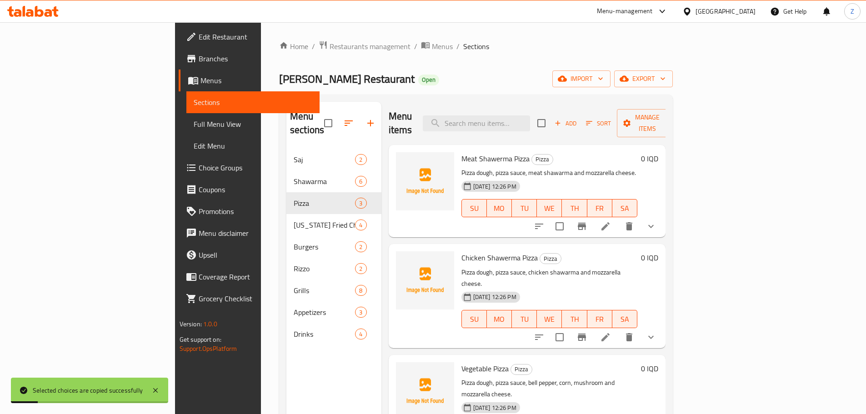
scroll to position [127, 0]
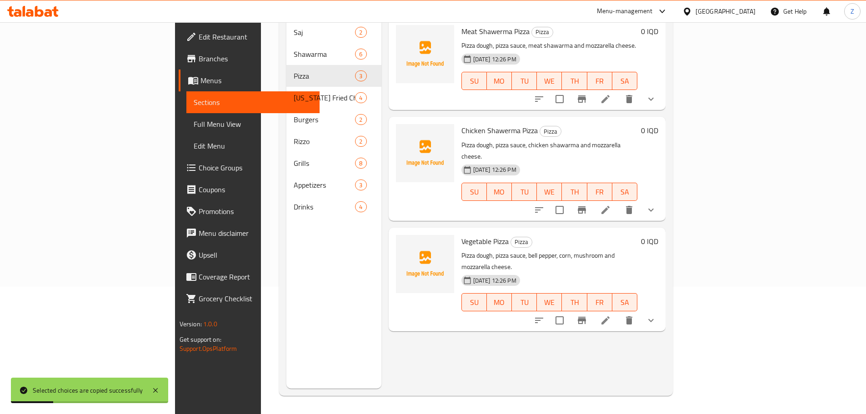
click at [619, 312] on li at bounding box center [605, 320] width 25 height 16
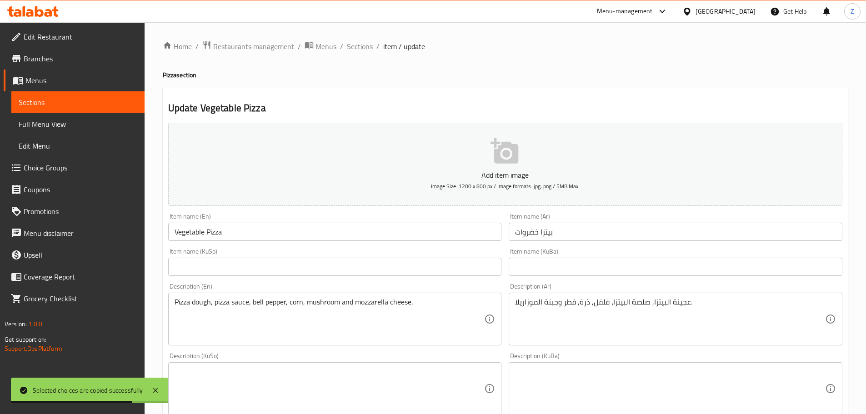
click at [366, 38] on div "Home / Restaurants management / Menus / Sections / item / update Pizza section …" at bounding box center [506, 408] width 722 height 772
click at [365, 44] on span "Sections" at bounding box center [360, 46] width 26 height 11
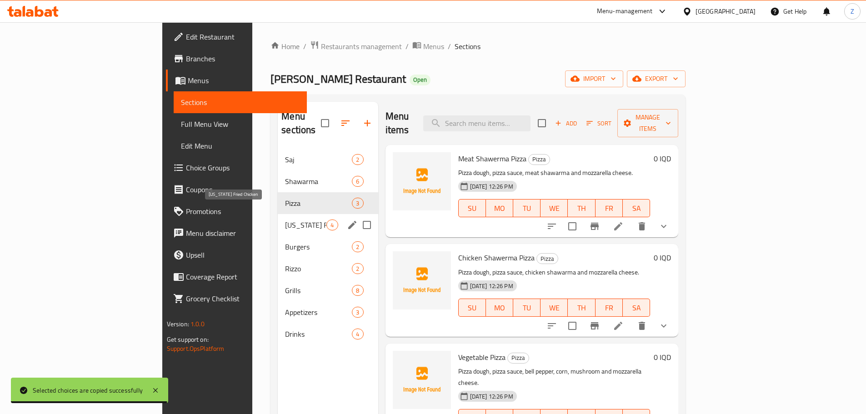
click at [285, 220] on span "[US_STATE] Fried Chicken" at bounding box center [305, 225] width 41 height 11
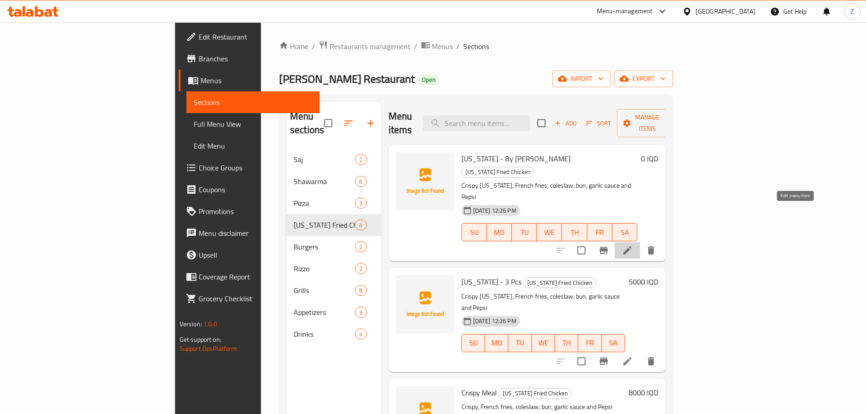
click at [633, 245] on icon at bounding box center [627, 250] width 11 height 11
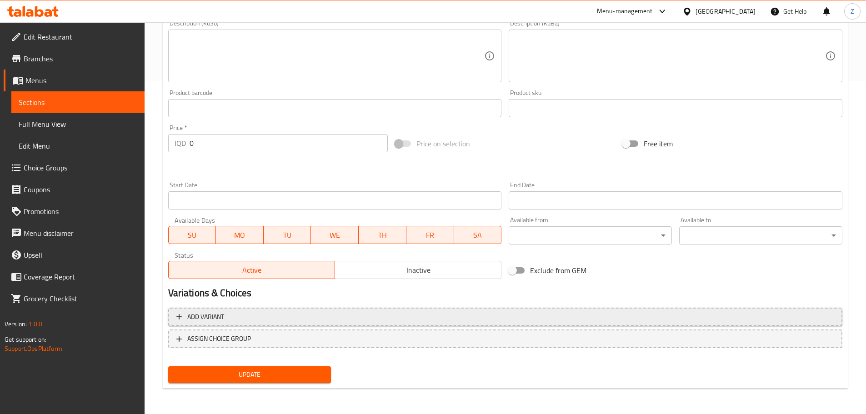
click at [298, 320] on span "Add variant" at bounding box center [505, 317] width 658 height 11
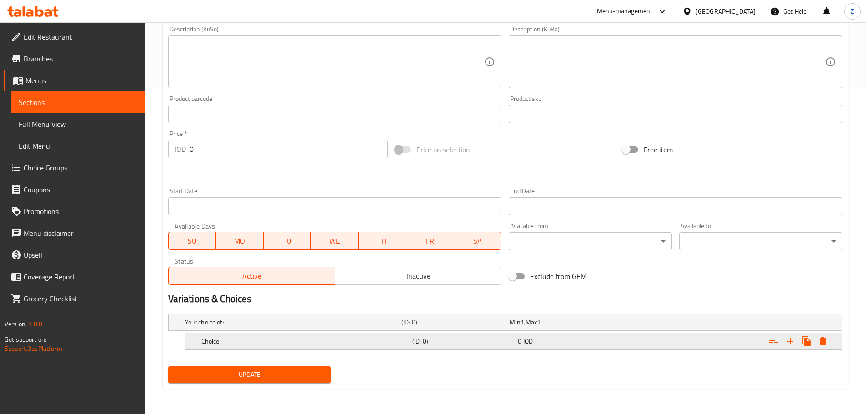
click at [302, 339] on h5 "Choice" at bounding box center [304, 341] width 207 height 9
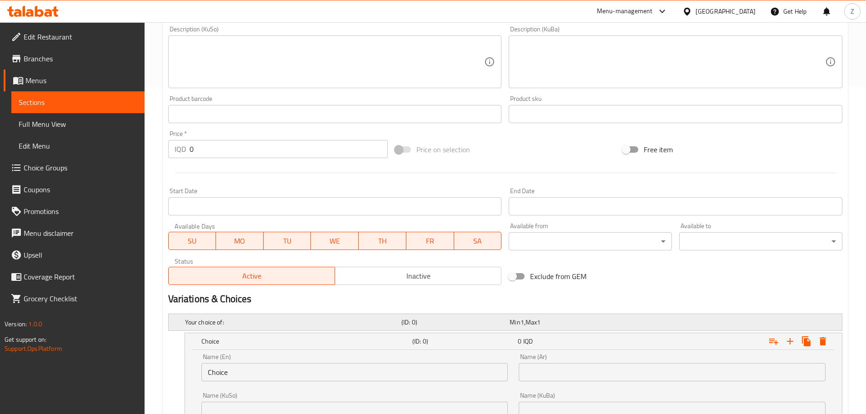
scroll to position [430, 0]
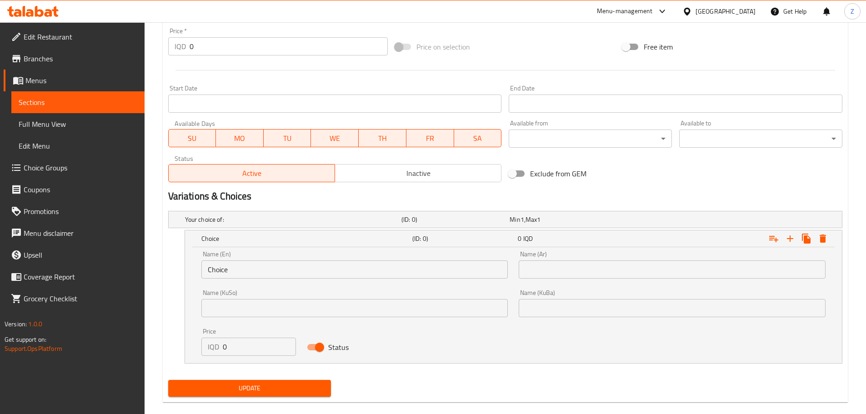
click at [281, 268] on input "Choice" at bounding box center [354, 270] width 307 height 18
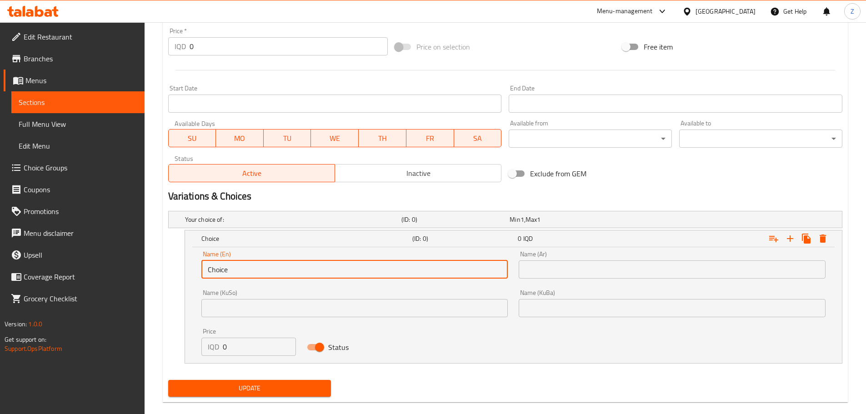
click at [281, 268] on input "Choice" at bounding box center [354, 270] width 307 height 18
type input "1 Kilo"
click at [611, 262] on input "text" at bounding box center [672, 270] width 307 height 18
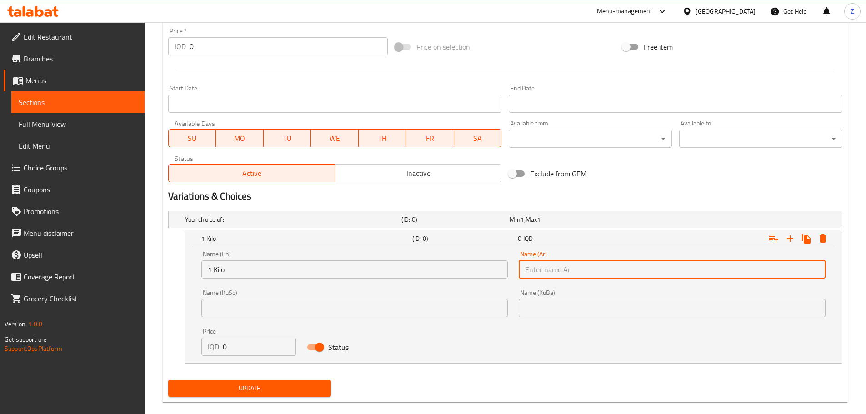
type input "1 كيلو"
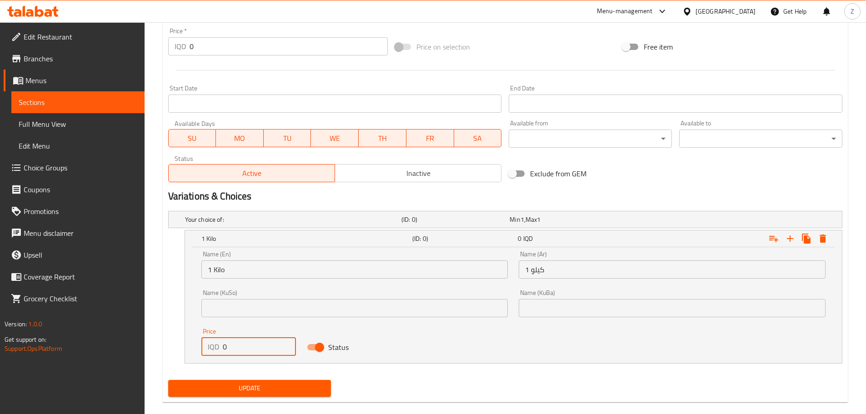
click at [236, 353] on input "0" at bounding box center [260, 347] width 74 height 18
type input "15000"
drag, startPoint x: 791, startPoint y: 239, endPoint x: 699, endPoint y: 283, distance: 102.7
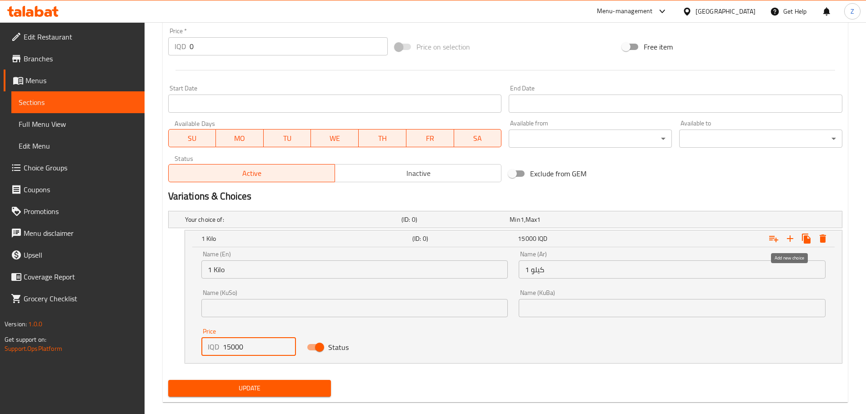
click at [791, 239] on icon "Expand" at bounding box center [790, 238] width 11 height 11
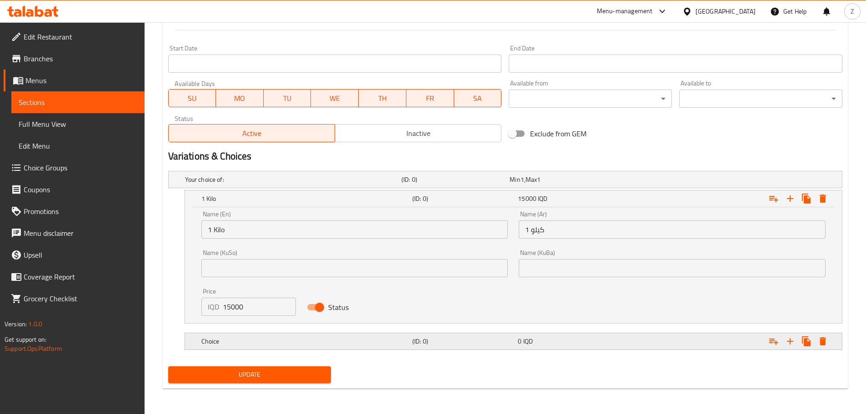
click at [336, 343] on h5 "Choice" at bounding box center [304, 341] width 207 height 9
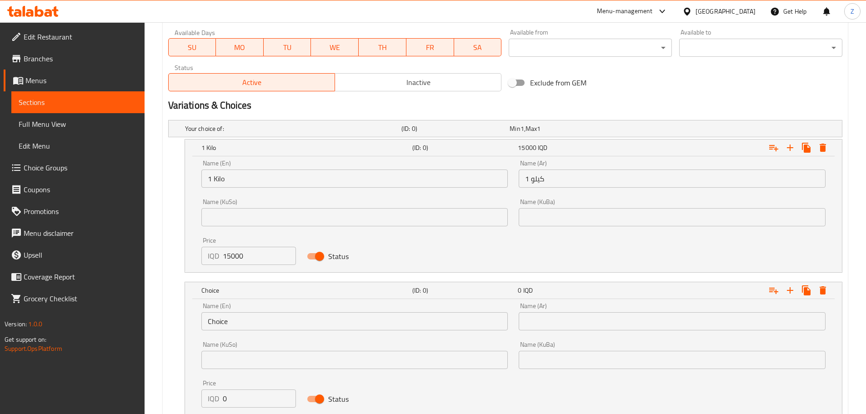
scroll to position [561, 0]
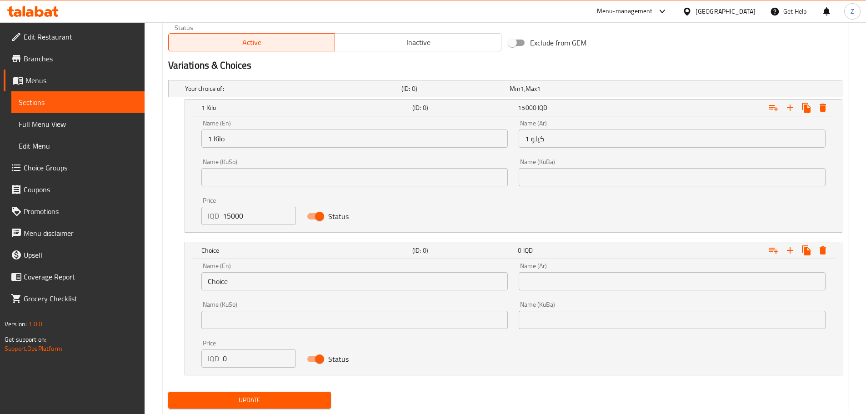
click at [274, 278] on input "Choice" at bounding box center [354, 281] width 307 height 18
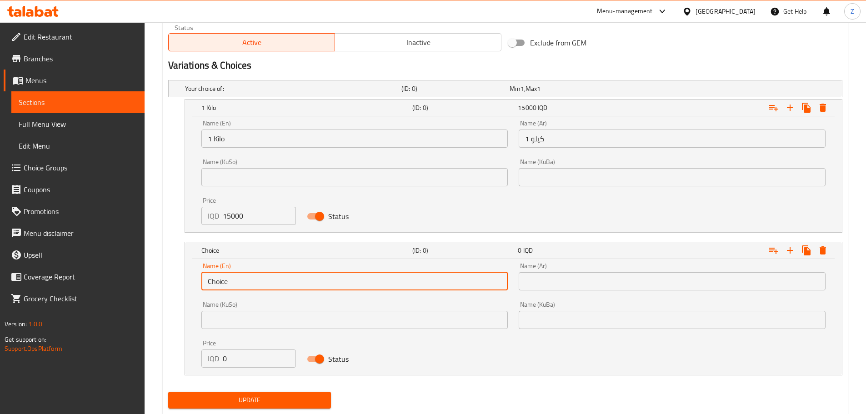
click at [274, 278] on input "Choice" at bounding box center [354, 281] width 307 height 18
type input "1/2 Kilo"
click at [593, 295] on div "Name (Ar) Name (Ar)" at bounding box center [672, 276] width 318 height 39
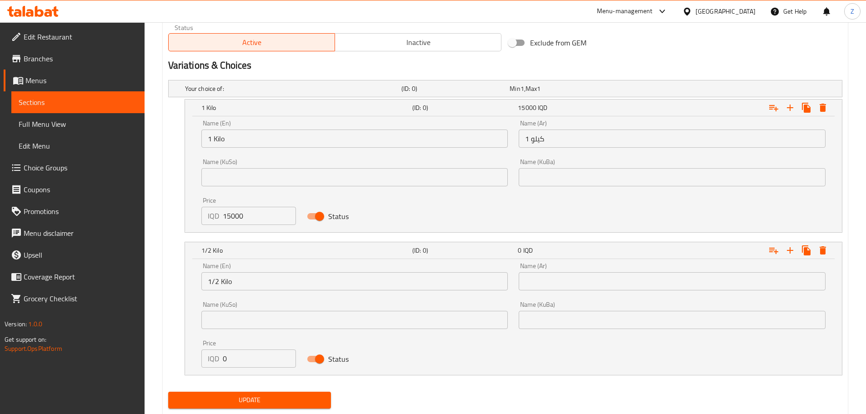
click at [594, 288] on input "text" at bounding box center [672, 281] width 307 height 18
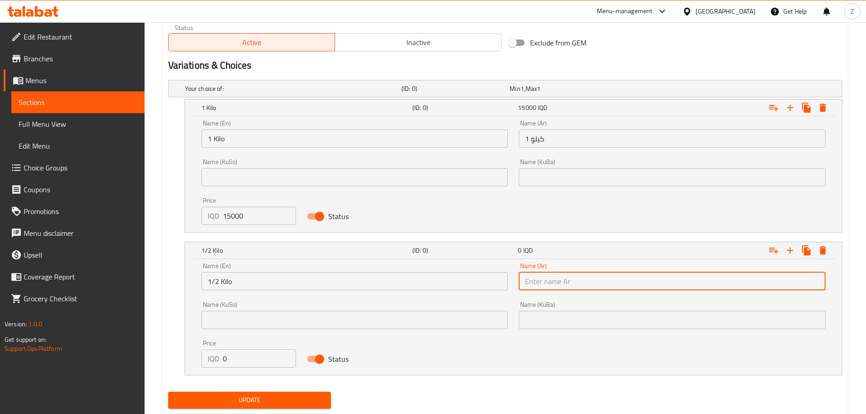
type input "1/2 كيلو"
click at [240, 358] on input "0" at bounding box center [260, 359] width 74 height 18
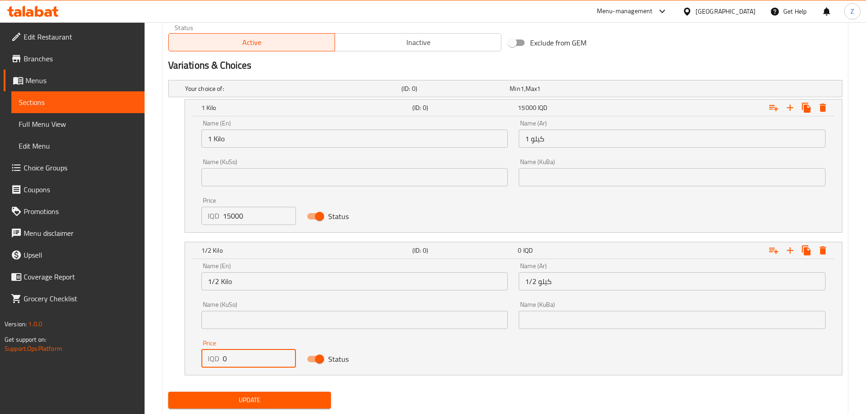
click at [240, 358] on input "0" at bounding box center [260, 359] width 74 height 18
type input "8000"
click at [280, 396] on span "Update" at bounding box center [250, 400] width 149 height 11
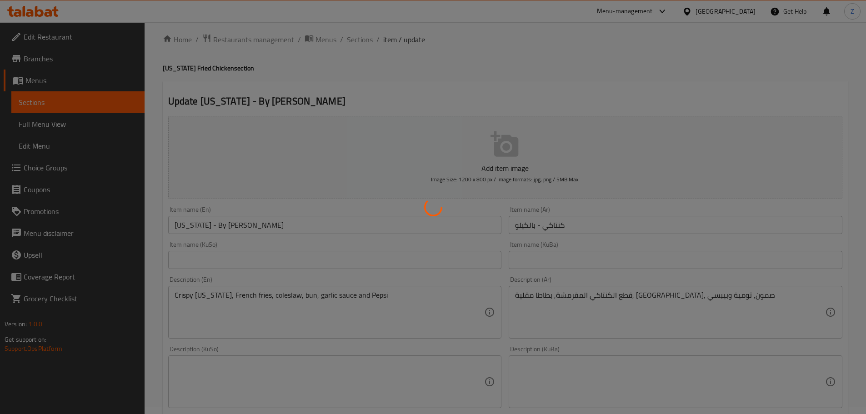
scroll to position [0, 0]
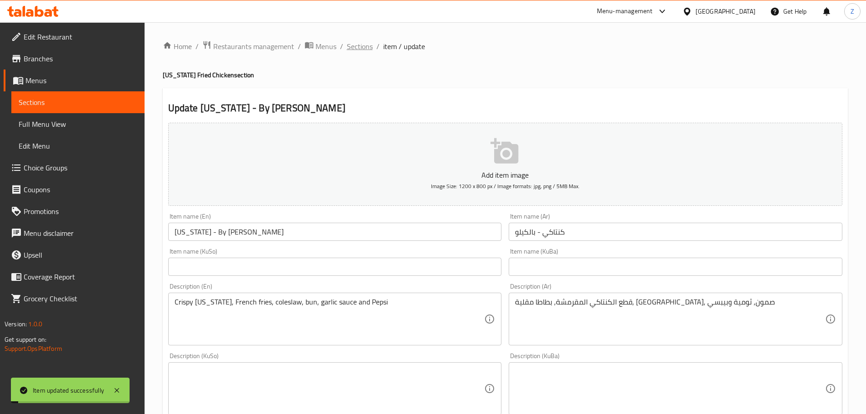
click at [357, 47] on span "Sections" at bounding box center [360, 46] width 26 height 11
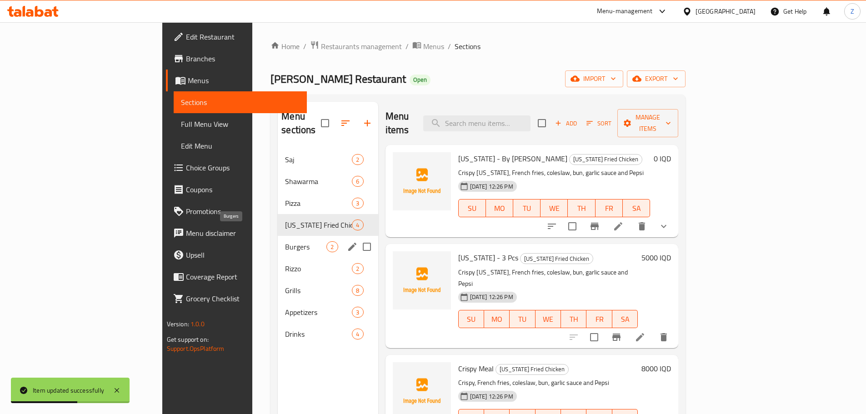
click at [285, 242] on span "Burgers" at bounding box center [305, 247] width 41 height 11
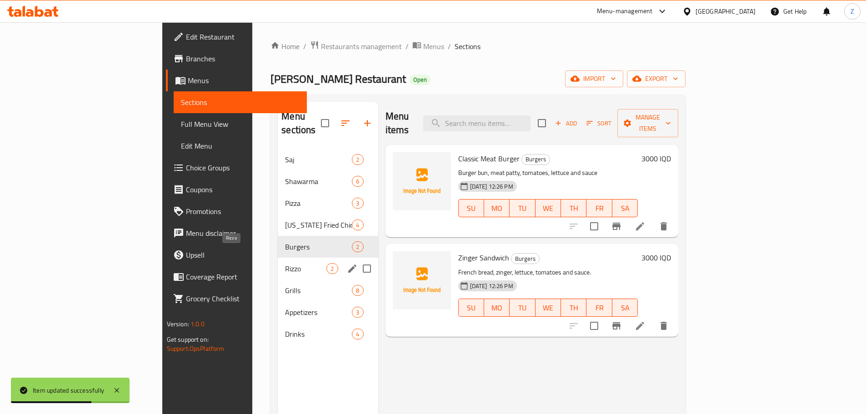
click at [285, 263] on span "Rizzo" at bounding box center [305, 268] width 41 height 11
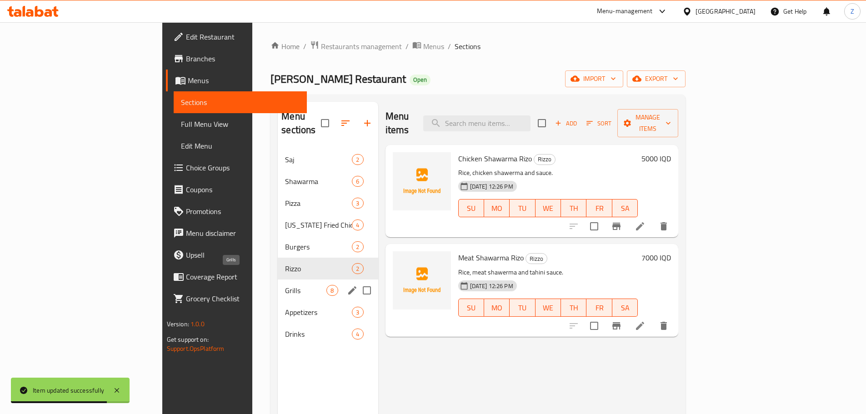
click at [285, 285] on span "Grills" at bounding box center [305, 290] width 41 height 11
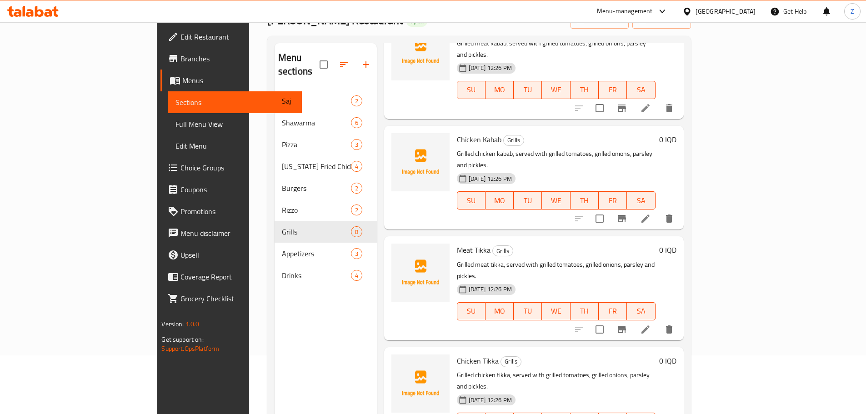
scroll to position [127, 0]
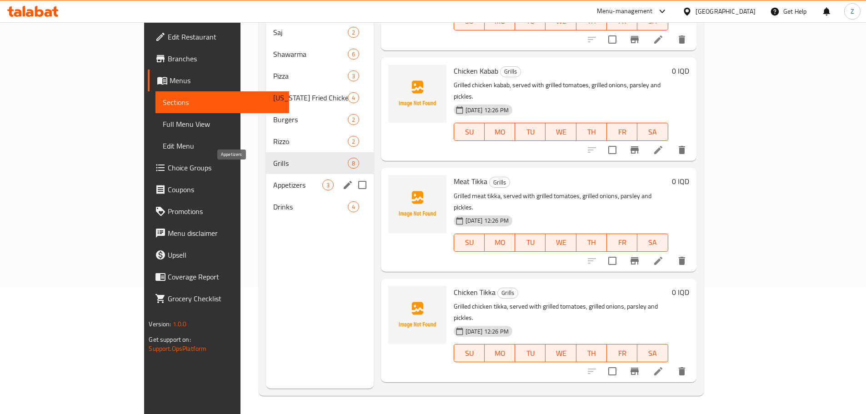
click at [273, 180] on span "Appetizers" at bounding box center [297, 185] width 49 height 11
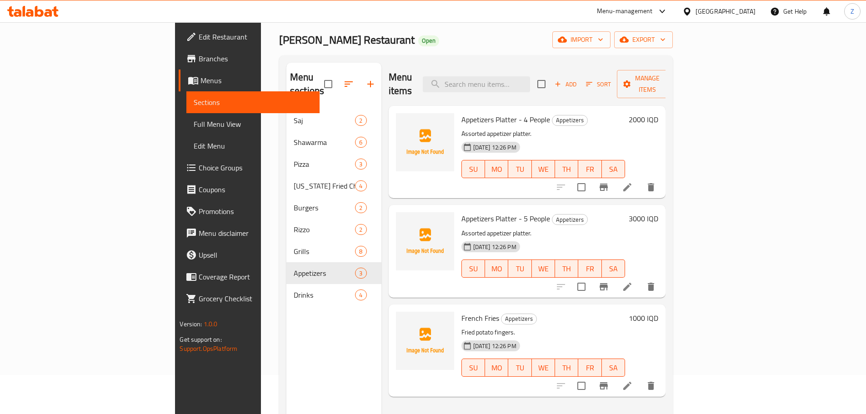
scroll to position [36, 0]
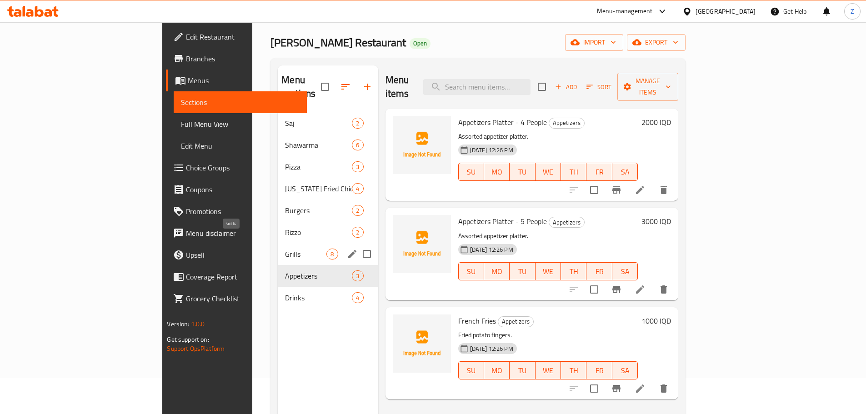
click at [285, 249] on span "Grills" at bounding box center [305, 254] width 41 height 11
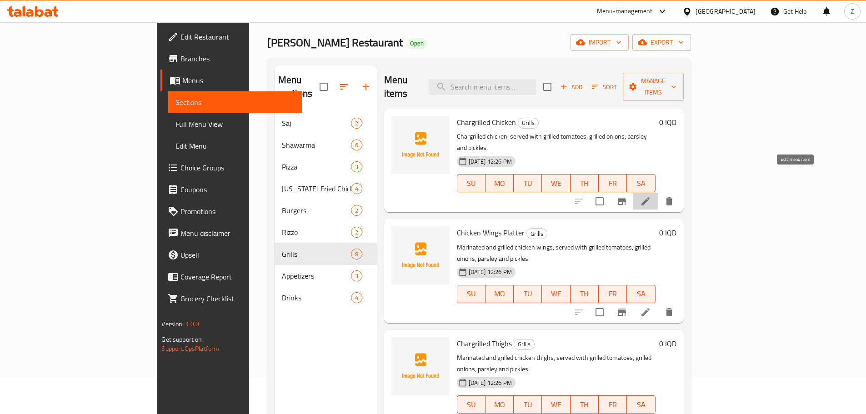
click at [651, 196] on icon at bounding box center [645, 201] width 11 height 11
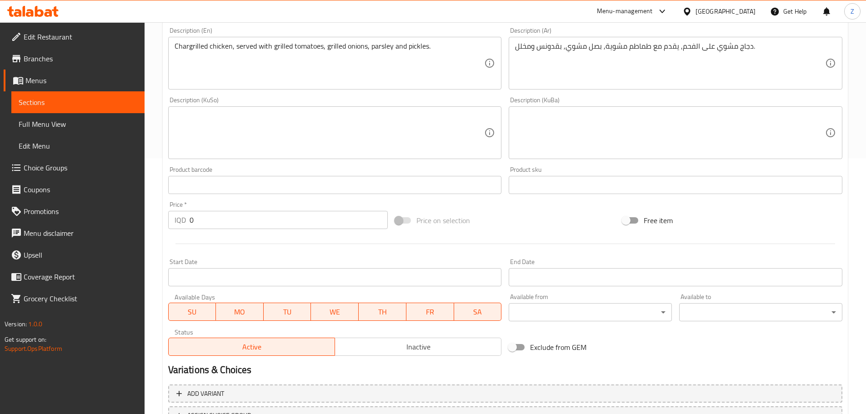
scroll to position [333, 0]
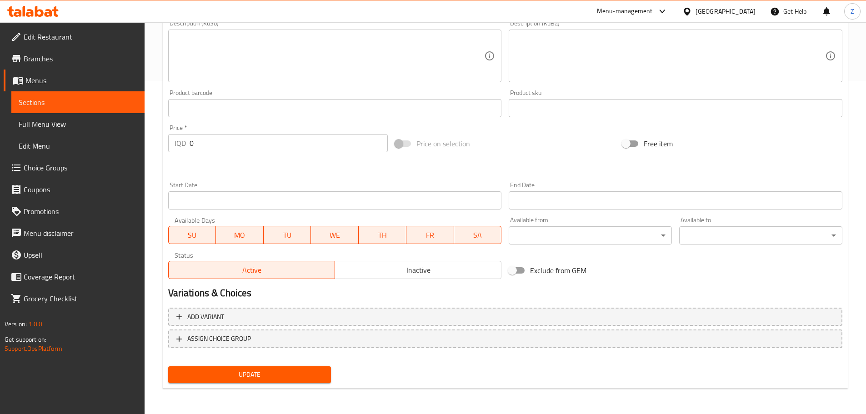
click at [411, 307] on div "Add variant ASSIGN CHOICE GROUP" at bounding box center [506, 333] width 682 height 59
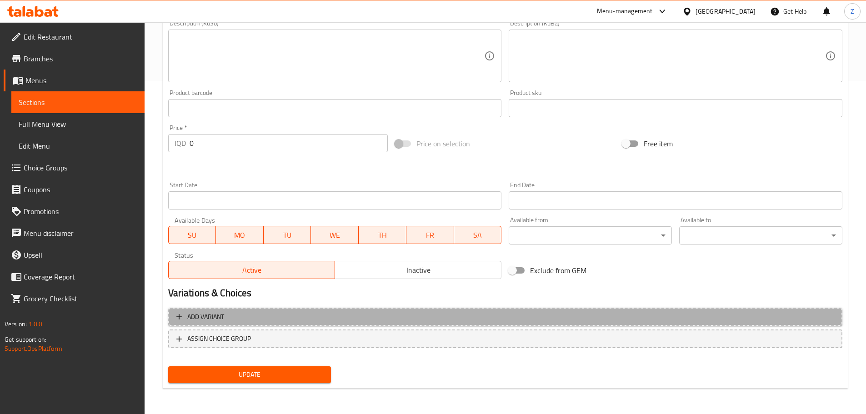
click at [380, 321] on span "Add variant" at bounding box center [505, 317] width 658 height 11
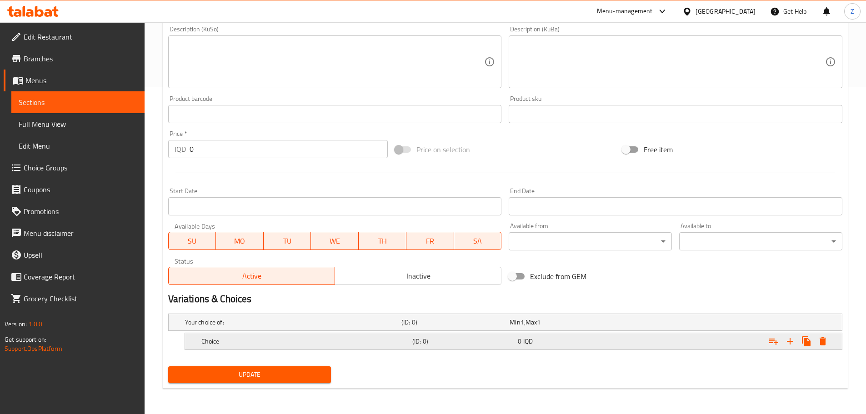
click at [272, 336] on div "Choice" at bounding box center [305, 341] width 211 height 13
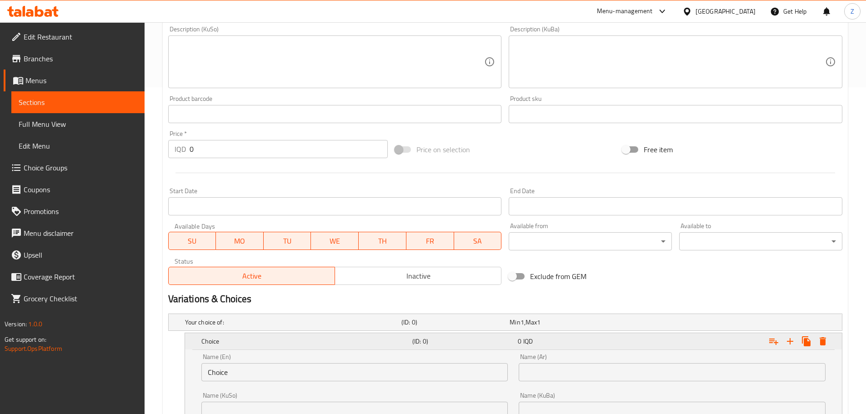
click at [272, 336] on div "Choice" at bounding box center [305, 341] width 211 height 13
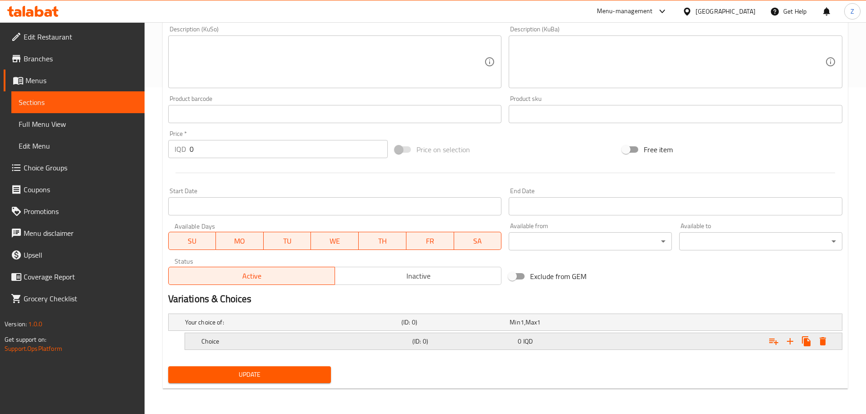
click at [272, 336] on div "Choice" at bounding box center [305, 341] width 211 height 13
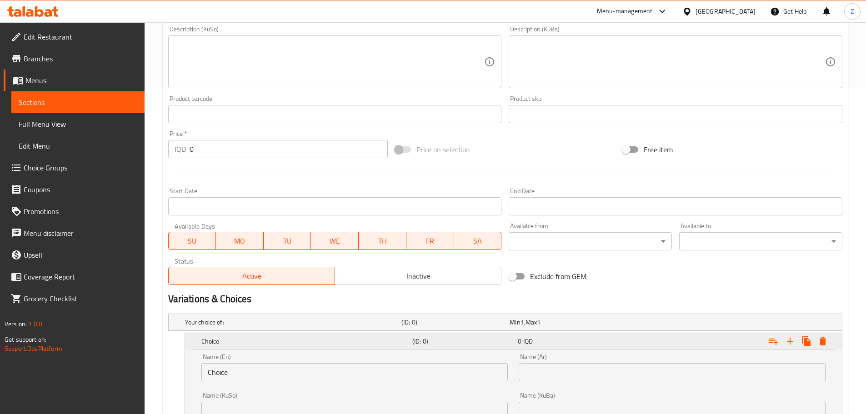
scroll to position [443, 0]
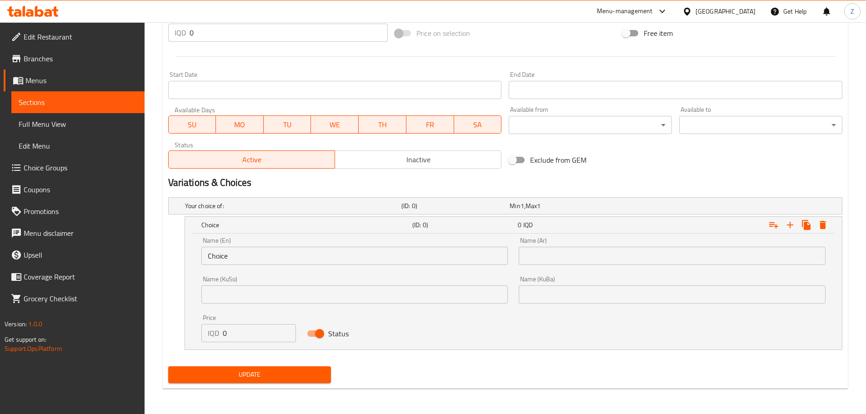
click at [240, 254] on input "Choice" at bounding box center [354, 256] width 307 height 18
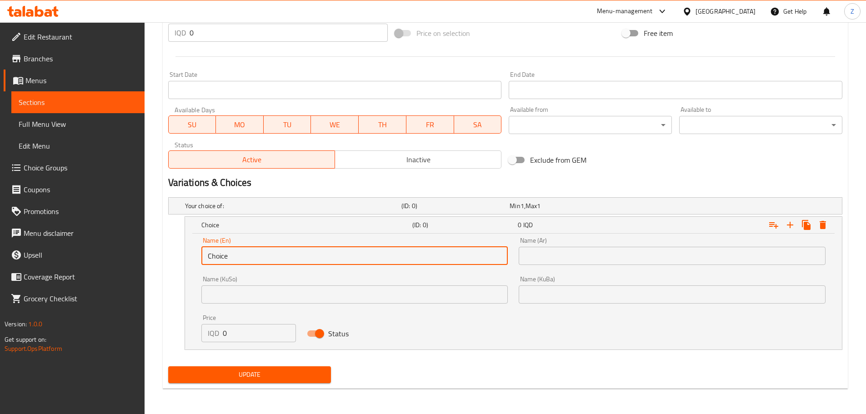
click at [240, 254] on input "Choice" at bounding box center [354, 256] width 307 height 18
type input "Whole Chicken"
click at [619, 260] on input "text" at bounding box center [672, 256] width 307 height 18
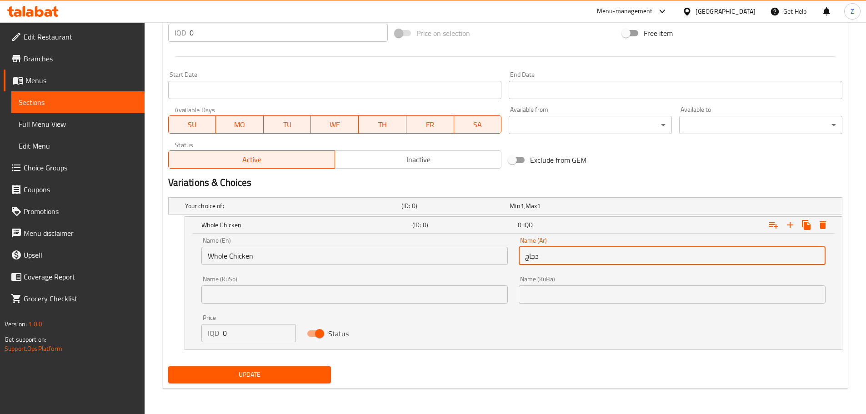
type input "دجاجة كاملة"
click at [226, 327] on input "0" at bounding box center [260, 333] width 74 height 18
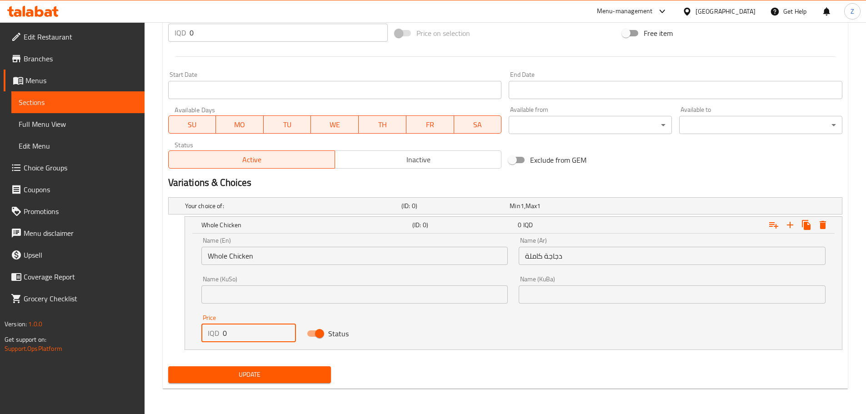
click at [226, 327] on input "0" at bounding box center [260, 333] width 74 height 18
type input "20000"
click at [791, 225] on icon "Expand" at bounding box center [790, 225] width 6 height 6
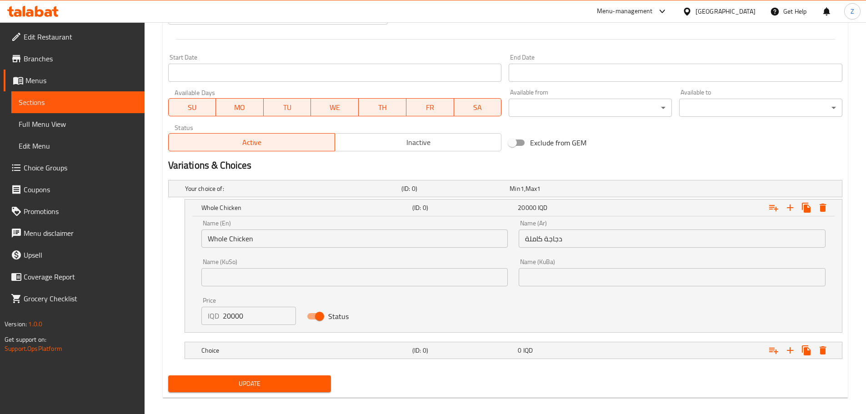
scroll to position [470, 0]
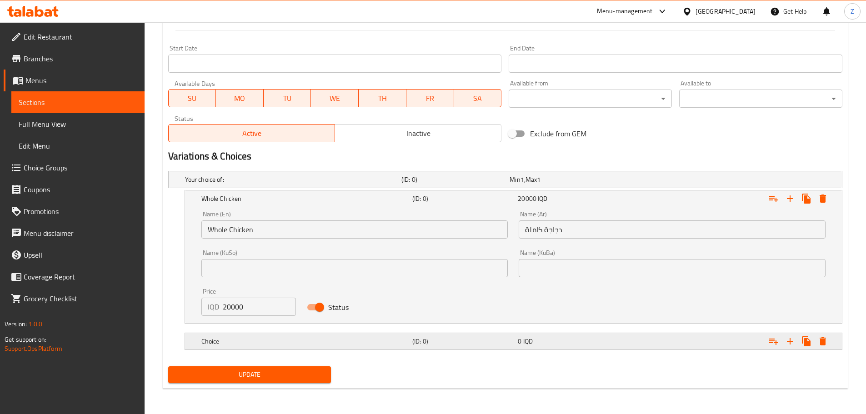
click at [276, 342] on h5 "Choice" at bounding box center [304, 341] width 207 height 9
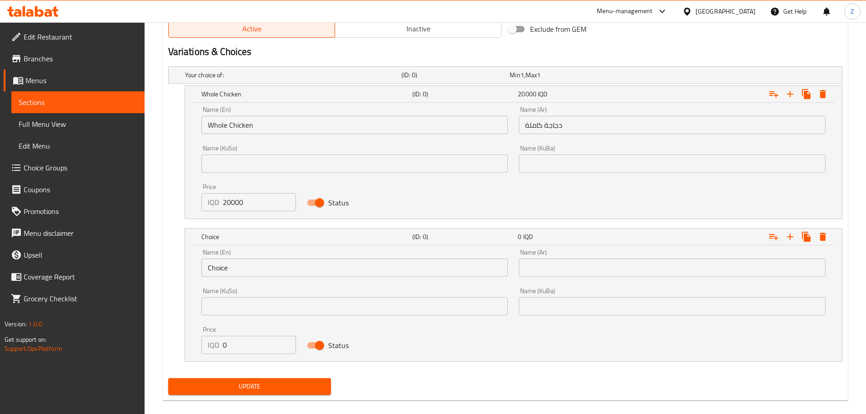
scroll to position [577, 0]
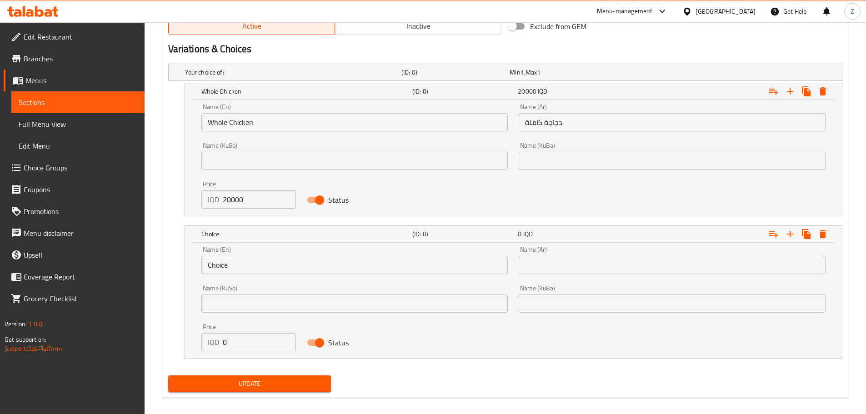
click at [242, 259] on input "Choice" at bounding box center [354, 265] width 307 height 18
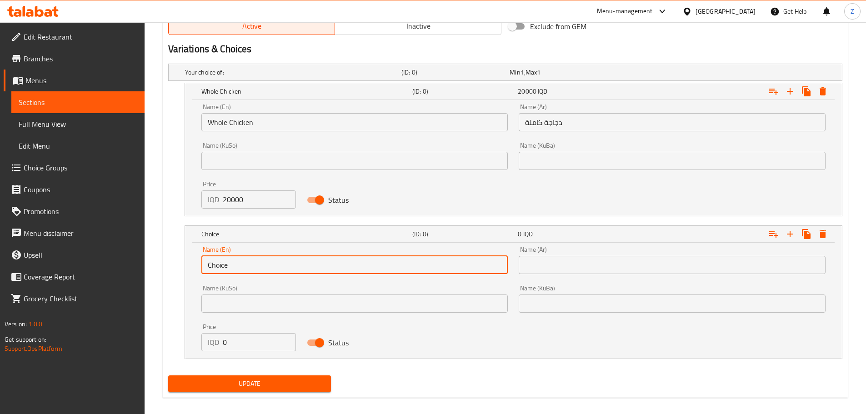
click at [242, 259] on input "Choice" at bounding box center [354, 265] width 307 height 18
type input "Half Chicken"
click at [608, 262] on input "text" at bounding box center [672, 265] width 307 height 18
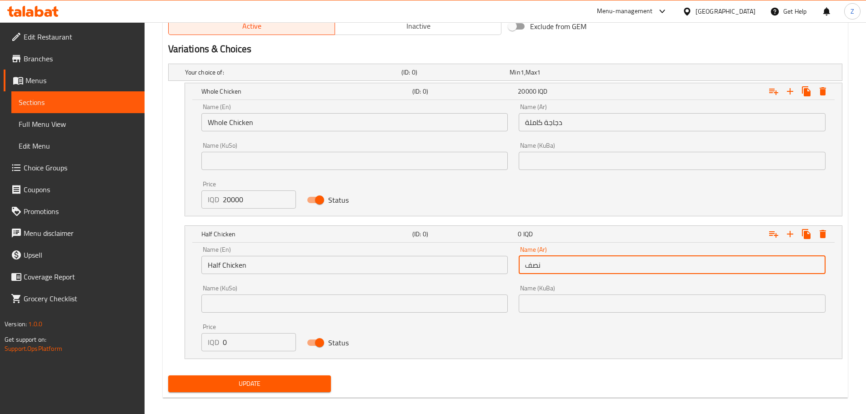
type input "نصف دجاجة"
click at [242, 347] on input "0" at bounding box center [260, 342] width 74 height 18
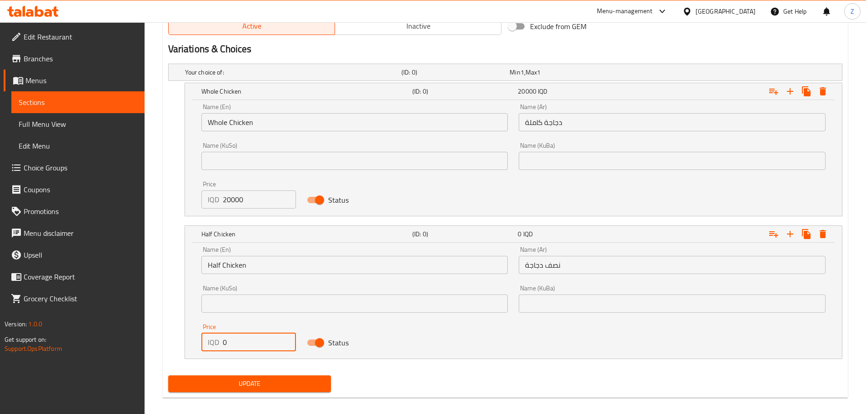
click at [242, 347] on input "0" at bounding box center [260, 342] width 74 height 18
type input "10000"
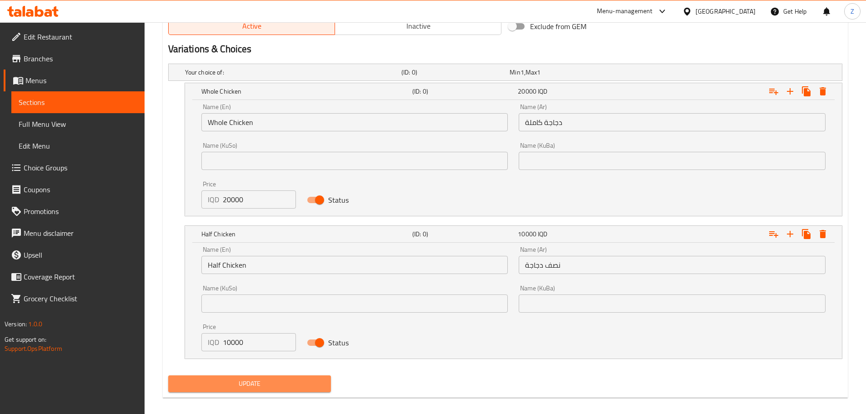
click at [258, 382] on span "Update" at bounding box center [250, 383] width 149 height 11
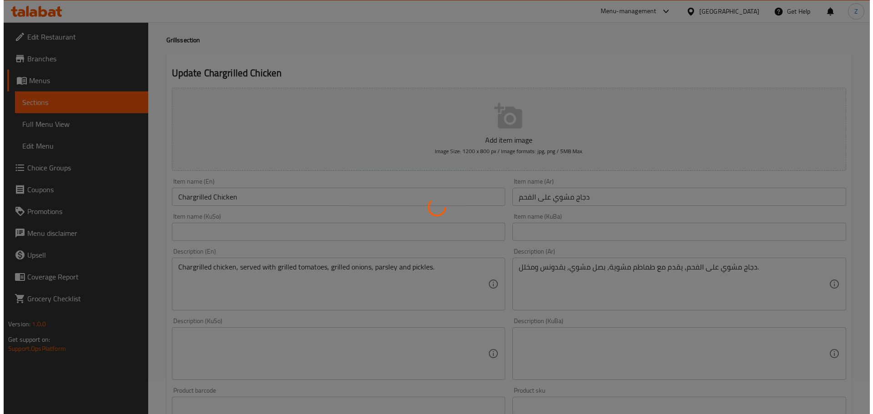
scroll to position [0, 0]
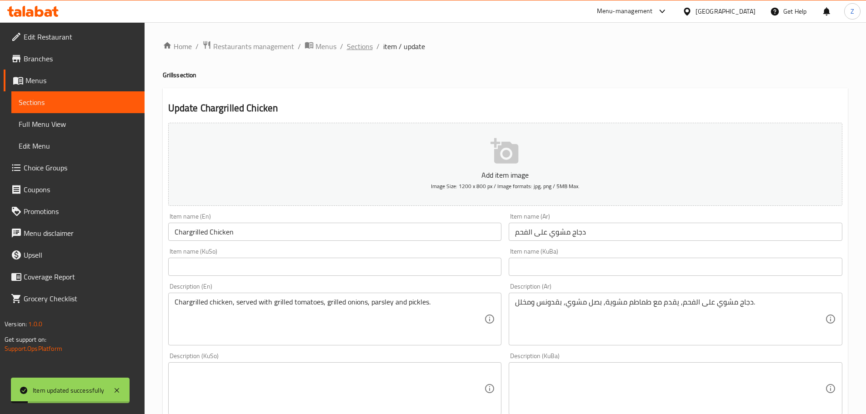
click at [351, 50] on span "Sections" at bounding box center [360, 46] width 26 height 11
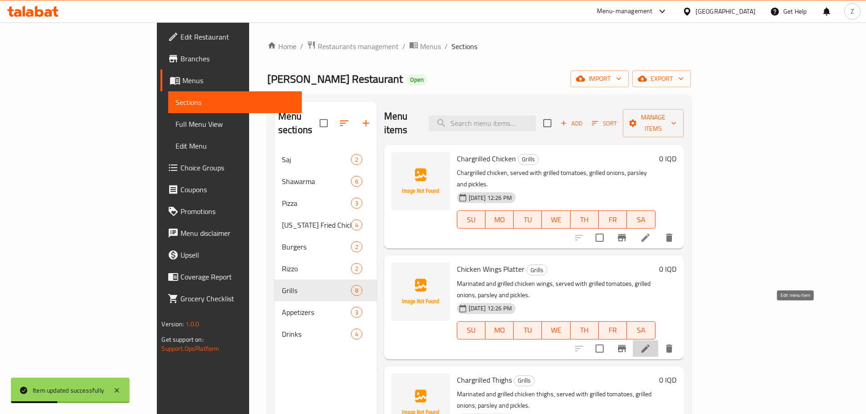
click at [651, 343] on icon at bounding box center [645, 348] width 11 height 11
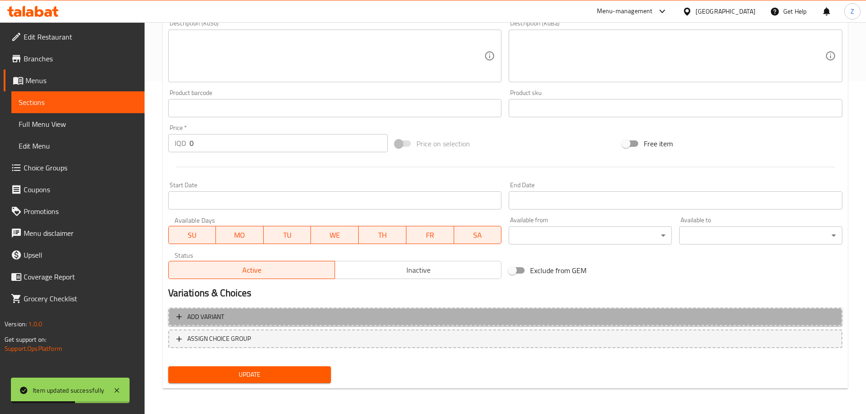
click at [258, 315] on span "Add variant" at bounding box center [505, 317] width 658 height 11
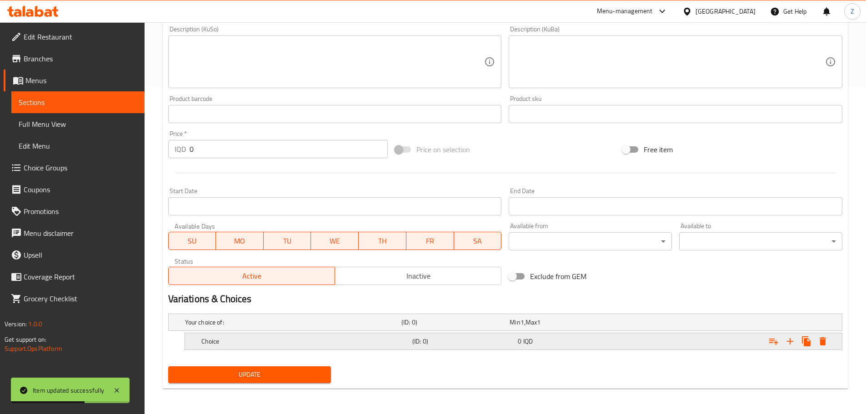
click at [240, 343] on h5 "Choice" at bounding box center [304, 341] width 207 height 9
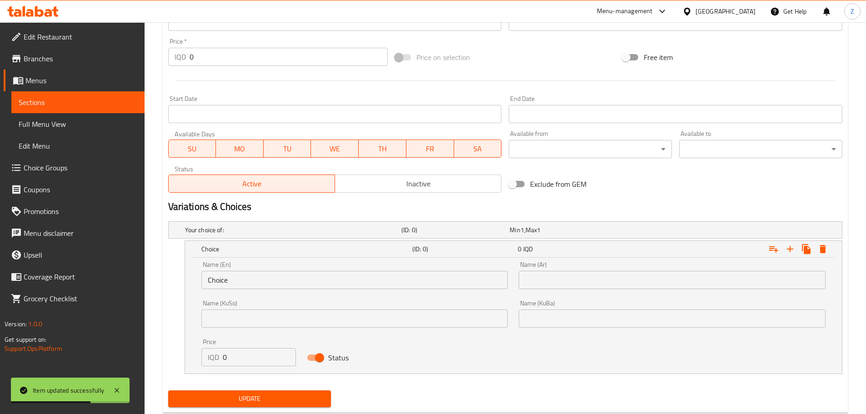
scroll to position [430, 0]
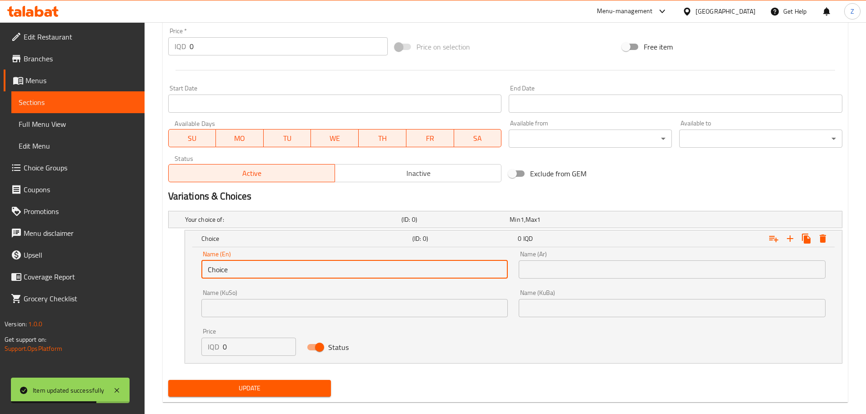
click at [262, 275] on input "Choice" at bounding box center [354, 270] width 307 height 18
type input "Nafar"
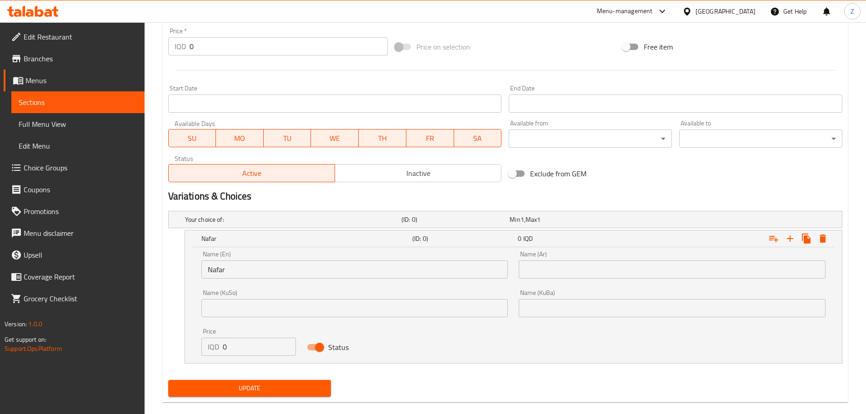
click at [583, 281] on div "Name (Ar) Name (Ar)" at bounding box center [672, 265] width 318 height 39
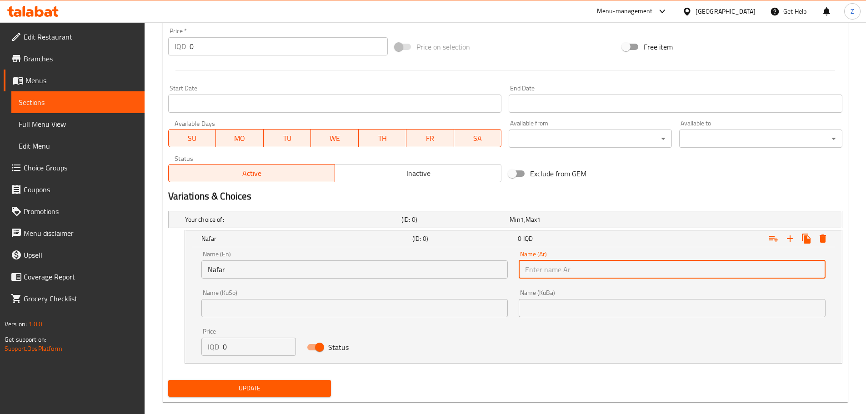
click at [586, 271] on input "text" at bounding box center [672, 270] width 307 height 18
type input "نفر"
click at [267, 345] on input "0" at bounding box center [260, 347] width 74 height 18
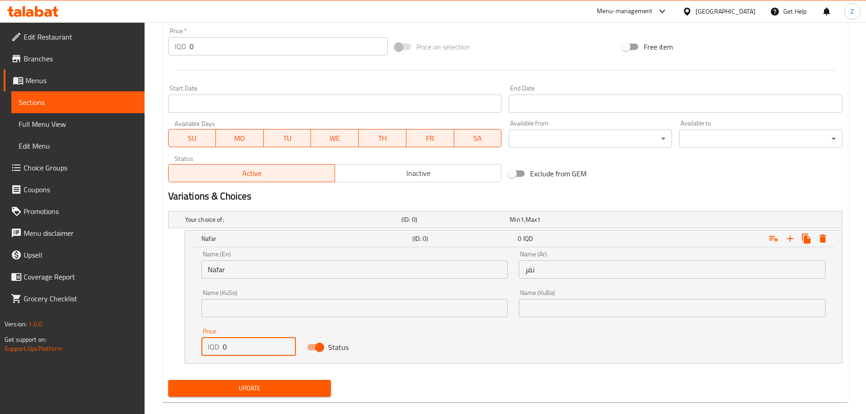
click at [267, 345] on input "0" at bounding box center [260, 347] width 74 height 18
type input "14000"
click at [786, 237] on icon "Expand" at bounding box center [790, 238] width 11 height 11
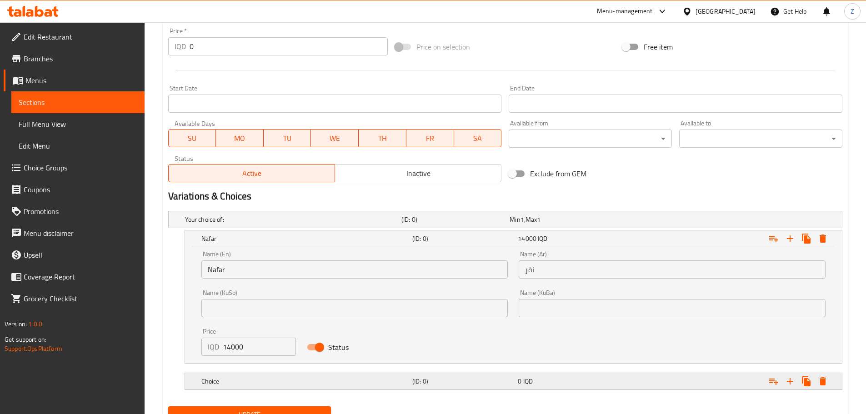
click at [448, 378] on h5 "(ID: 0)" at bounding box center [464, 381] width 102 height 9
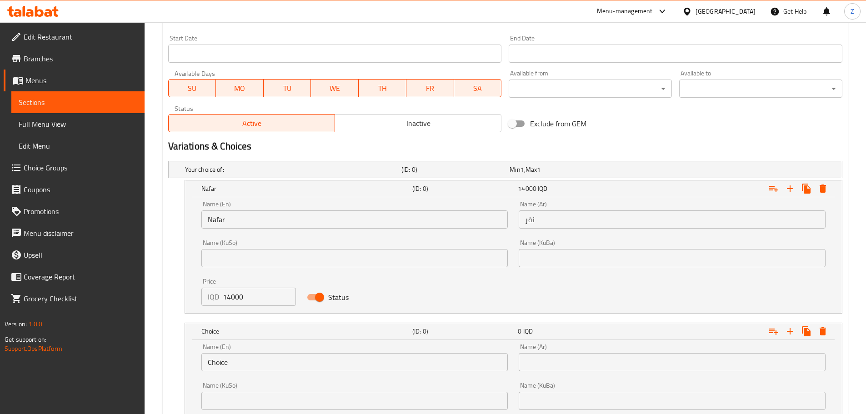
scroll to position [583, 0]
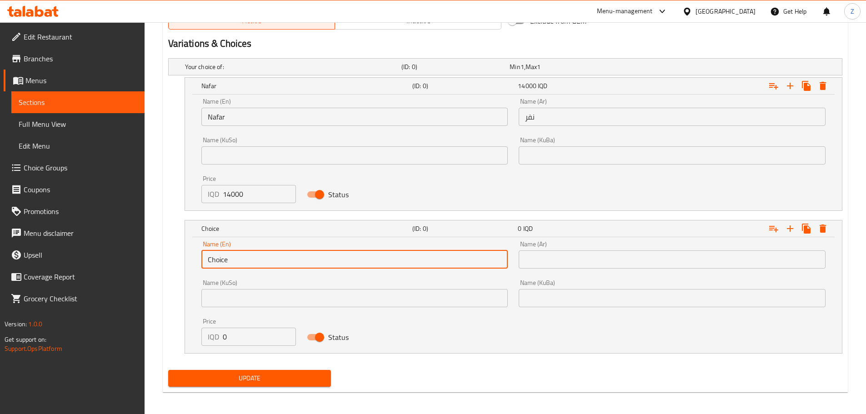
click at [253, 264] on input "Choice" at bounding box center [354, 260] width 307 height 18
type input "Half Nafar"
click at [588, 255] on input "text" at bounding box center [672, 260] width 307 height 18
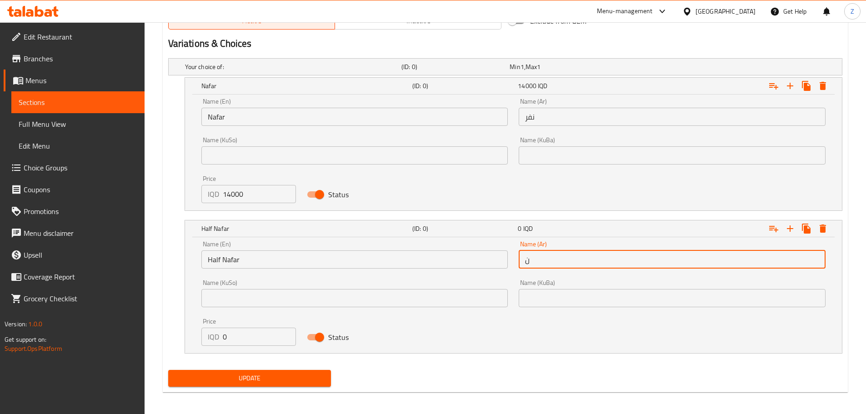
type input "نصف نفر"
click at [251, 342] on input "0" at bounding box center [260, 337] width 74 height 18
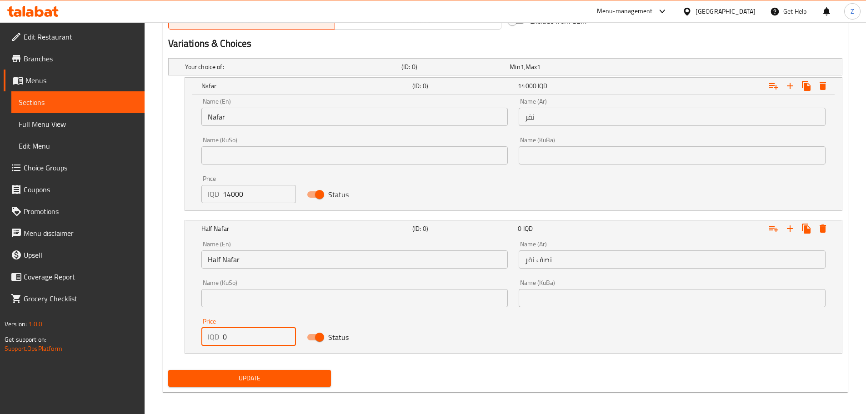
click at [251, 342] on input "0" at bounding box center [260, 337] width 74 height 18
type input "7000"
click at [268, 374] on span "Update" at bounding box center [250, 378] width 149 height 11
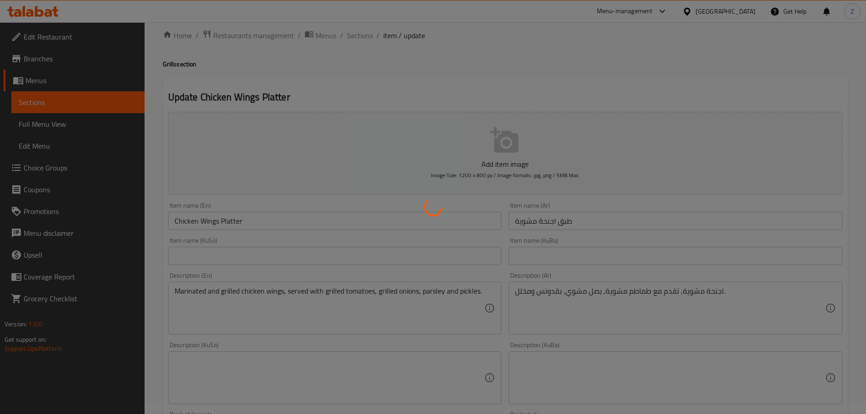
scroll to position [0, 0]
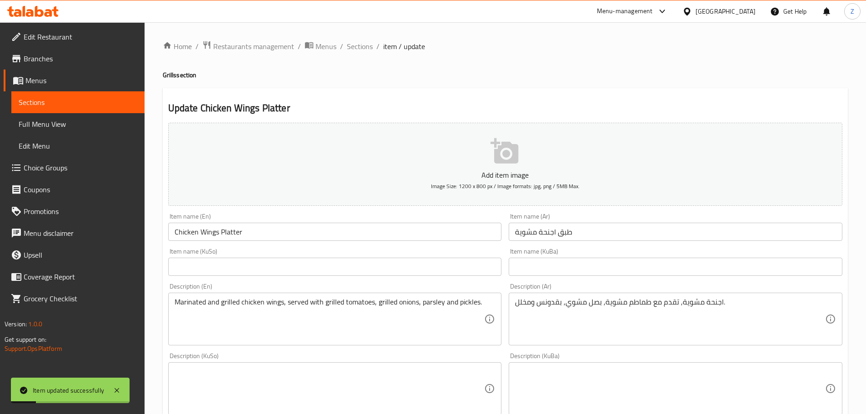
click at [356, 49] on span "Sections" at bounding box center [360, 46] width 26 height 11
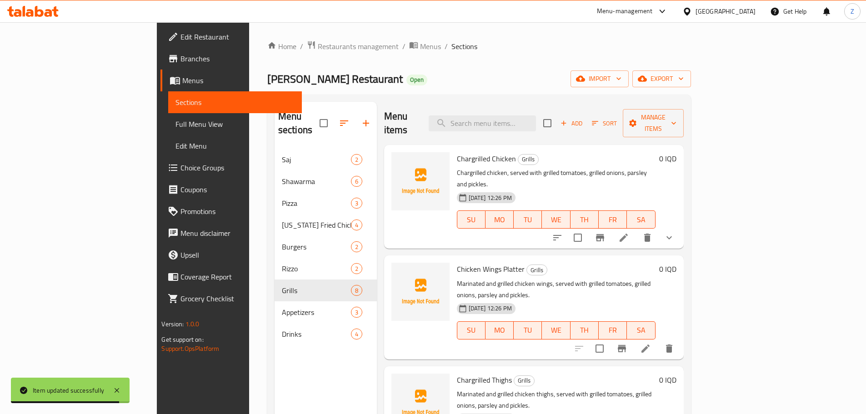
click at [590, 278] on p "Marinated and grilled chicken wings, served with grilled tomatoes, grilled onio…" at bounding box center [556, 289] width 199 height 23
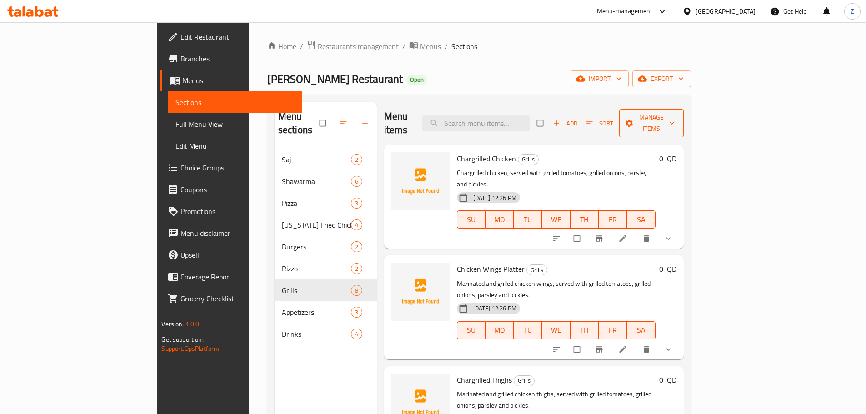
click at [677, 119] on span "Manage items" at bounding box center [652, 123] width 50 height 23
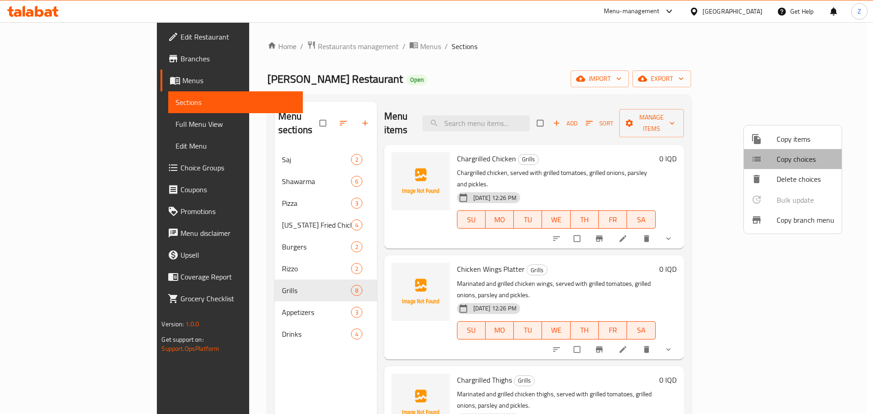
click at [808, 154] on span "Copy choices" at bounding box center [806, 159] width 58 height 11
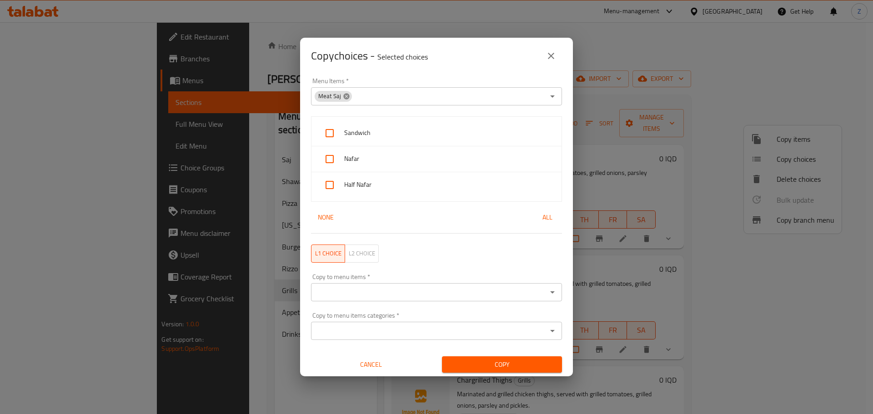
click at [347, 97] on icon at bounding box center [346, 96] width 7 height 7
click at [547, 97] on icon "Open" at bounding box center [552, 96] width 11 height 11
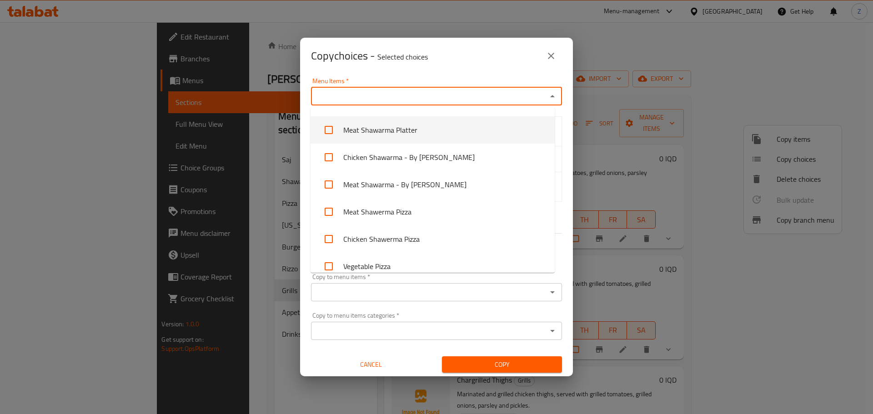
scroll to position [169, 0]
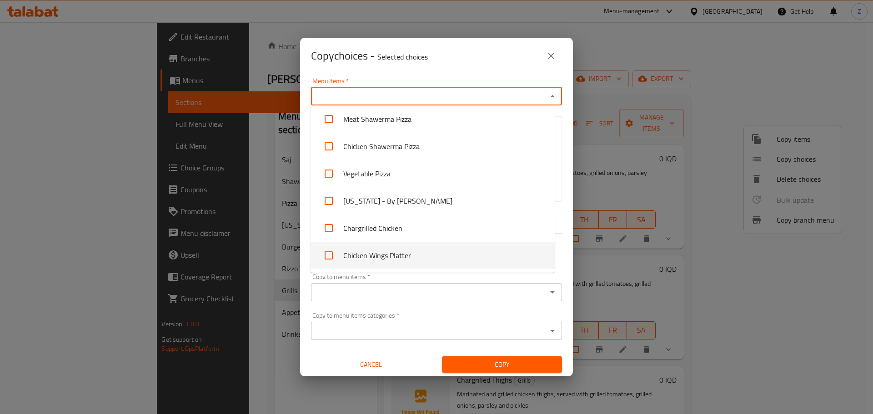
click at [426, 247] on li "Chicken Wings Platter" at bounding box center [433, 255] width 244 height 27
checkbox input "true"
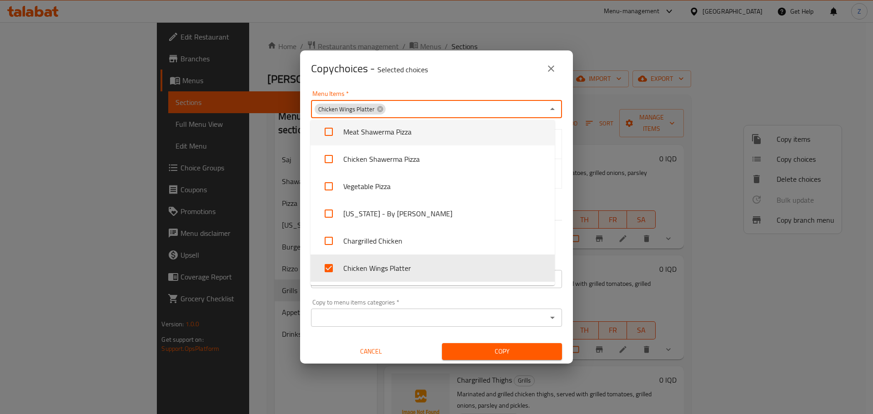
click at [479, 76] on div "Copy choices - Selected choices 0" at bounding box center [436, 69] width 251 height 22
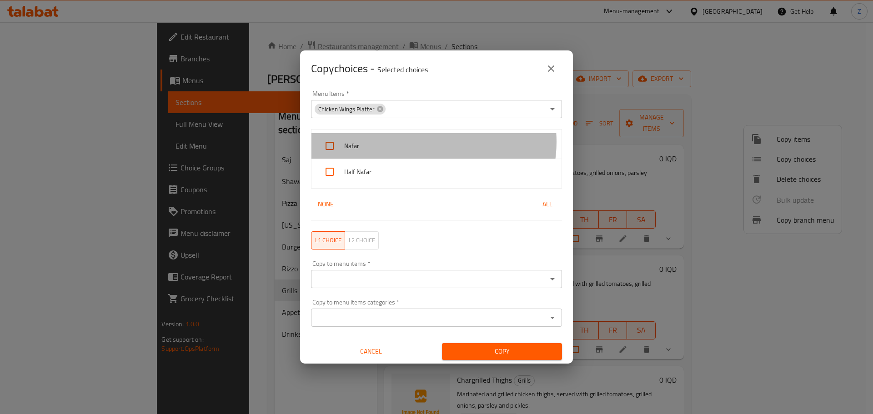
click at [431, 142] on span "Nafar" at bounding box center [449, 146] width 210 height 11
checkbox input "true"
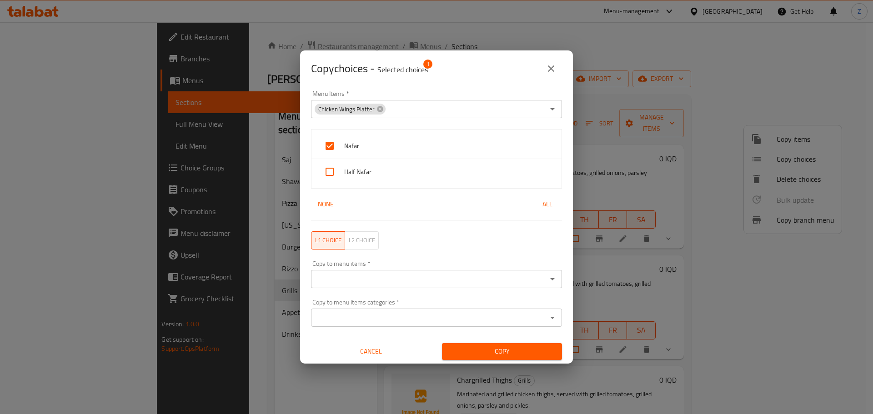
click at [422, 166] on span "Half Nafar" at bounding box center [449, 171] width 210 height 11
checkbox input "true"
click at [550, 278] on icon "Open" at bounding box center [552, 279] width 5 height 2
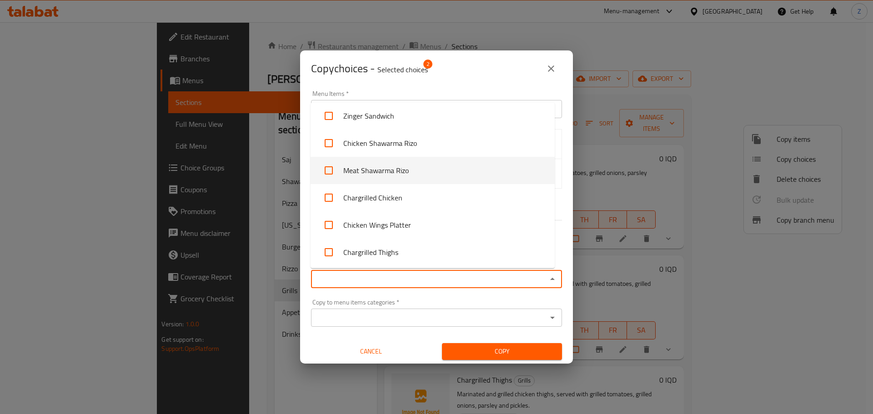
scroll to position [455, 0]
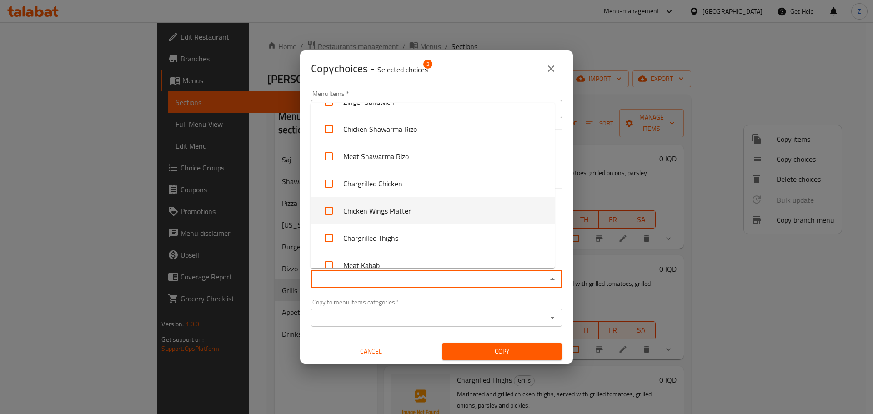
click at [439, 211] on li "Chicken Wings Platter" at bounding box center [433, 210] width 244 height 27
checkbox input "false"
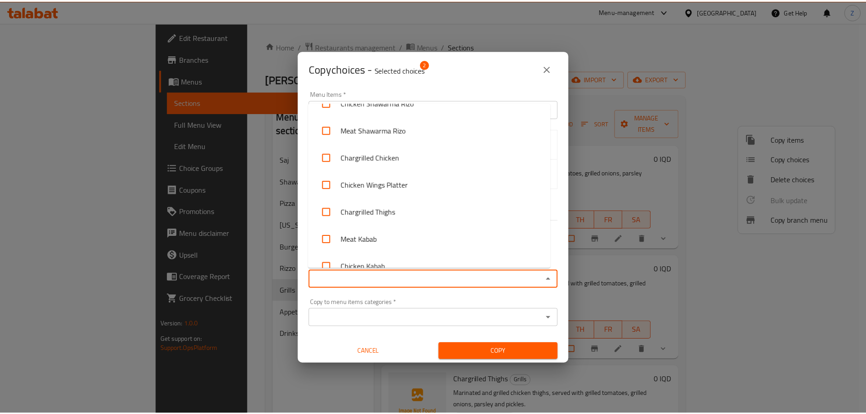
scroll to position [500, 0]
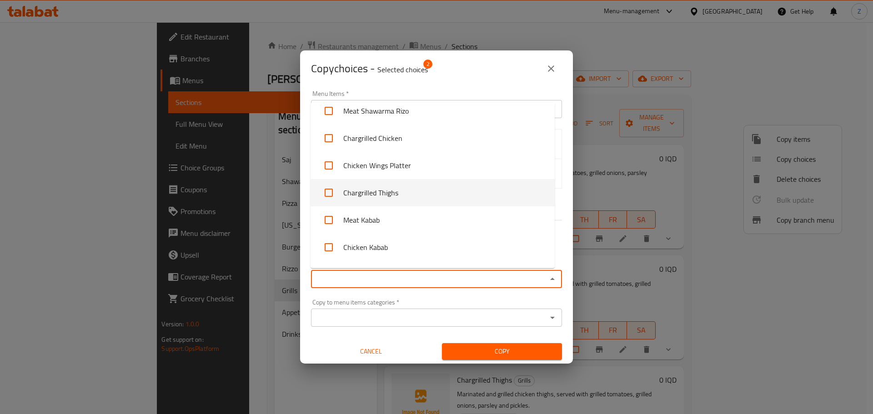
click at [397, 190] on li "Chargrilled Thighs" at bounding box center [433, 192] width 244 height 27
checkbox input "true"
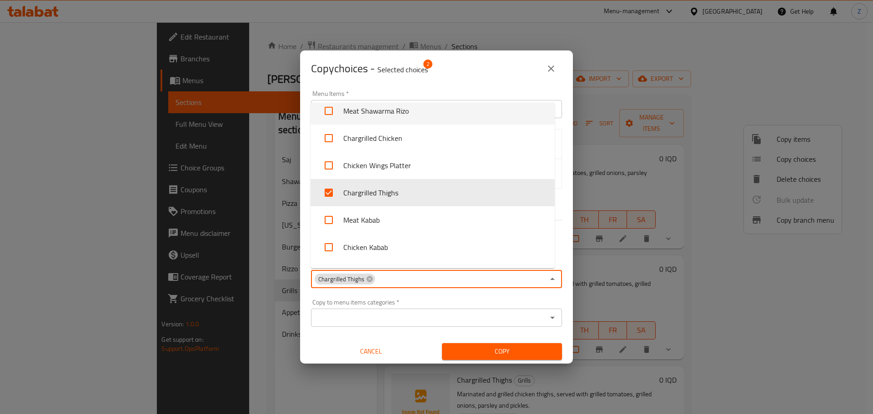
click at [482, 91] on div "Menu Items   * Chicken Wings Platter Menu Items *" at bounding box center [436, 105] width 251 height 28
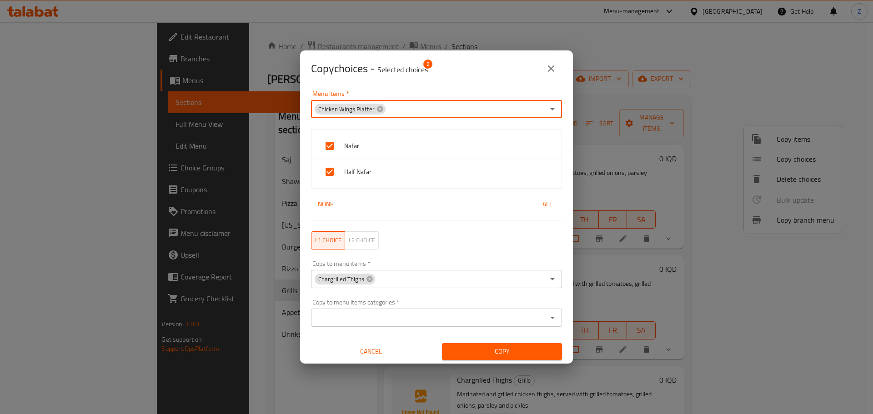
click at [490, 345] on button "Copy" at bounding box center [502, 351] width 120 height 17
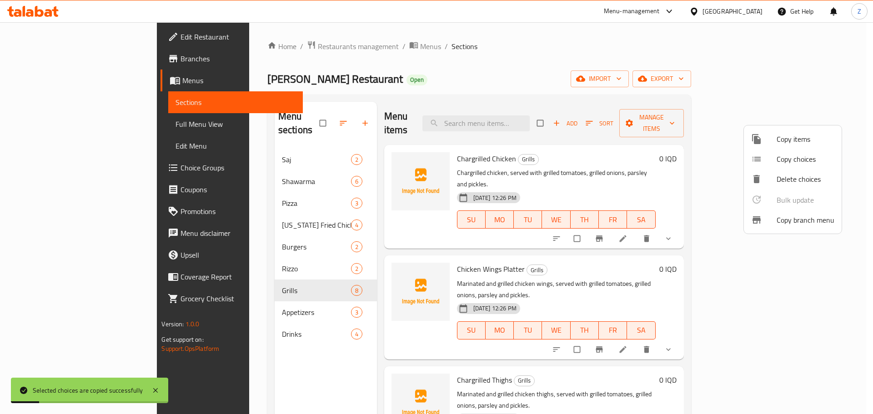
click at [703, 352] on div at bounding box center [436, 207] width 873 height 414
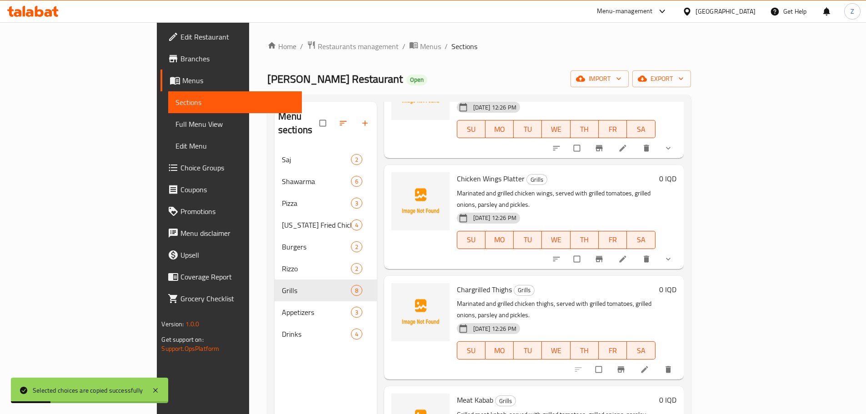
scroll to position [91, 0]
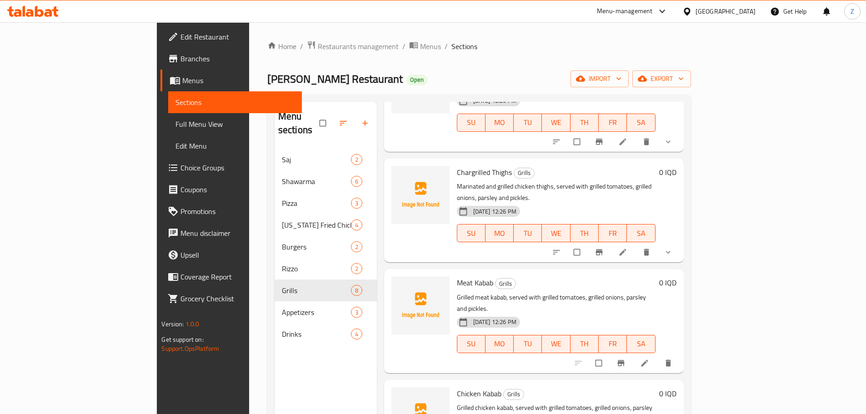
scroll to position [227, 0]
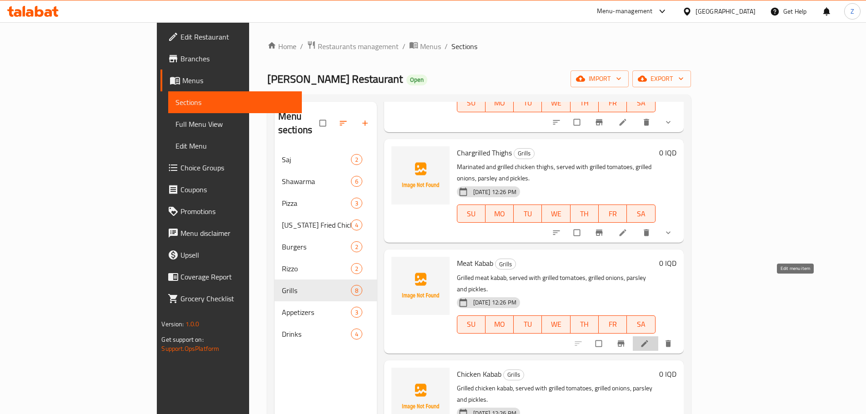
click at [649, 339] on icon at bounding box center [644, 343] width 9 height 9
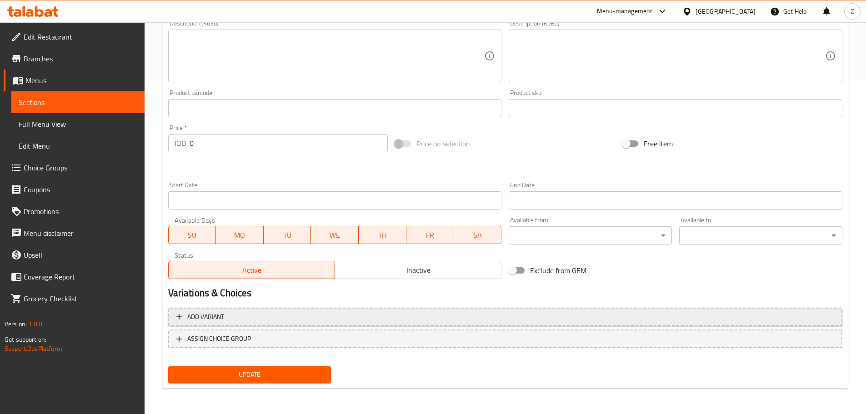
click at [348, 312] on span "Add variant" at bounding box center [505, 317] width 658 height 11
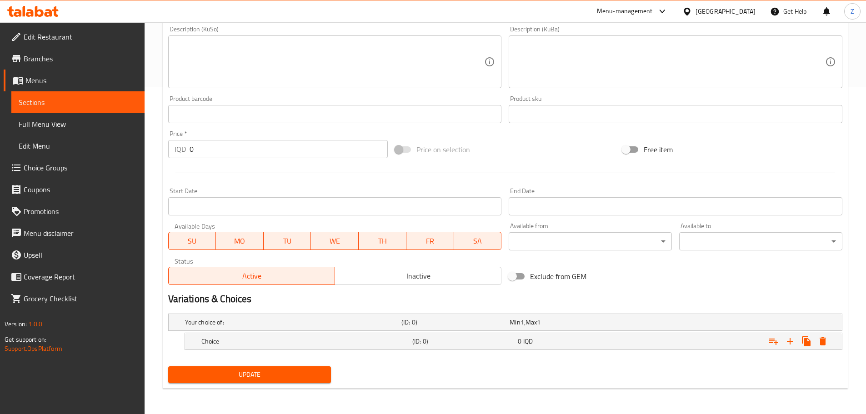
scroll to position [327, 0]
click at [342, 345] on h5 "Choice" at bounding box center [304, 341] width 207 height 9
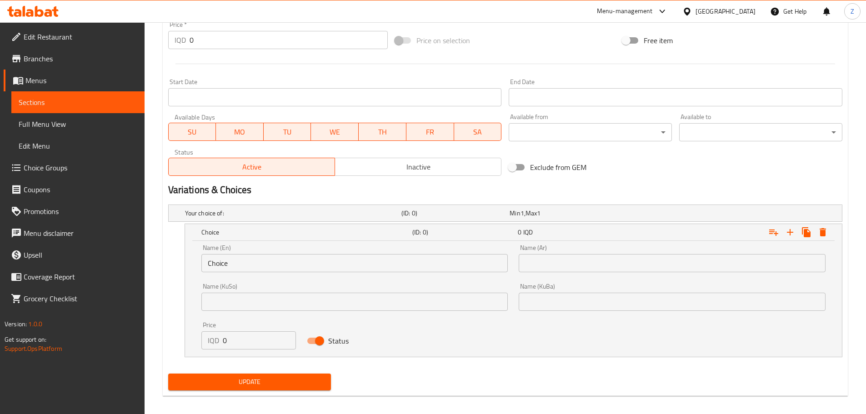
scroll to position [440, 0]
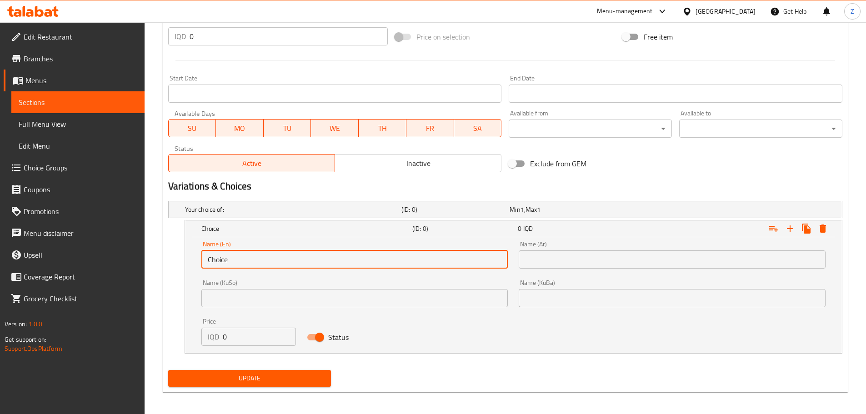
click at [257, 258] on input "Choice" at bounding box center [354, 260] width 307 height 18
type input "Nafar"
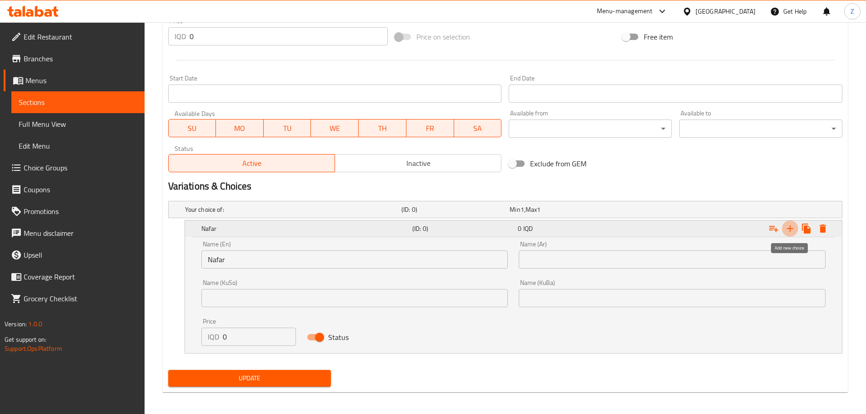
drag, startPoint x: 795, startPoint y: 227, endPoint x: 577, endPoint y: 311, distance: 233.5
click at [795, 227] on icon "Expand" at bounding box center [790, 228] width 11 height 11
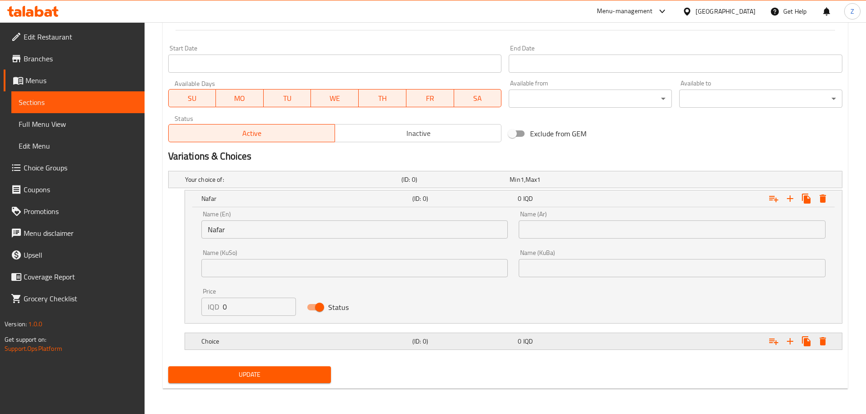
click at [344, 337] on h5 "Choice" at bounding box center [304, 341] width 207 height 9
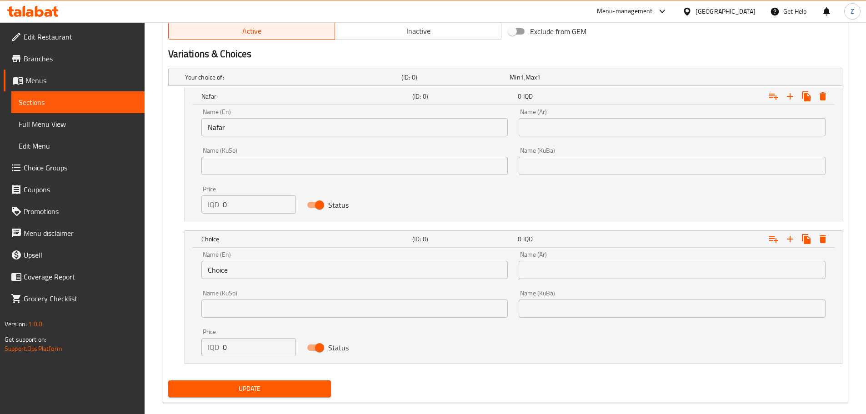
scroll to position [573, 0]
click at [237, 276] on input "Choice" at bounding box center [354, 270] width 307 height 18
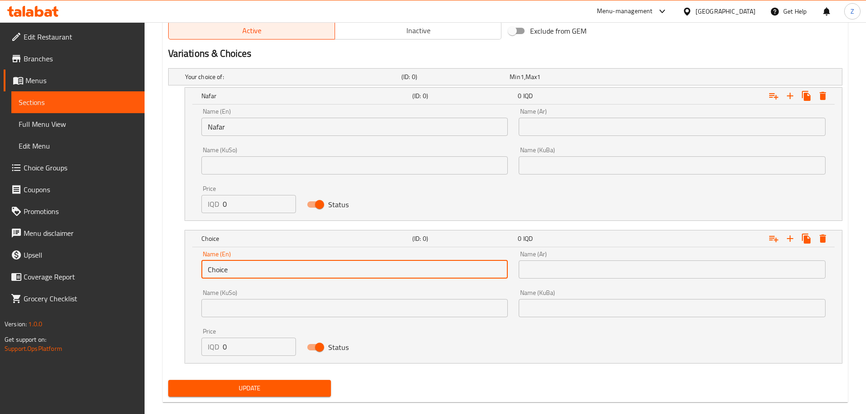
click at [237, 276] on input "Choice" at bounding box center [354, 270] width 307 height 18
type input "Half Nafar"
click at [795, 236] on icon "Expand" at bounding box center [790, 238] width 11 height 11
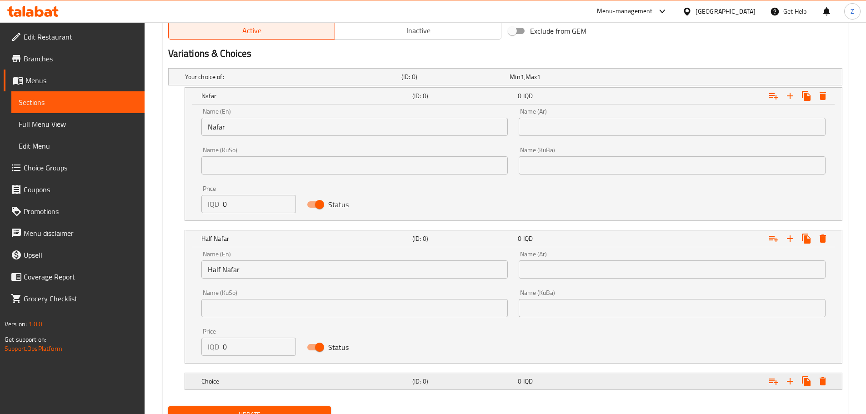
click at [466, 377] on h5 "(ID: 0)" at bounding box center [464, 381] width 102 height 9
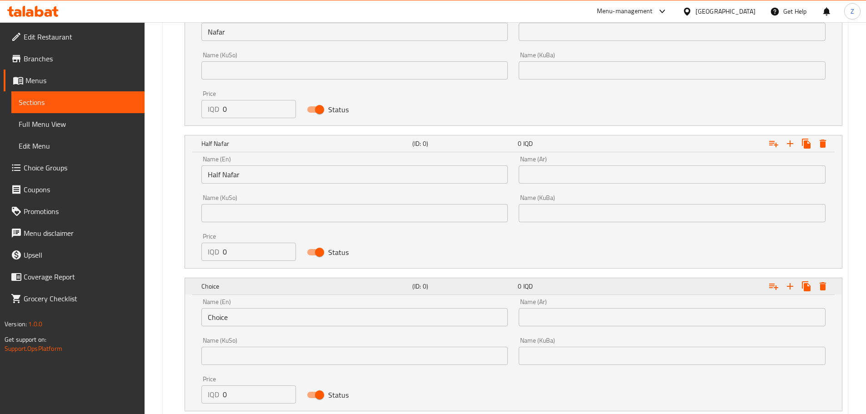
scroll to position [727, 0]
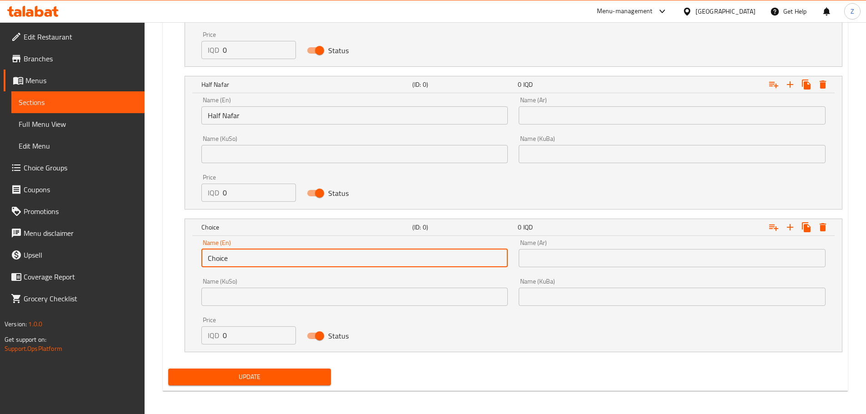
click at [244, 262] on input "Choice" at bounding box center [354, 258] width 307 height 18
click at [259, 259] on input "Ha" at bounding box center [354, 258] width 307 height 18
type input "Half Kilo"
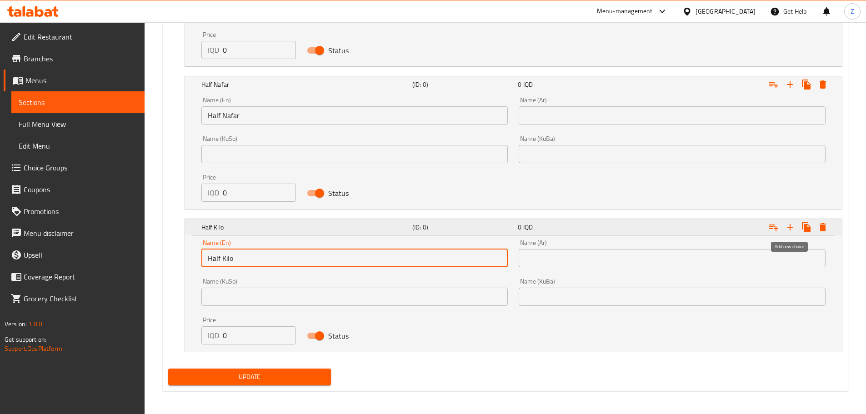
click at [795, 228] on icon "Expand" at bounding box center [790, 227] width 11 height 11
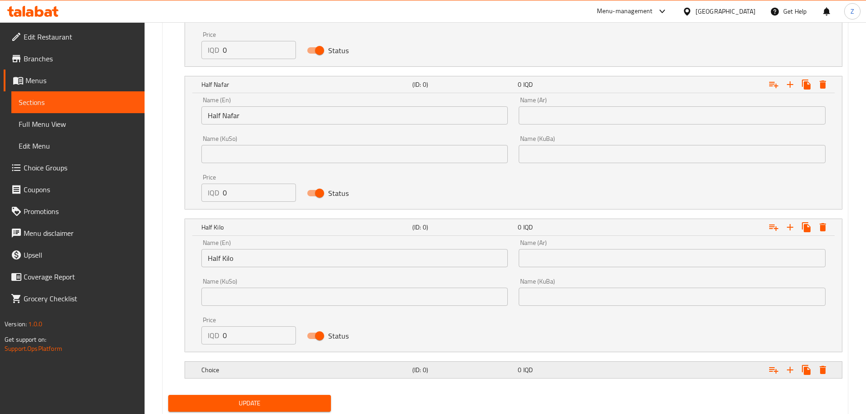
click at [384, 365] on div "Choice" at bounding box center [305, 370] width 211 height 13
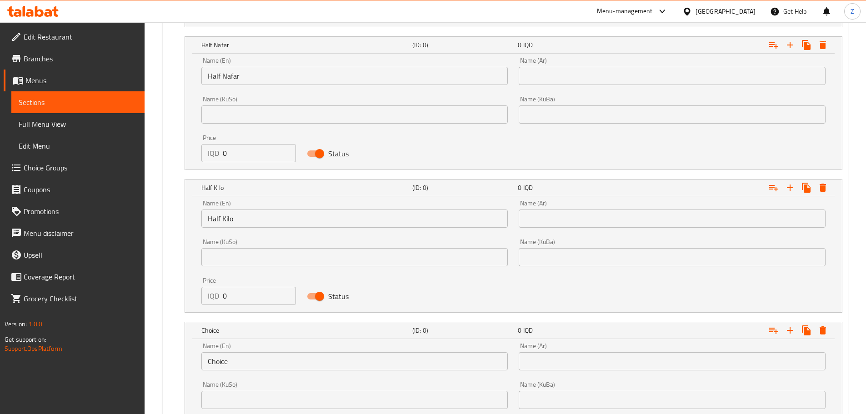
scroll to position [818, 0]
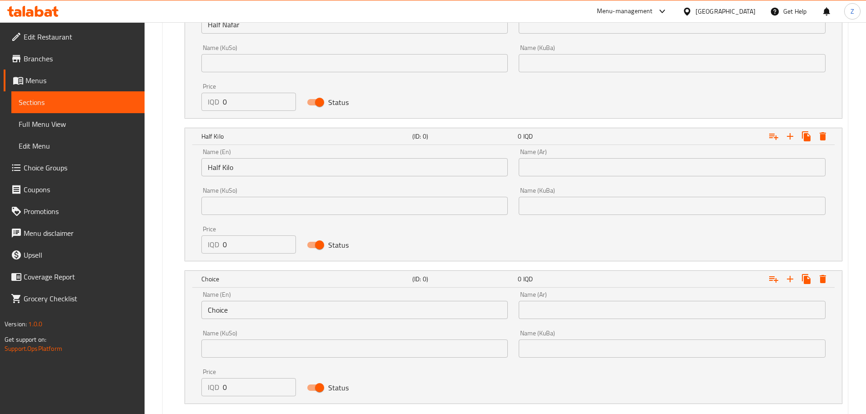
click at [273, 318] on input "Choice" at bounding box center [354, 310] width 307 height 18
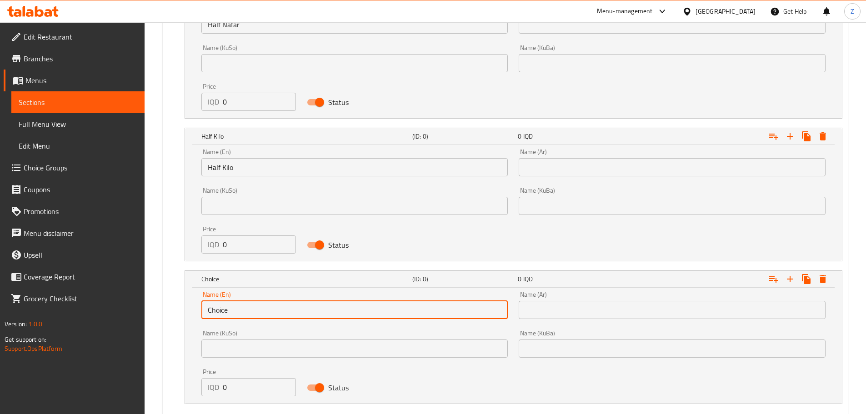
click at [273, 318] on input "Choice" at bounding box center [354, 310] width 307 height 18
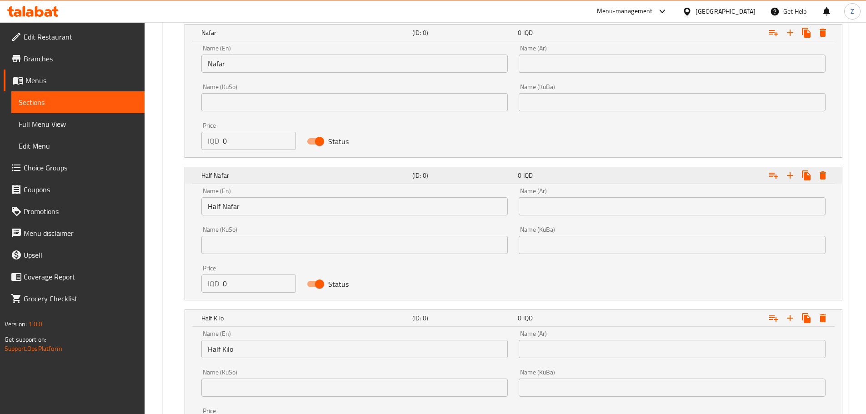
scroll to position [545, 0]
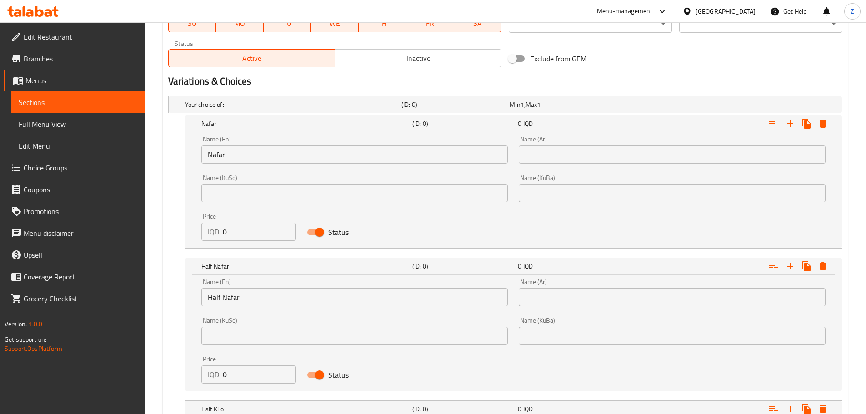
type input "Kilo"
click at [583, 145] on div "Name (Ar) Name (Ar)" at bounding box center [672, 150] width 307 height 28
click at [589, 161] on input "text" at bounding box center [672, 155] width 307 height 18
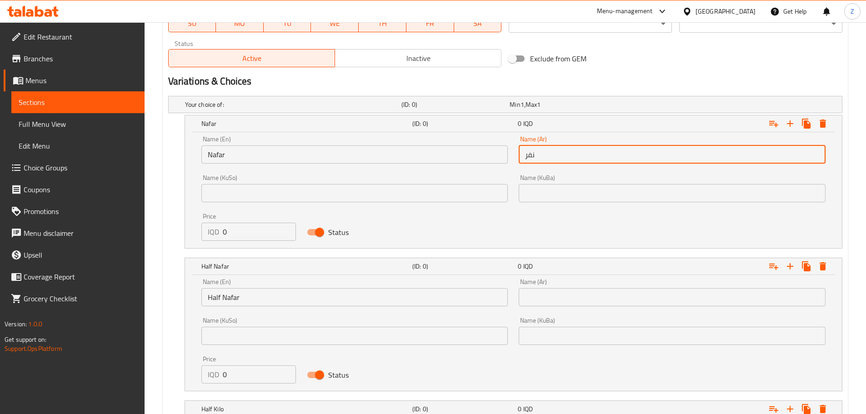
type input "نفر"
click at [570, 308] on div "Name (Ar) Name (Ar)" at bounding box center [672, 292] width 318 height 39
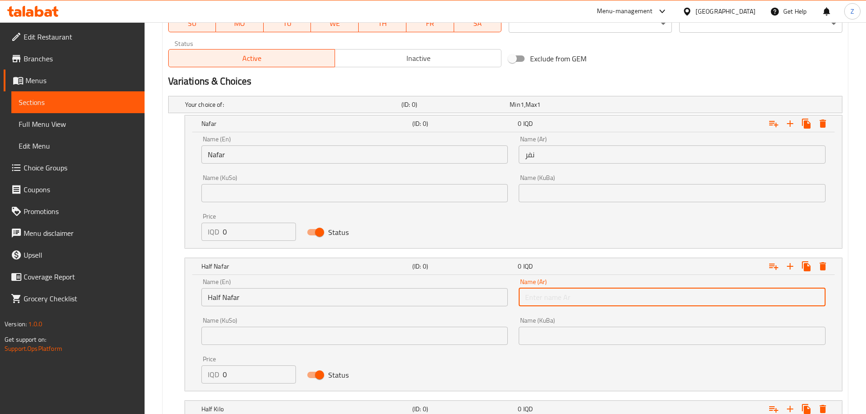
click at [570, 301] on input "text" at bounding box center [672, 297] width 307 height 18
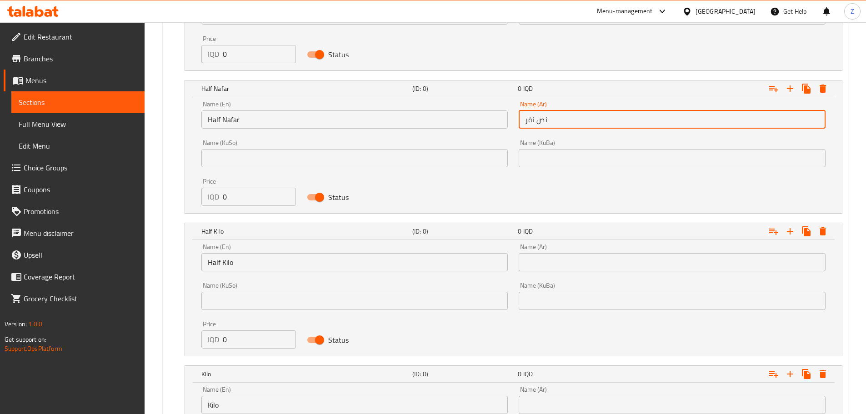
scroll to position [727, 0]
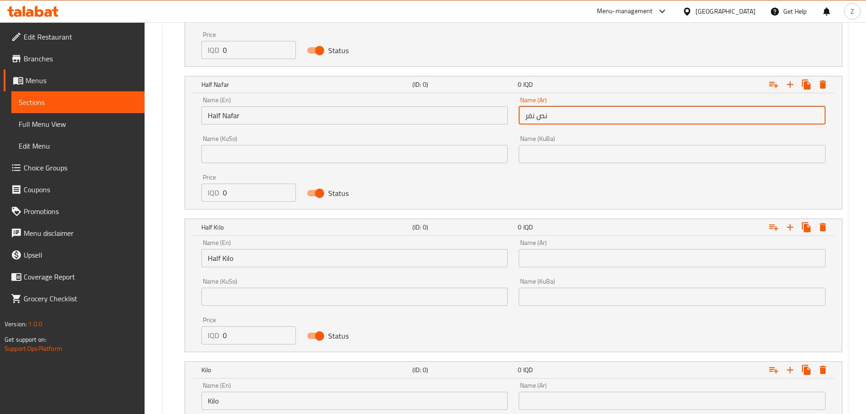
type input "نص نفر"
click at [563, 265] on input "text" at bounding box center [672, 258] width 307 height 18
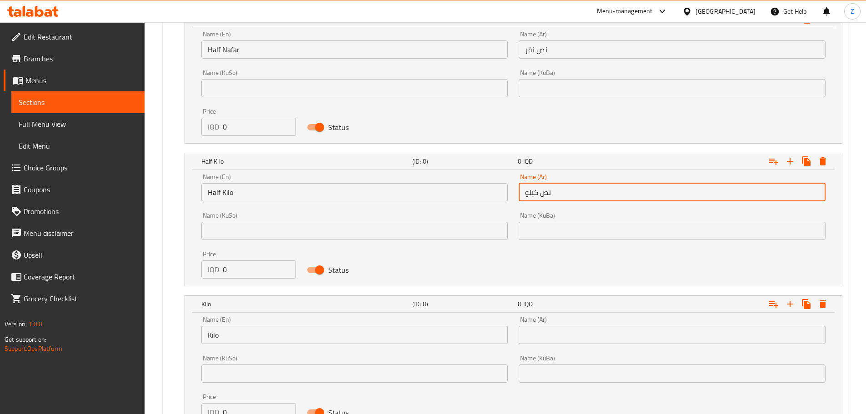
scroll to position [872, 0]
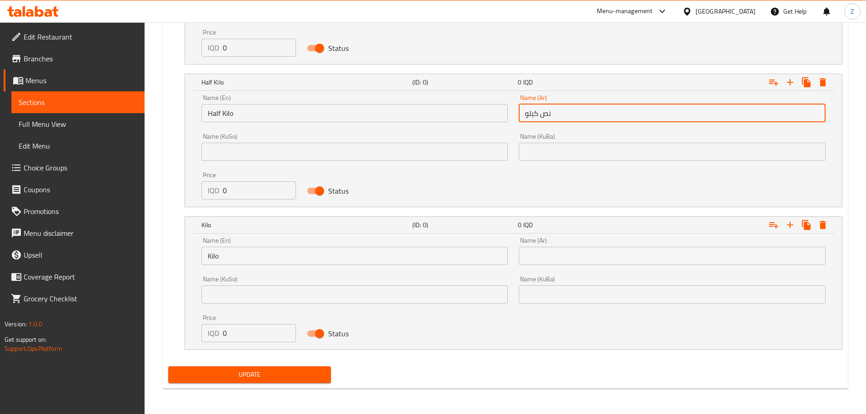
type input "نص كيلو"
click at [579, 264] on input "text" at bounding box center [672, 256] width 307 height 18
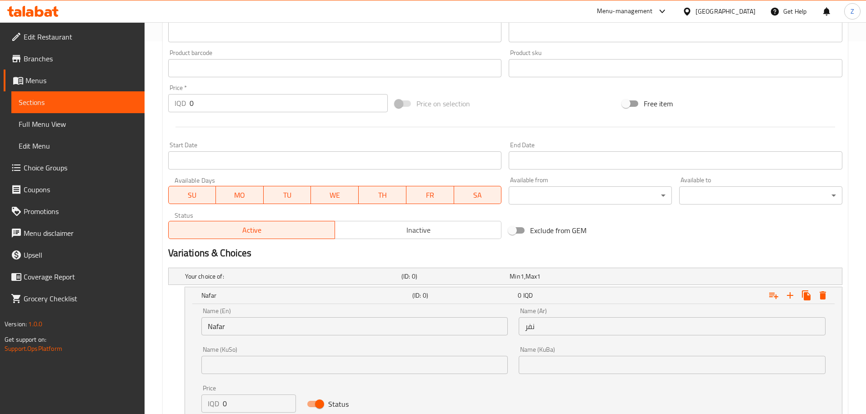
scroll to position [500, 0]
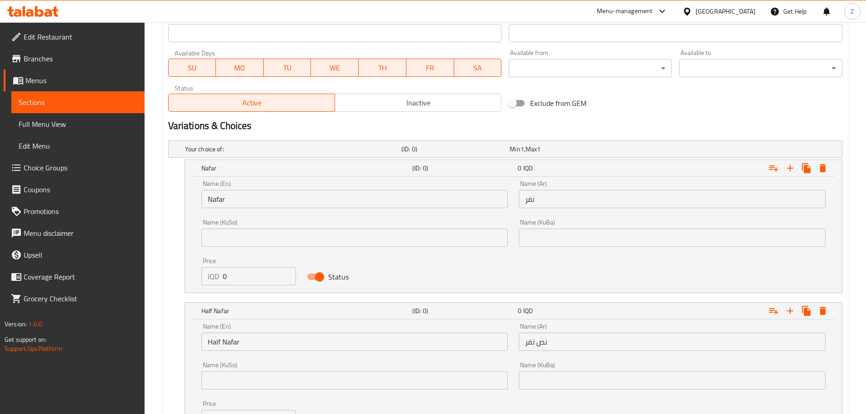
type input "كيلو"
click at [227, 279] on input "0" at bounding box center [260, 276] width 74 height 18
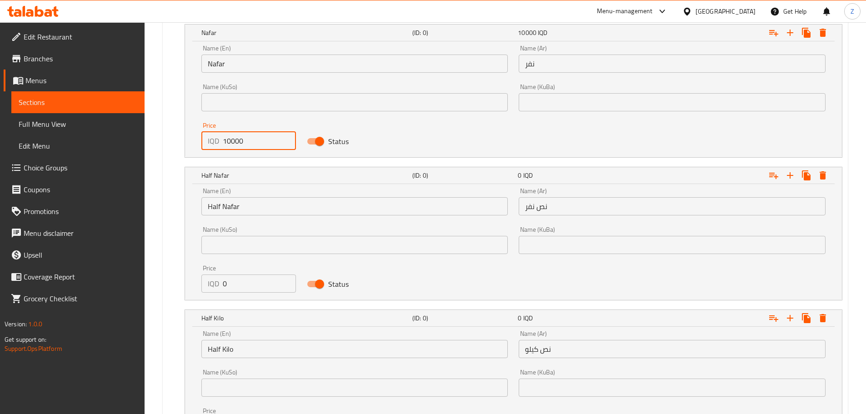
scroll to position [637, 0]
type input "10000"
click at [256, 290] on input "0" at bounding box center [260, 283] width 74 height 18
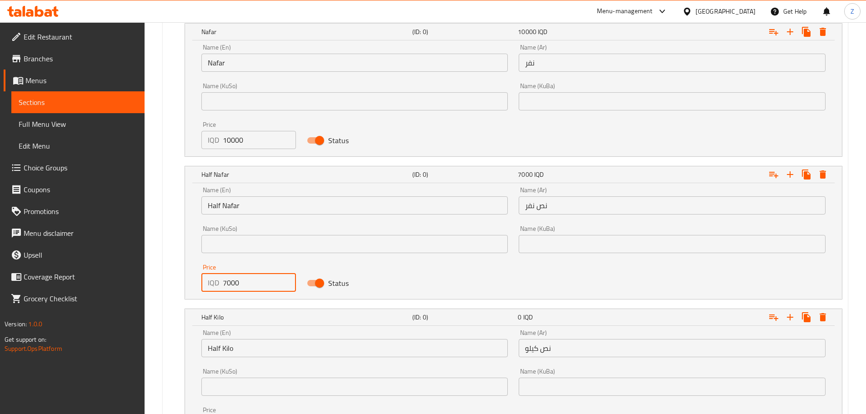
scroll to position [773, 0]
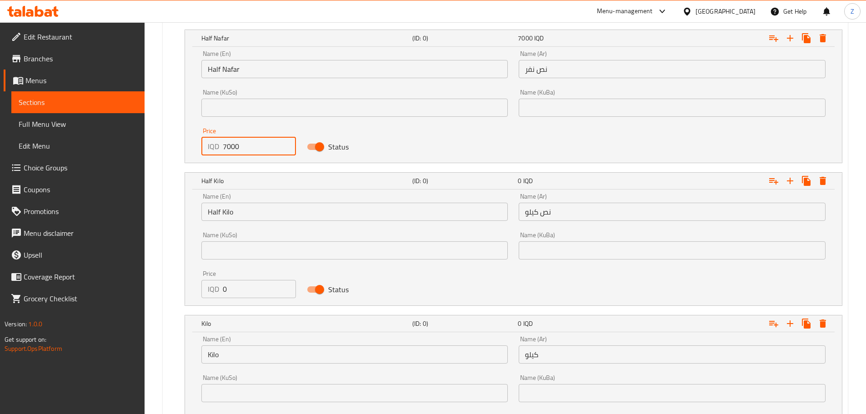
type input "7000"
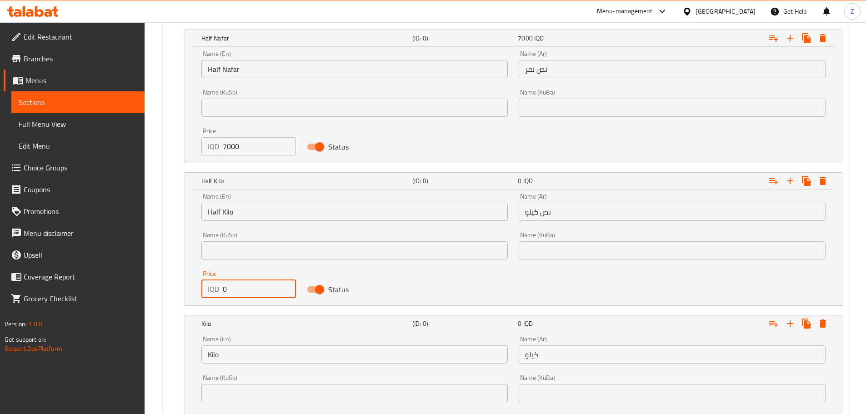
click at [238, 291] on input "0" at bounding box center [260, 289] width 74 height 18
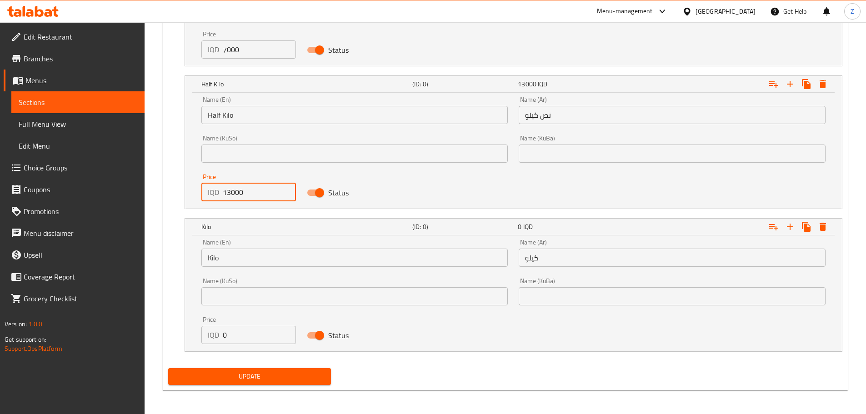
scroll to position [872, 0]
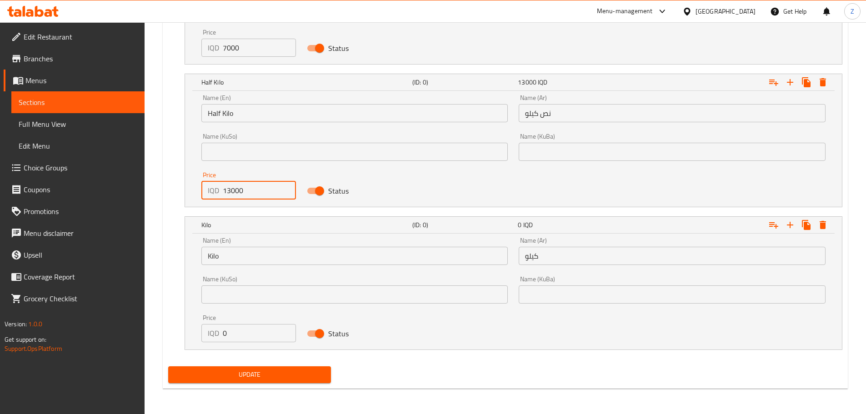
type input "13000"
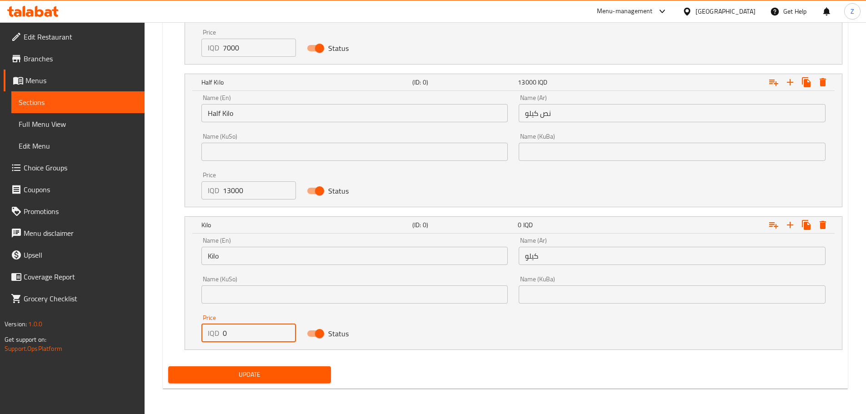
click at [253, 337] on input "0" at bounding box center [260, 333] width 74 height 18
type input "25000"
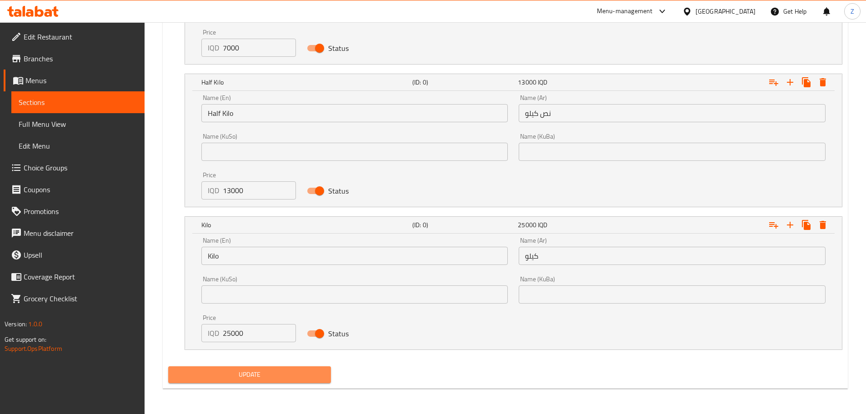
click at [267, 376] on span "Update" at bounding box center [250, 374] width 149 height 11
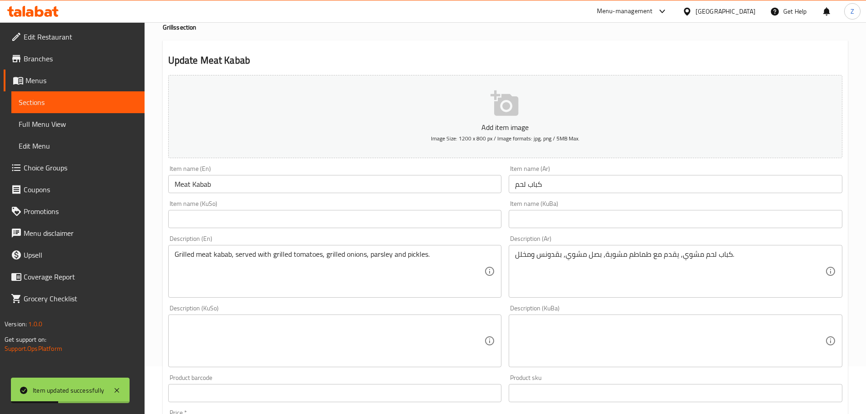
scroll to position [0, 0]
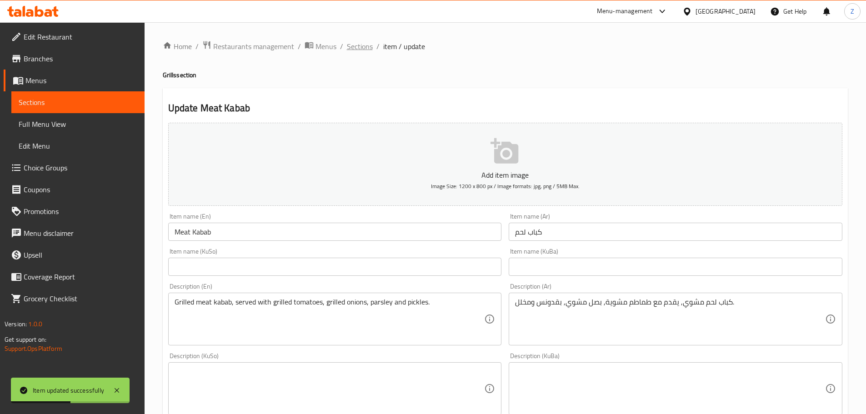
click at [366, 49] on span "Sections" at bounding box center [360, 46] width 26 height 11
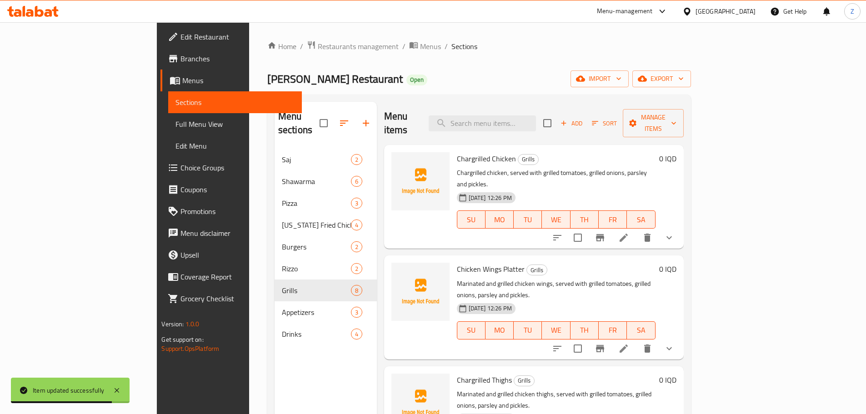
click at [684, 105] on div "Menu items Add Sort Manage items" at bounding box center [534, 123] width 300 height 43
click at [677, 115] on span "Manage items" at bounding box center [653, 123] width 46 height 23
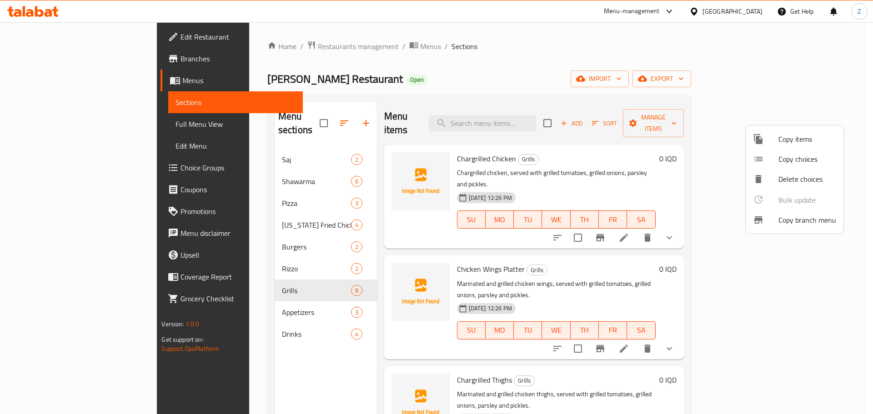
click at [814, 155] on span "Copy choices" at bounding box center [808, 159] width 58 height 11
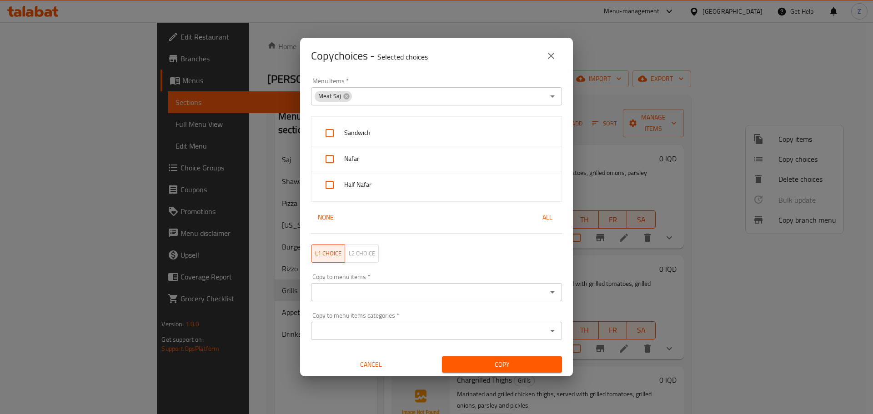
click at [348, 95] on icon at bounding box center [346, 96] width 7 height 7
click at [547, 98] on icon "Open" at bounding box center [552, 96] width 11 height 11
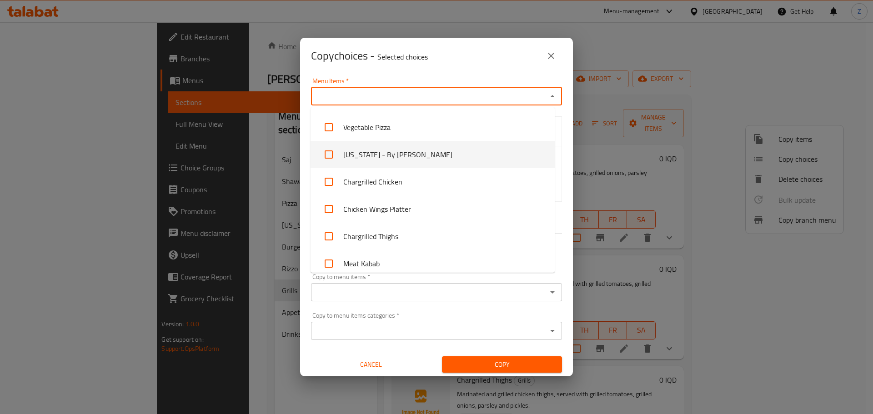
scroll to position [224, 0]
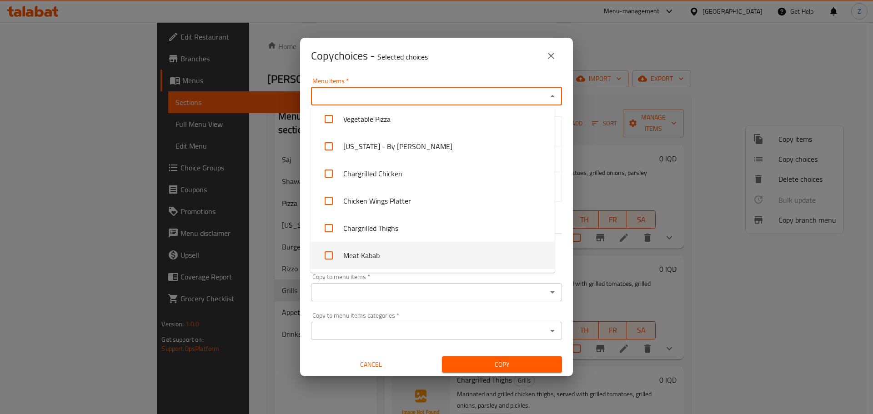
click at [417, 254] on li "Meat Kabab" at bounding box center [433, 255] width 244 height 27
checkbox input "true"
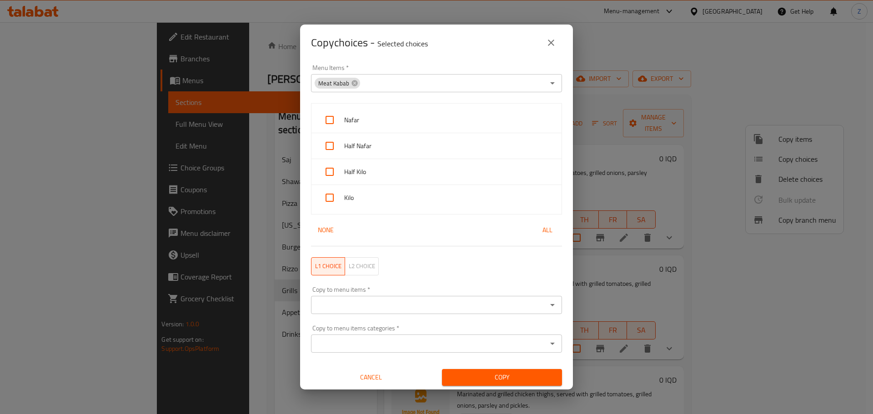
click at [460, 64] on div "Menu Items   * Meat Kabab Menu Items *" at bounding box center [437, 78] width 262 height 39
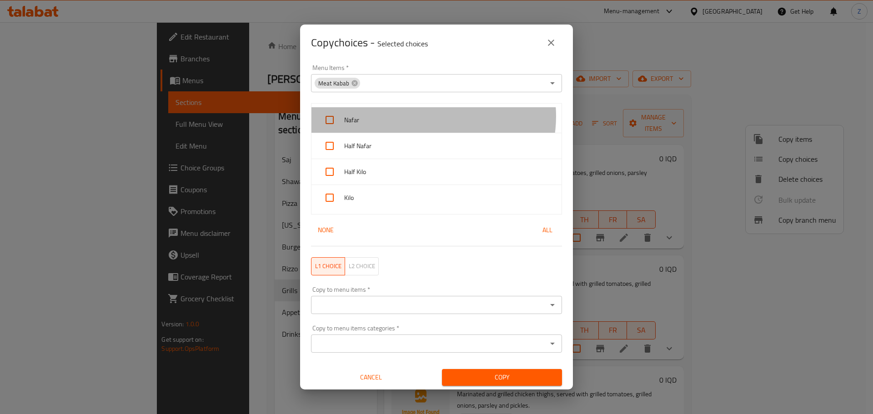
click at [430, 116] on span "Nafar" at bounding box center [449, 120] width 210 height 11
checkbox input "true"
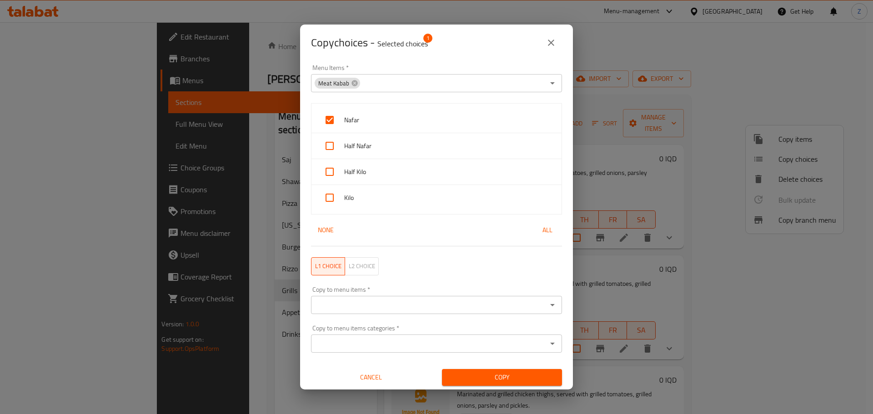
click at [420, 145] on span "Half Nafar" at bounding box center [449, 146] width 210 height 11
checkbox input "true"
click at [419, 166] on span "Half Kilo" at bounding box center [449, 171] width 210 height 11
checkbox input "true"
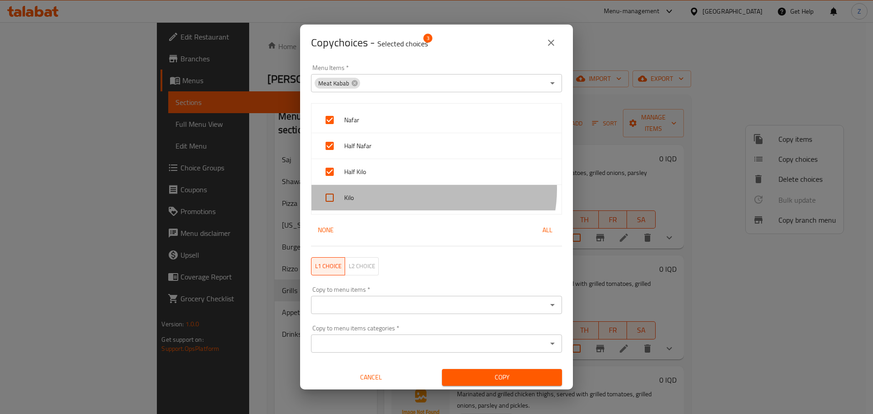
click at [421, 189] on div "Kilo" at bounding box center [437, 197] width 250 height 25
checkbox input "true"
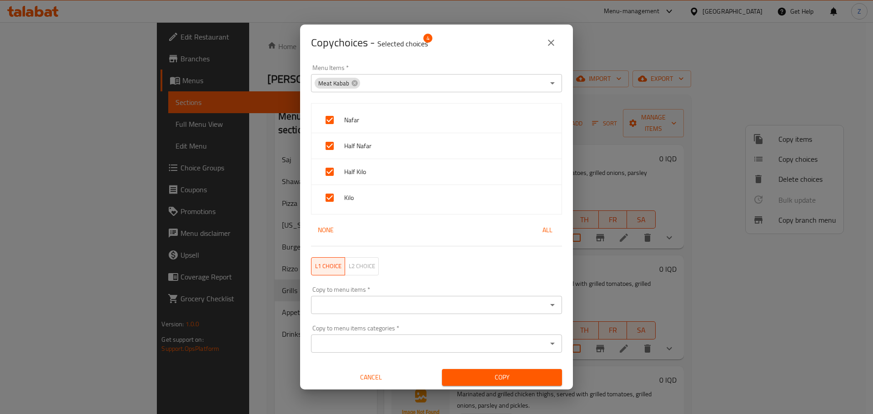
click at [550, 305] on icon "Open" at bounding box center [552, 305] width 11 height 11
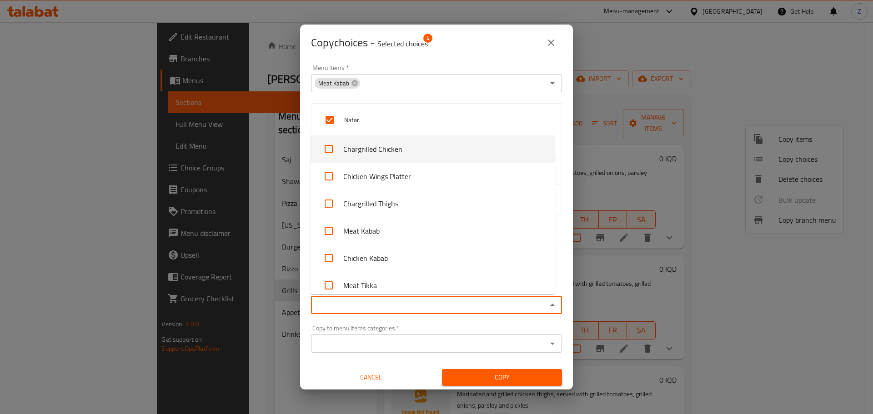
scroll to position [546, 0]
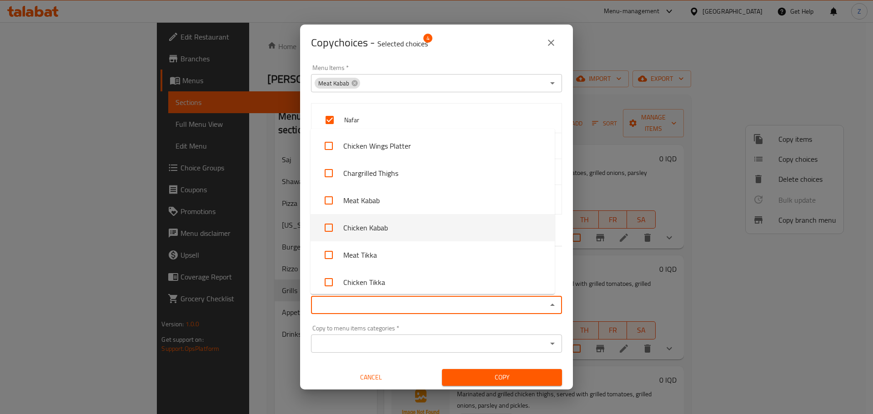
click at [380, 229] on li "Chicken Kabab" at bounding box center [433, 227] width 244 height 27
checkbox input "true"
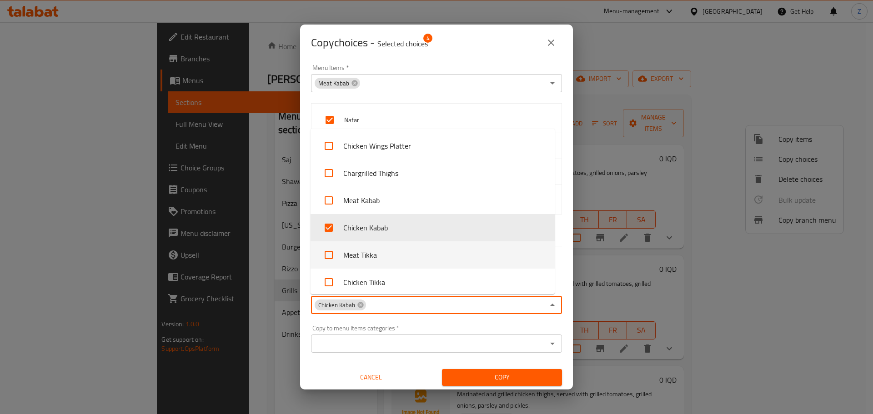
click at [405, 253] on li "Meat Tikka" at bounding box center [433, 255] width 244 height 27
checkbox input "true"
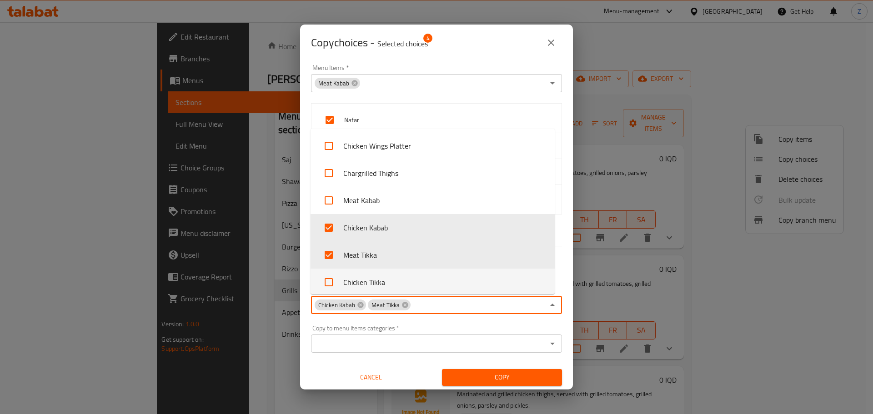
click at [403, 278] on li "Chicken Tikka" at bounding box center [433, 282] width 244 height 27
checkbox input "true"
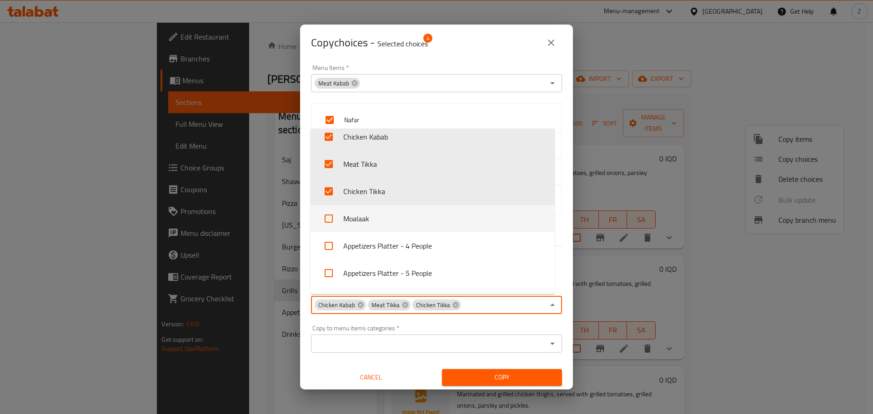
click at [402, 226] on li "Moalaak" at bounding box center [433, 218] width 244 height 27
checkbox input "true"
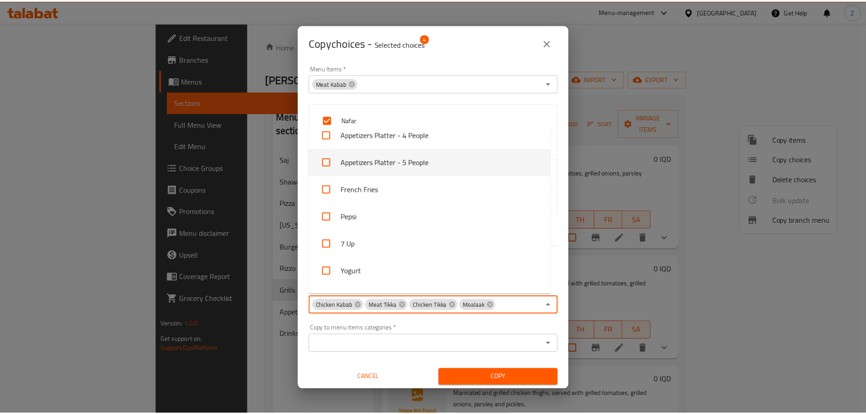
scroll to position [770, 0]
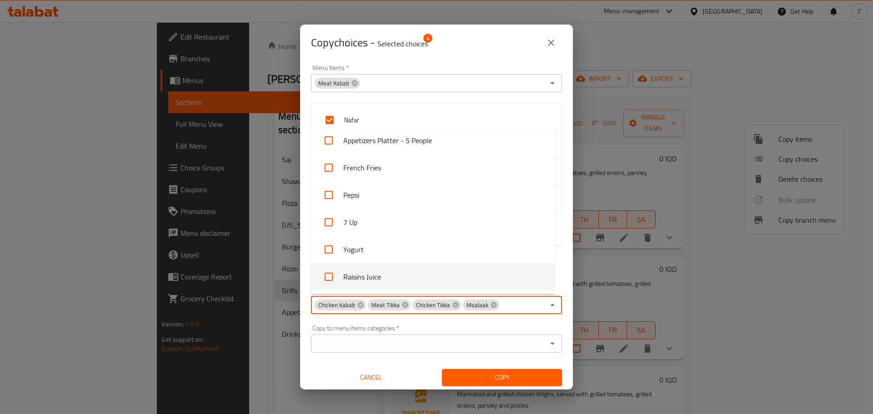
click at [483, 374] on span "Copy" at bounding box center [502, 377] width 106 height 11
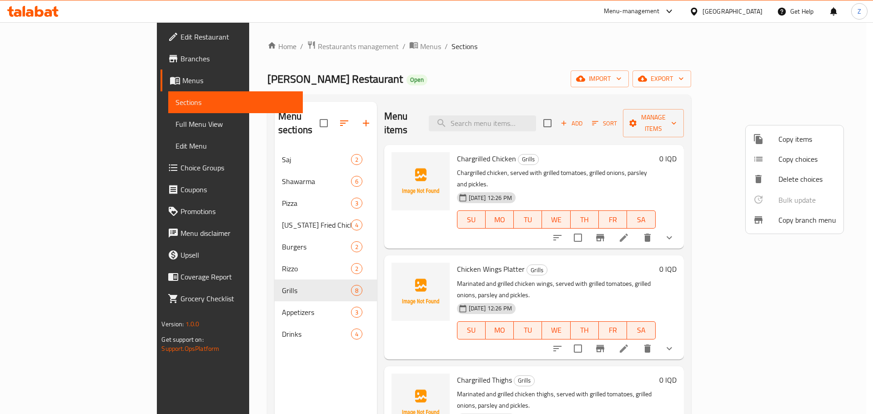
click at [247, 53] on div at bounding box center [436, 207] width 873 height 414
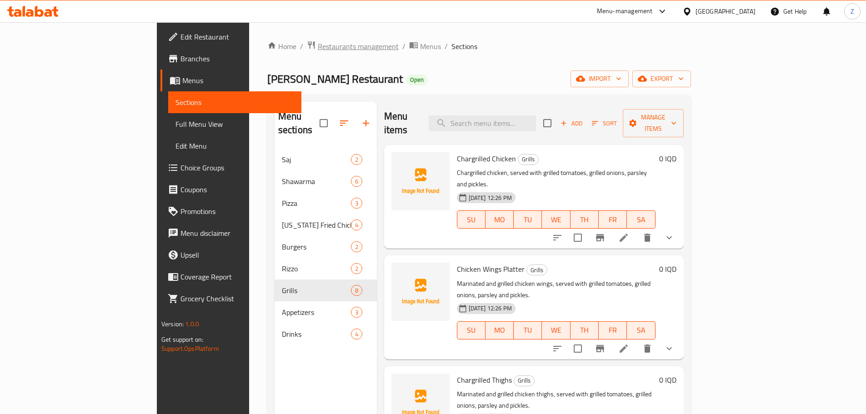
click at [318, 47] on span "Restaurants management" at bounding box center [358, 46] width 81 height 11
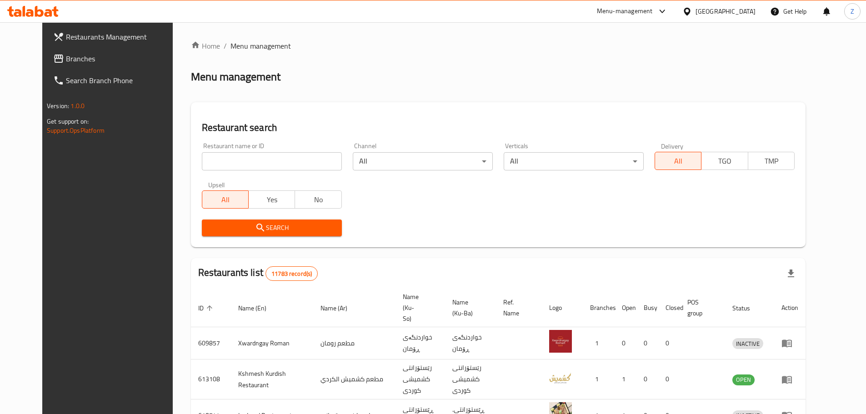
click at [270, 165] on div "Home / Menu management Menu management Restaurant search Restaurant name or ID …" at bounding box center [498, 353] width 615 height 627
paste input "675504"
type input "675504"
click at [247, 229] on span "Search" at bounding box center [272, 227] width 126 height 11
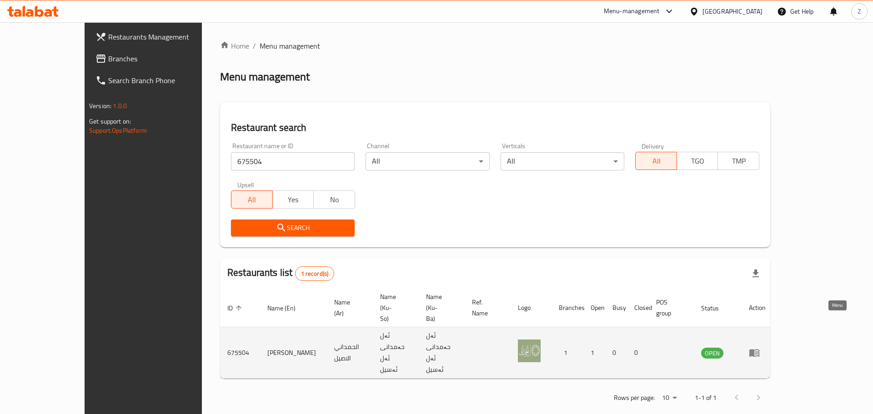
click at [766, 347] on link "enhanced table" at bounding box center [757, 352] width 17 height 11
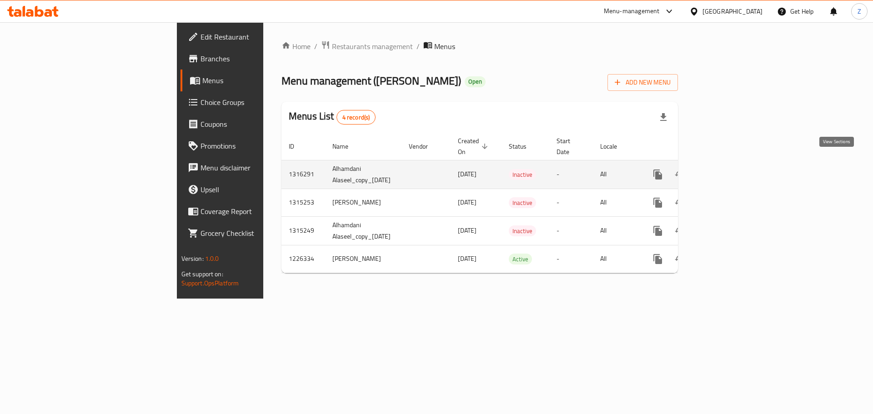
click at [735, 170] on link "enhanced table" at bounding box center [724, 175] width 22 height 22
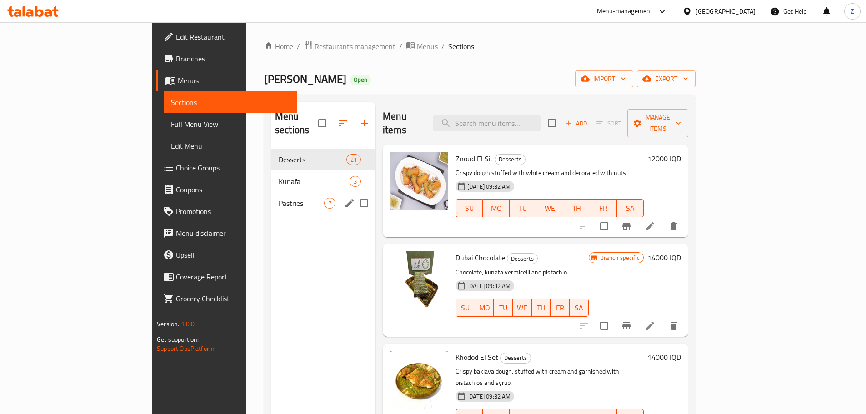
click at [272, 192] on div "Pastries 7" at bounding box center [324, 203] width 104 height 22
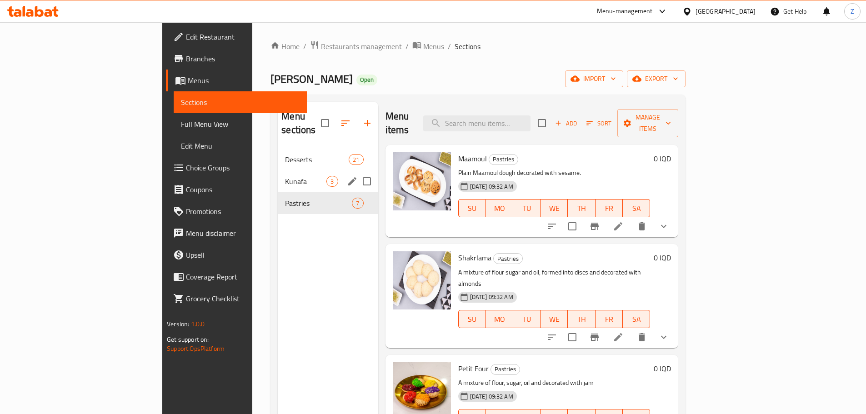
click at [285, 176] on span "Kunafa" at bounding box center [305, 181] width 41 height 11
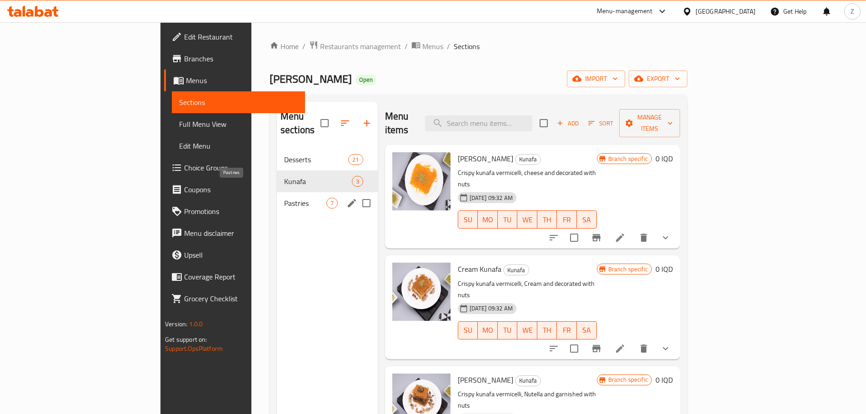
click at [284, 198] on span "Pastries" at bounding box center [305, 203] width 42 height 11
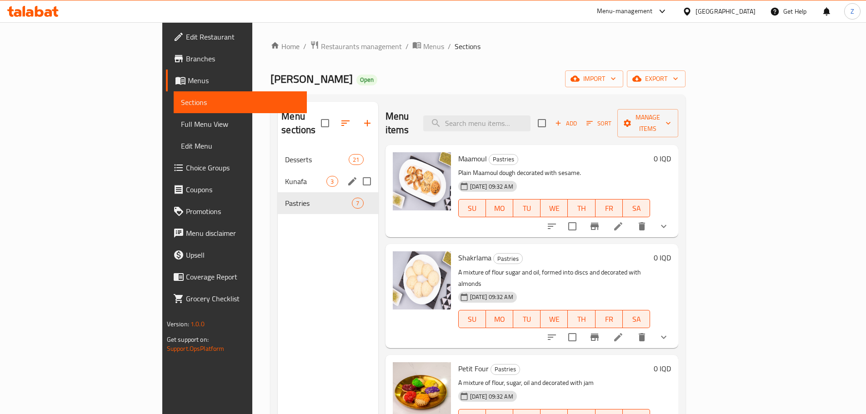
click at [278, 171] on div "Kunafa 3" at bounding box center [328, 182] width 100 height 22
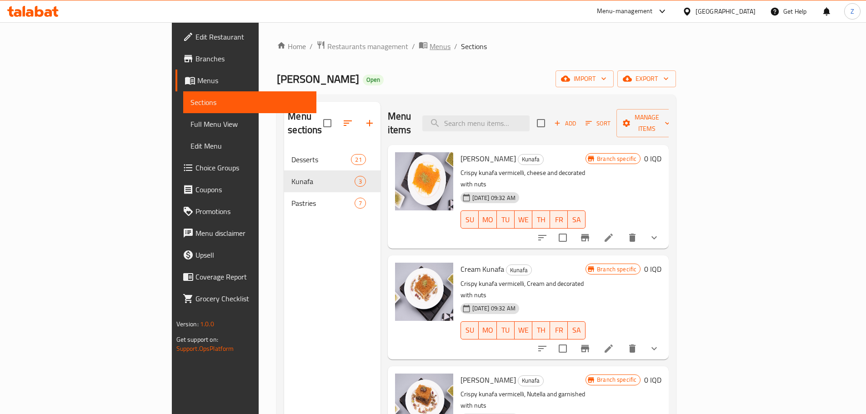
click at [430, 41] on span "Menus" at bounding box center [440, 46] width 21 height 11
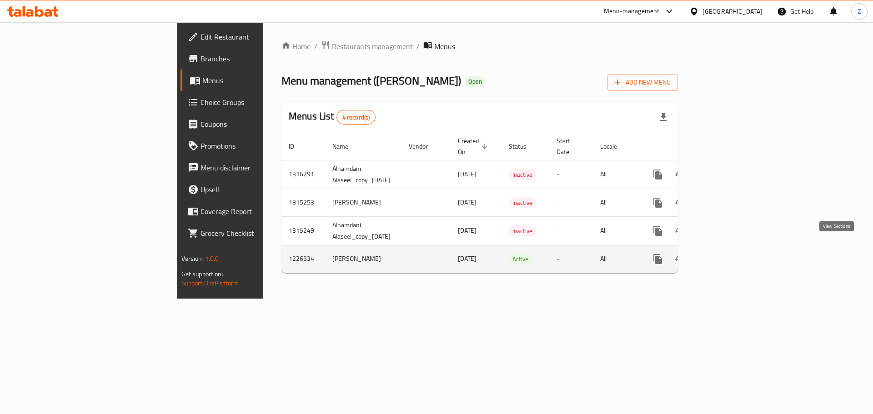
click at [735, 248] on link "enhanced table" at bounding box center [724, 259] width 22 height 22
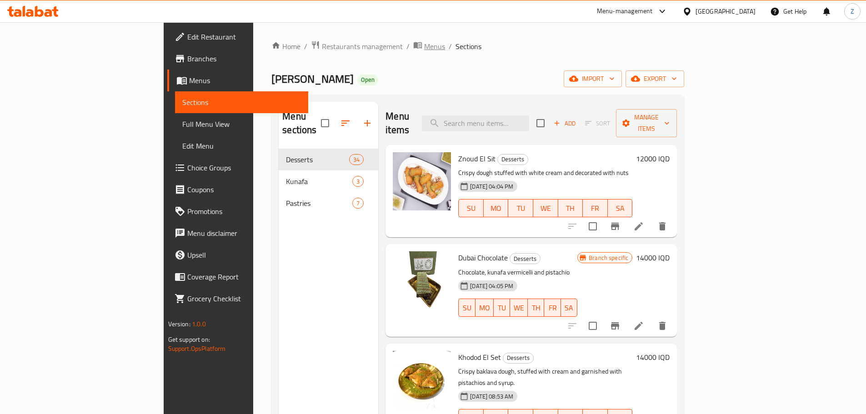
click at [424, 51] on span "Menus" at bounding box center [434, 46] width 21 height 11
